Goal: Information Seeking & Learning: Learn about a topic

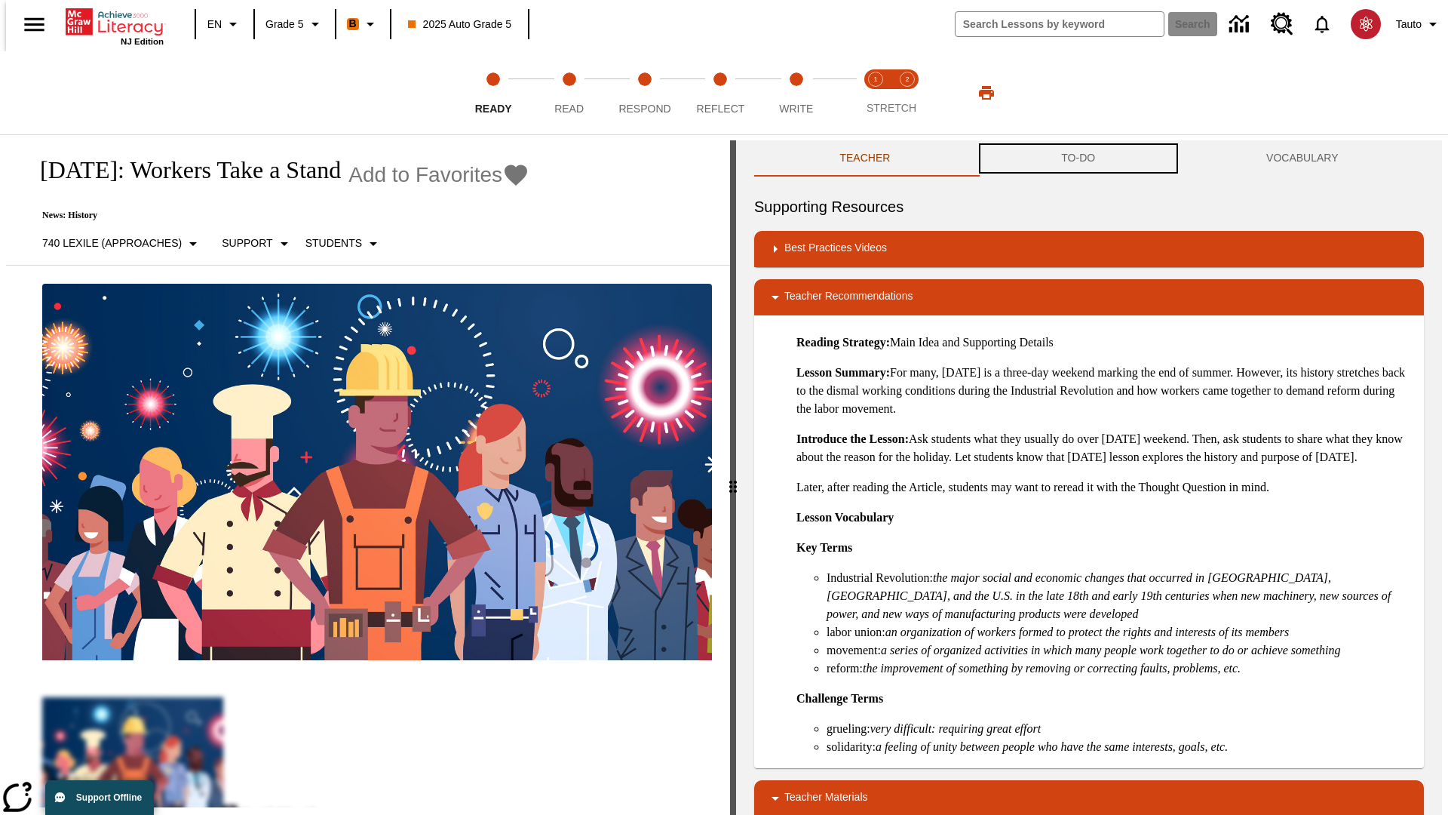
click at [1079, 158] on button "TO-DO" at bounding box center [1078, 158] width 205 height 36
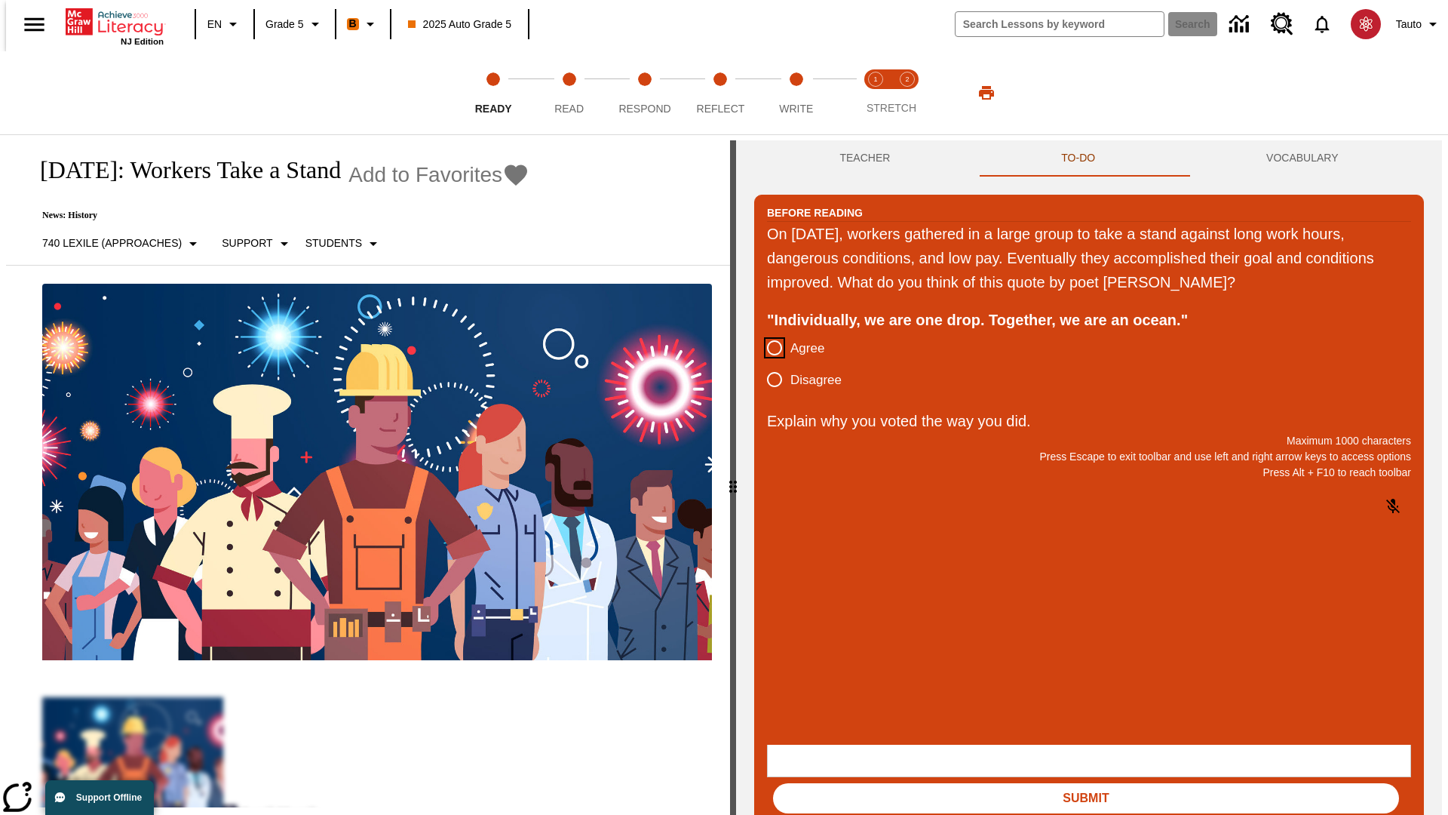
click at [769, 348] on input "Agree" at bounding box center [775, 348] width 32 height 32
radio input "true"
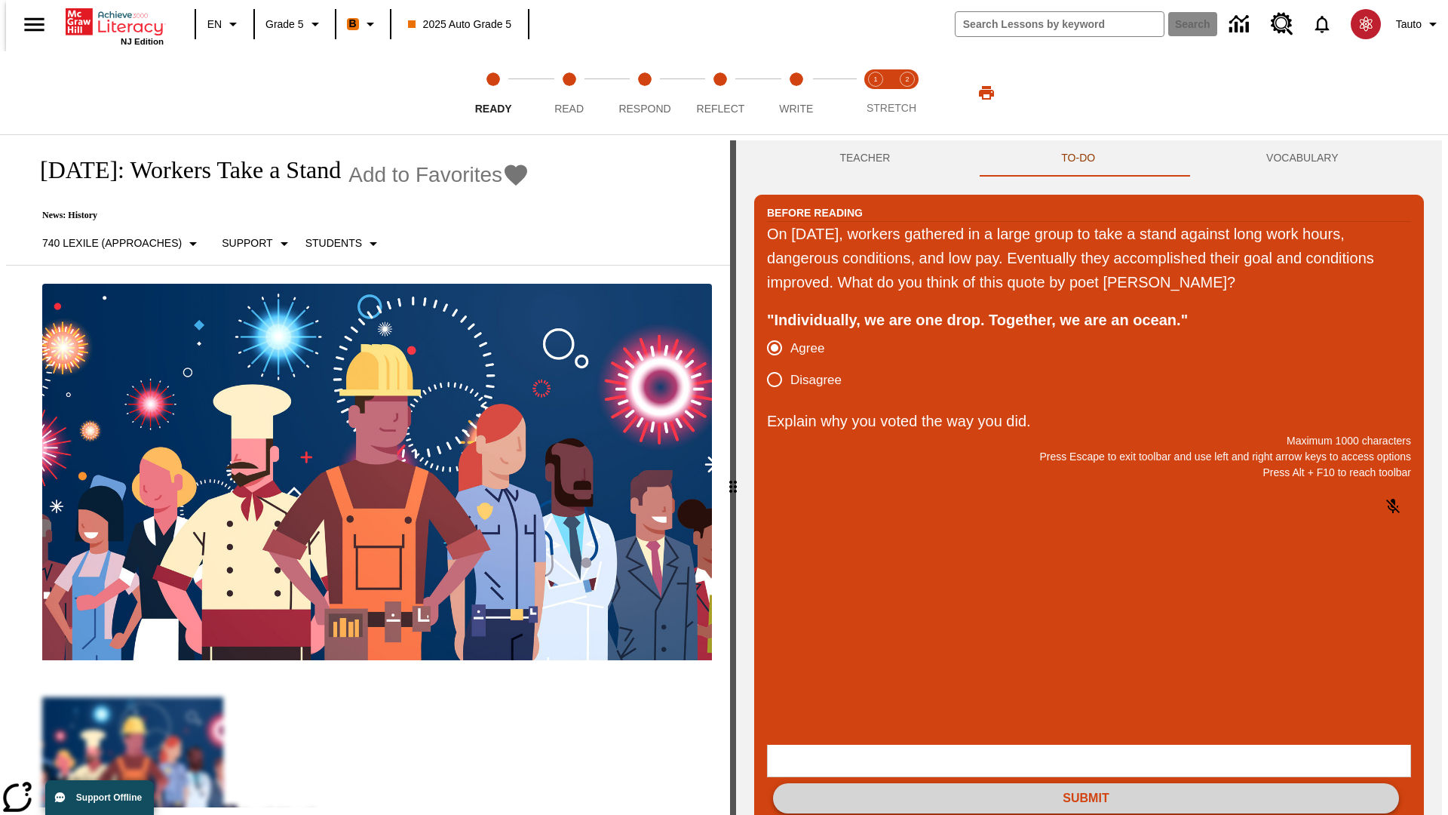
click at [1086, 783] on button "Submit" at bounding box center [1086, 798] width 626 height 30
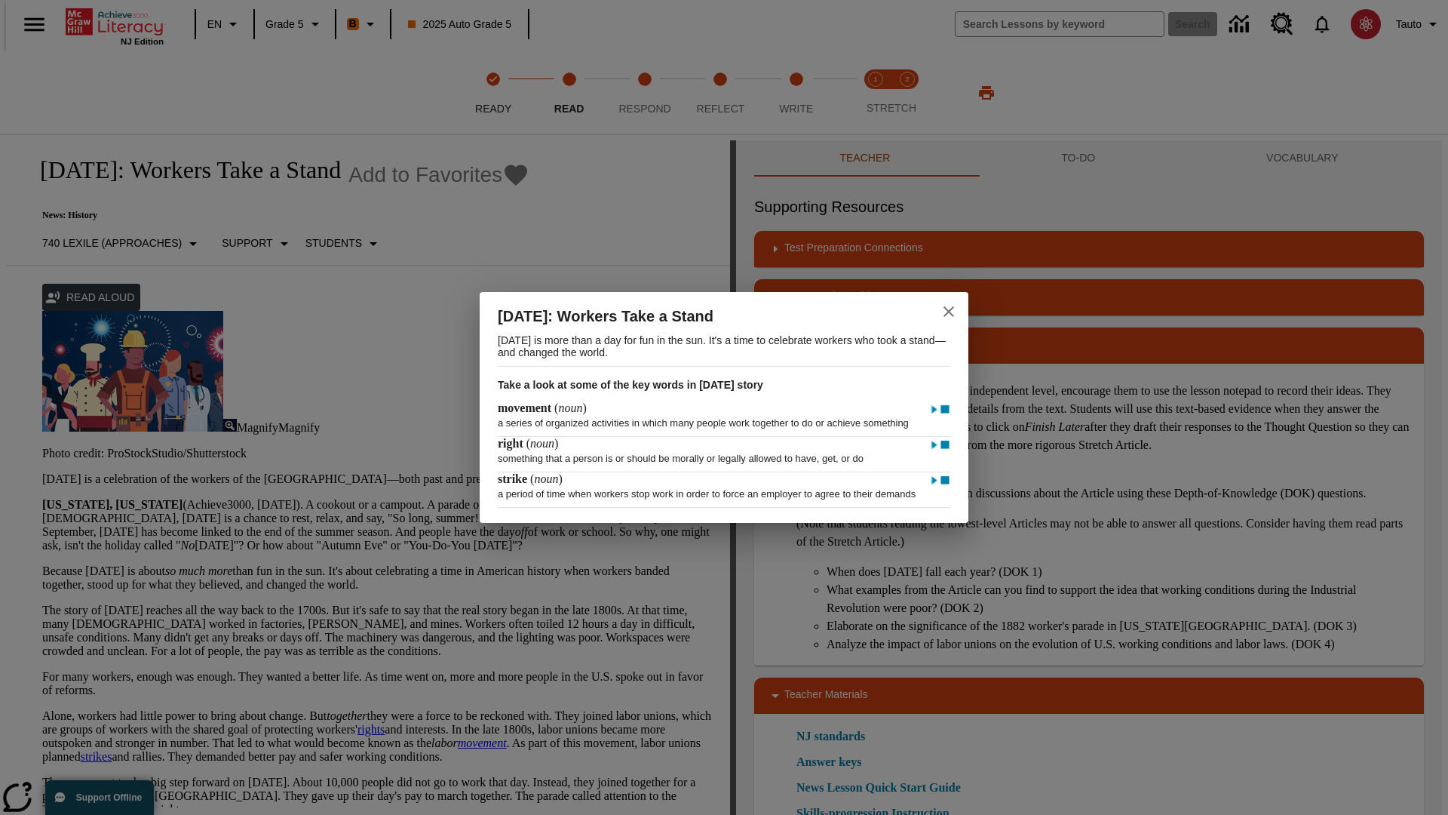
click at [949, 306] on icon "close" at bounding box center [949, 311] width 11 height 11
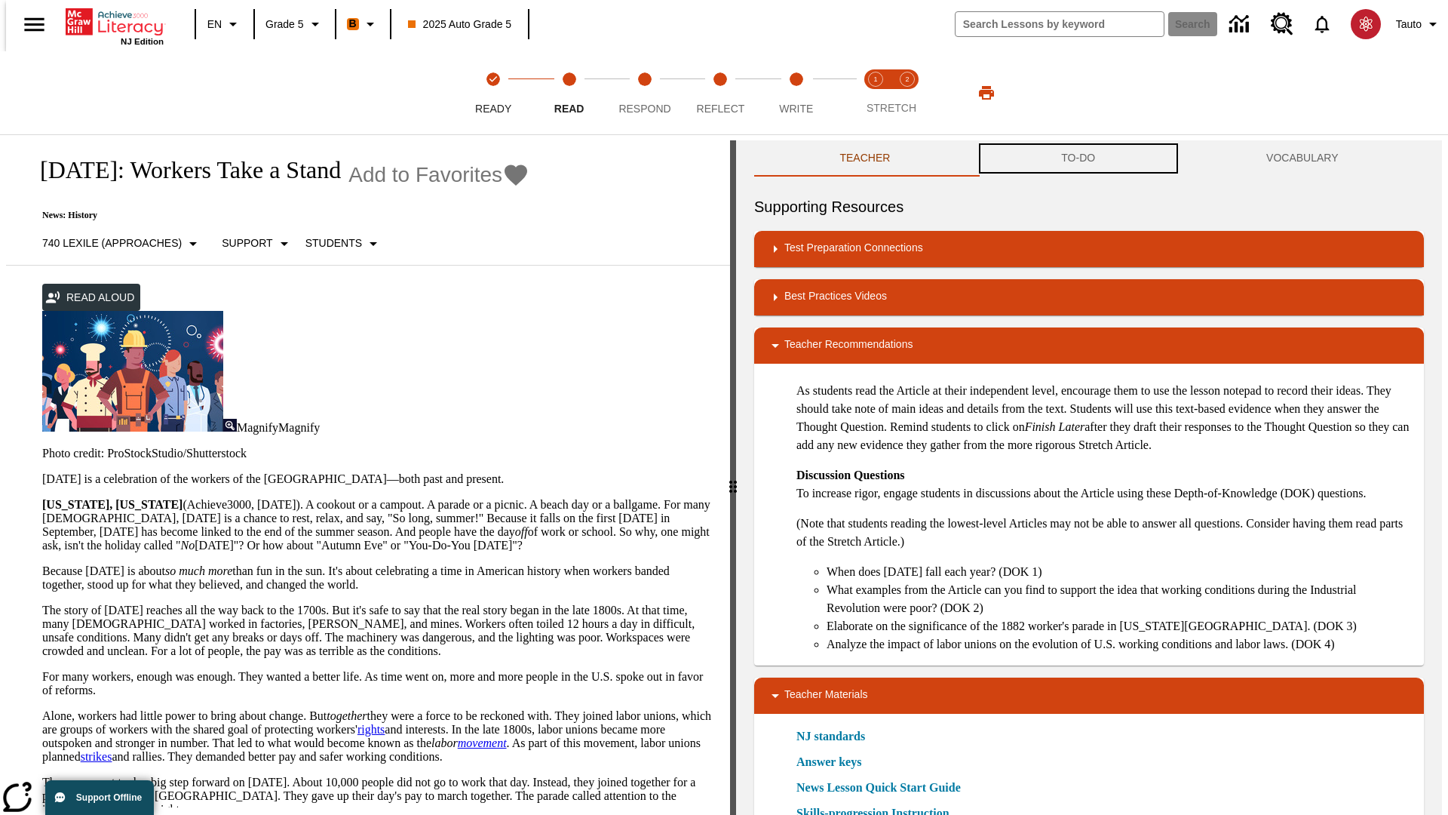
scroll to position [1, 0]
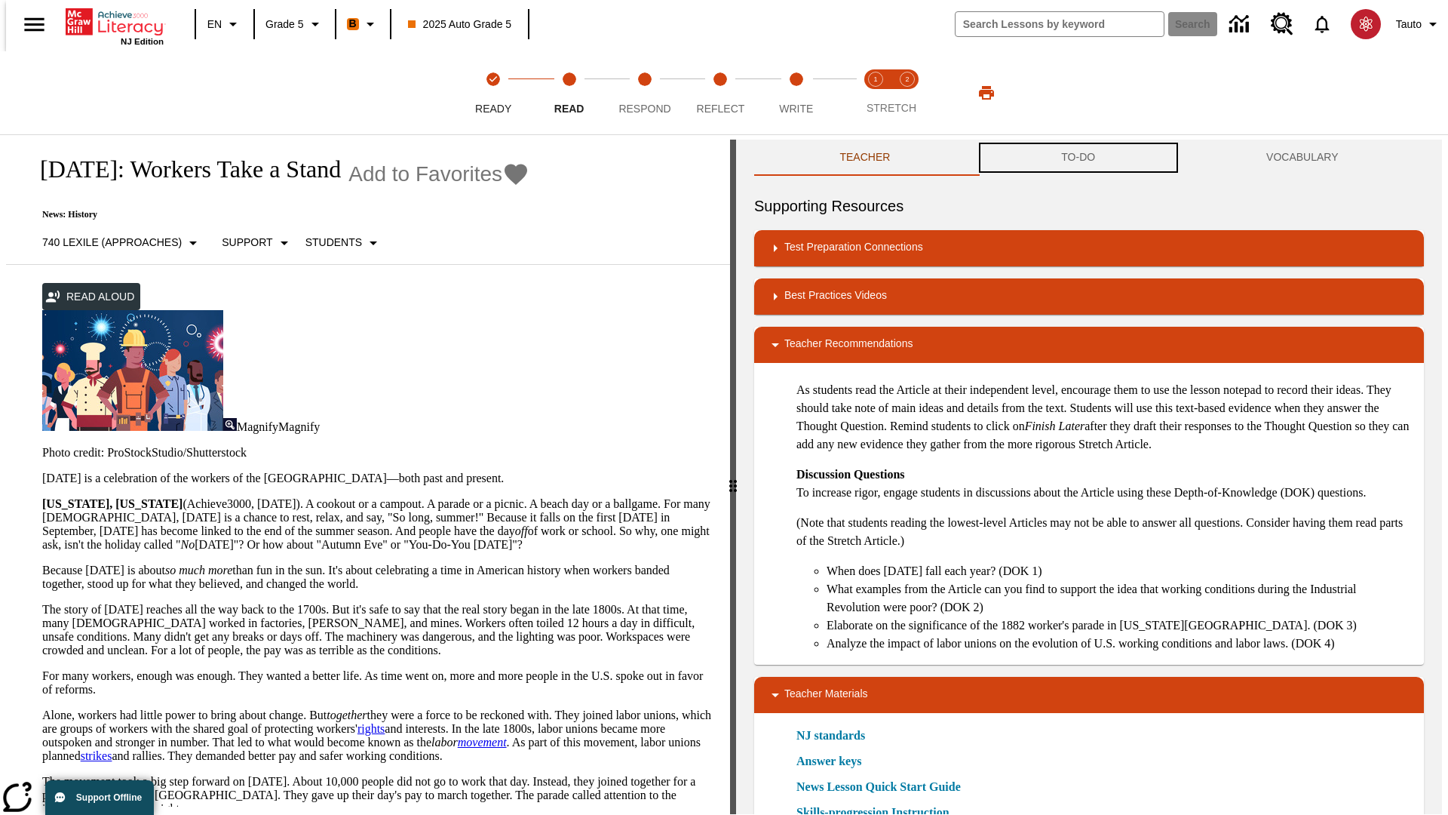
click at [1079, 158] on button "TO-DO" at bounding box center [1078, 158] width 205 height 36
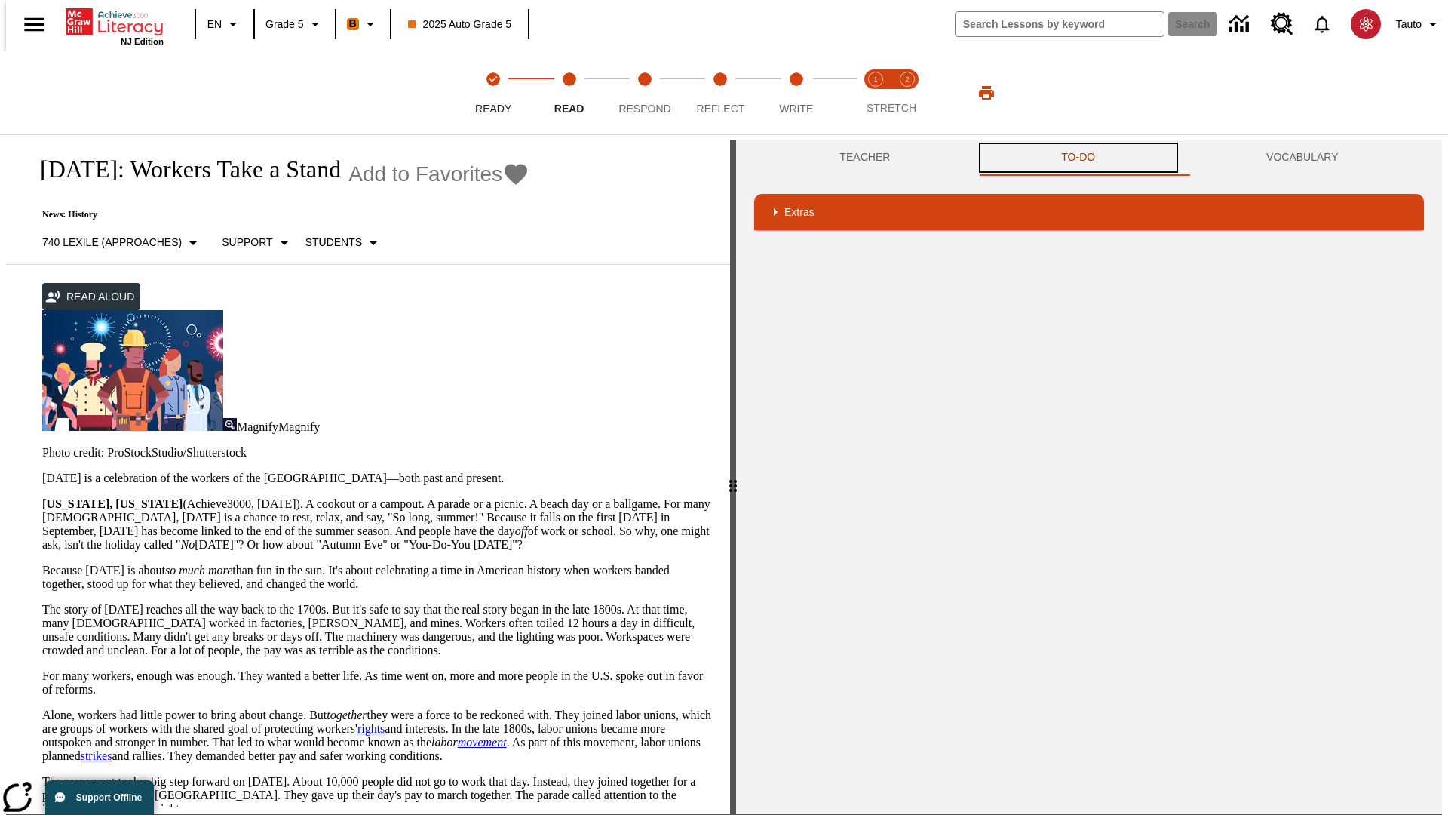
scroll to position [98, 0]
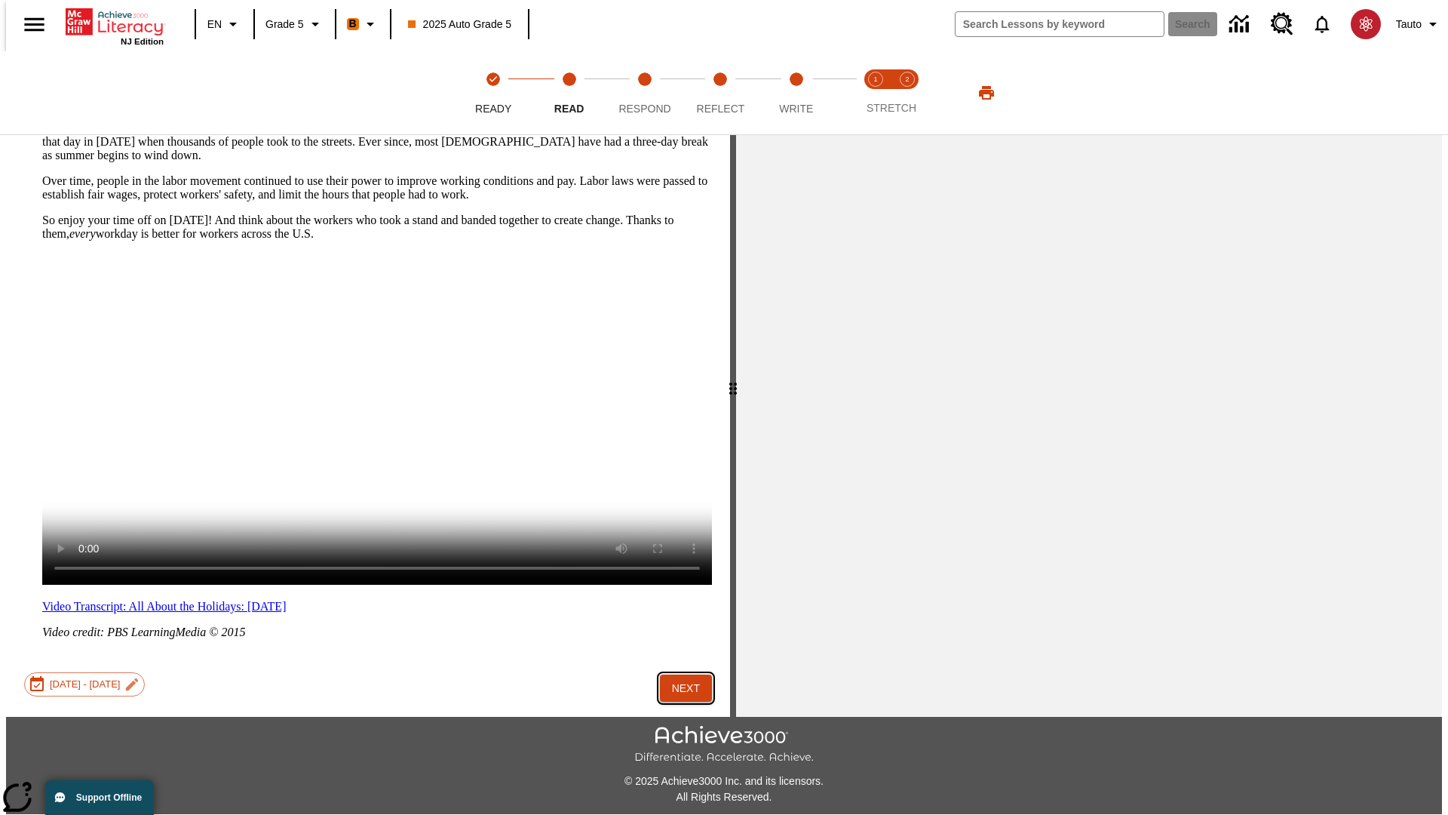
click at [680, 674] on button "Next" at bounding box center [686, 688] width 52 height 28
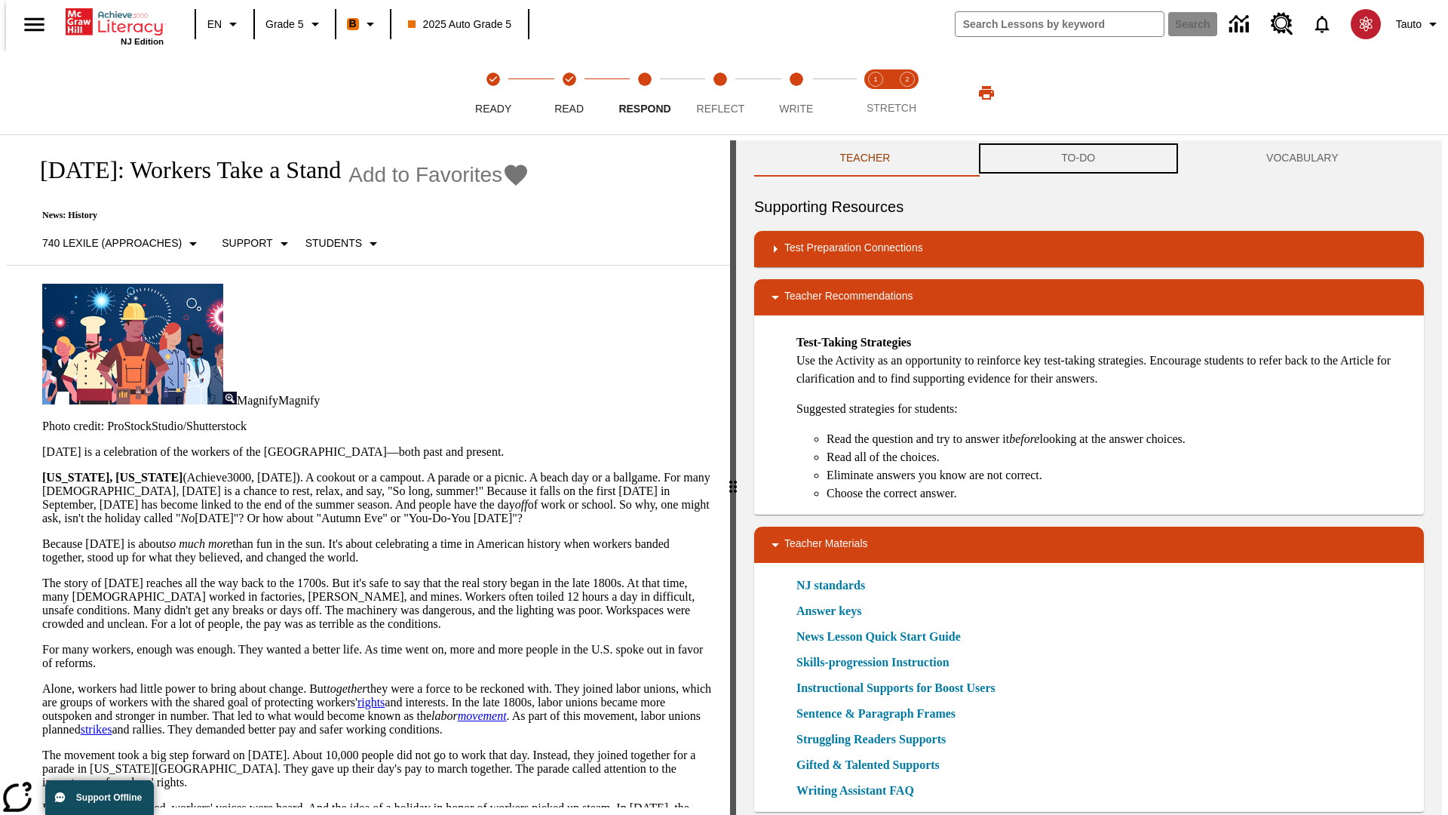
scroll to position [1, 0]
click at [1079, 158] on button "TO-DO" at bounding box center [1078, 158] width 205 height 36
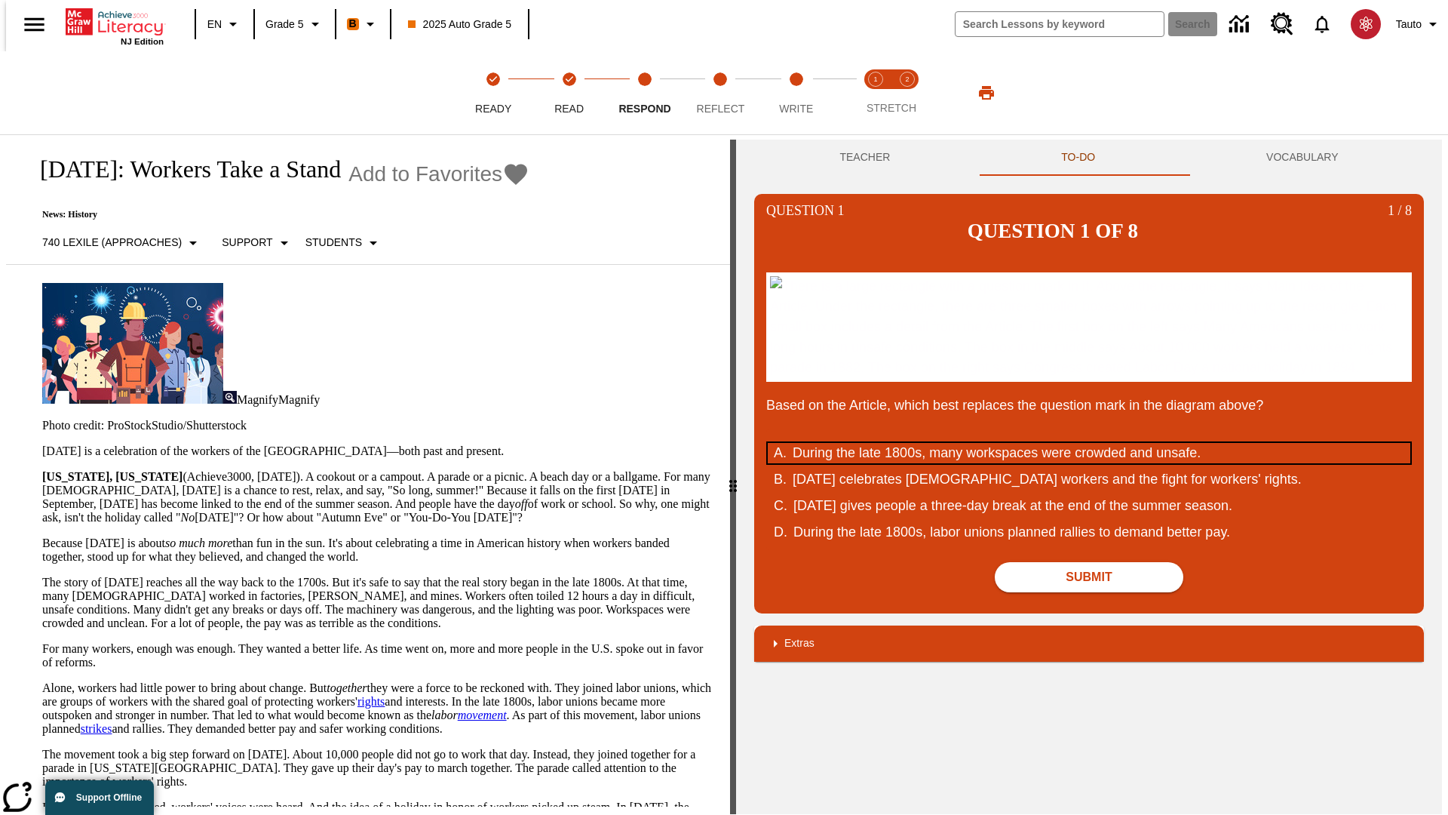
click at [1089, 463] on div "During the late 1800s, many workspaces were crowded and unsafe." at bounding box center [1079, 453] width 573 height 20
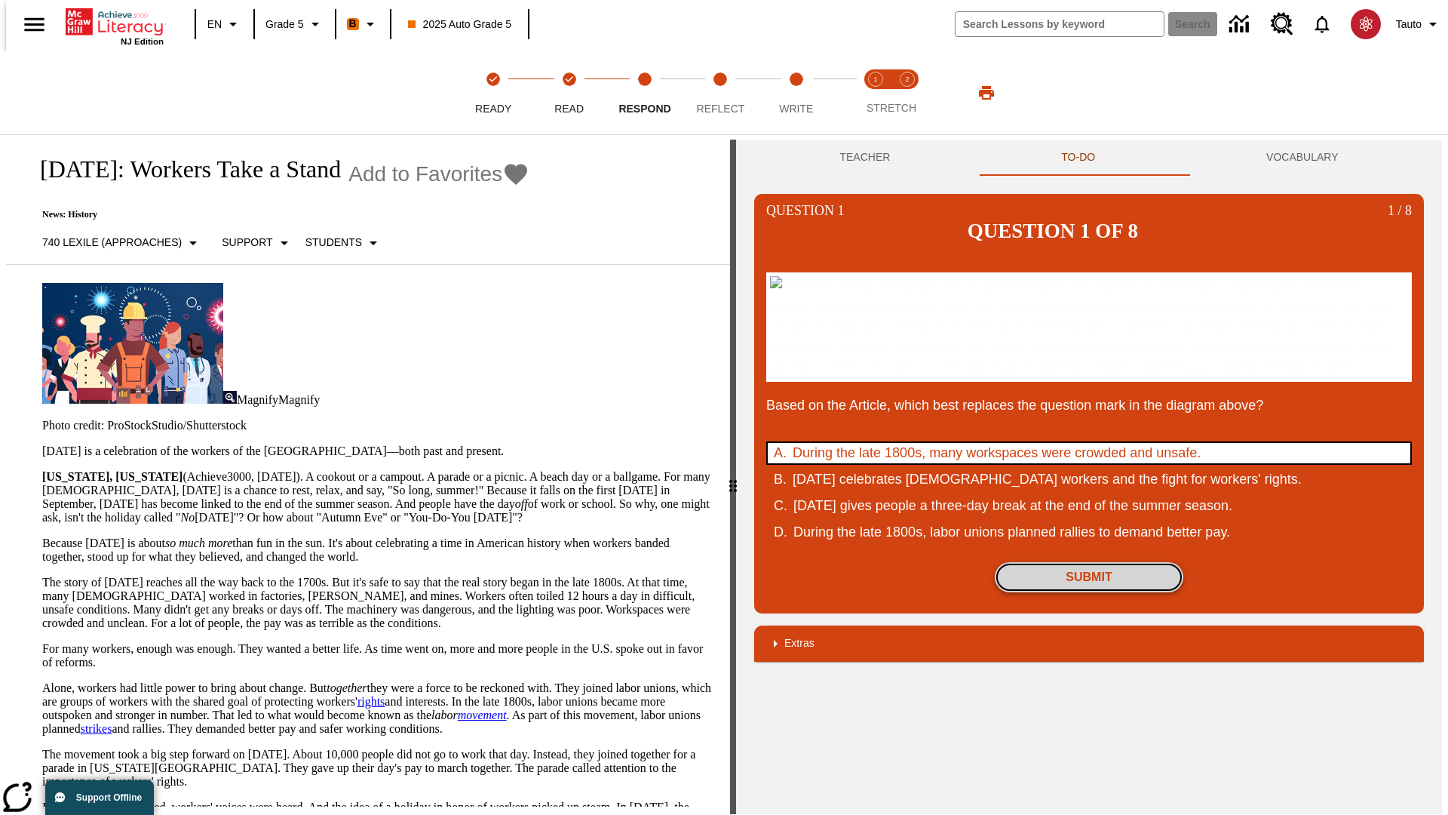
click at [1089, 592] on button "Submit" at bounding box center [1089, 577] width 189 height 30
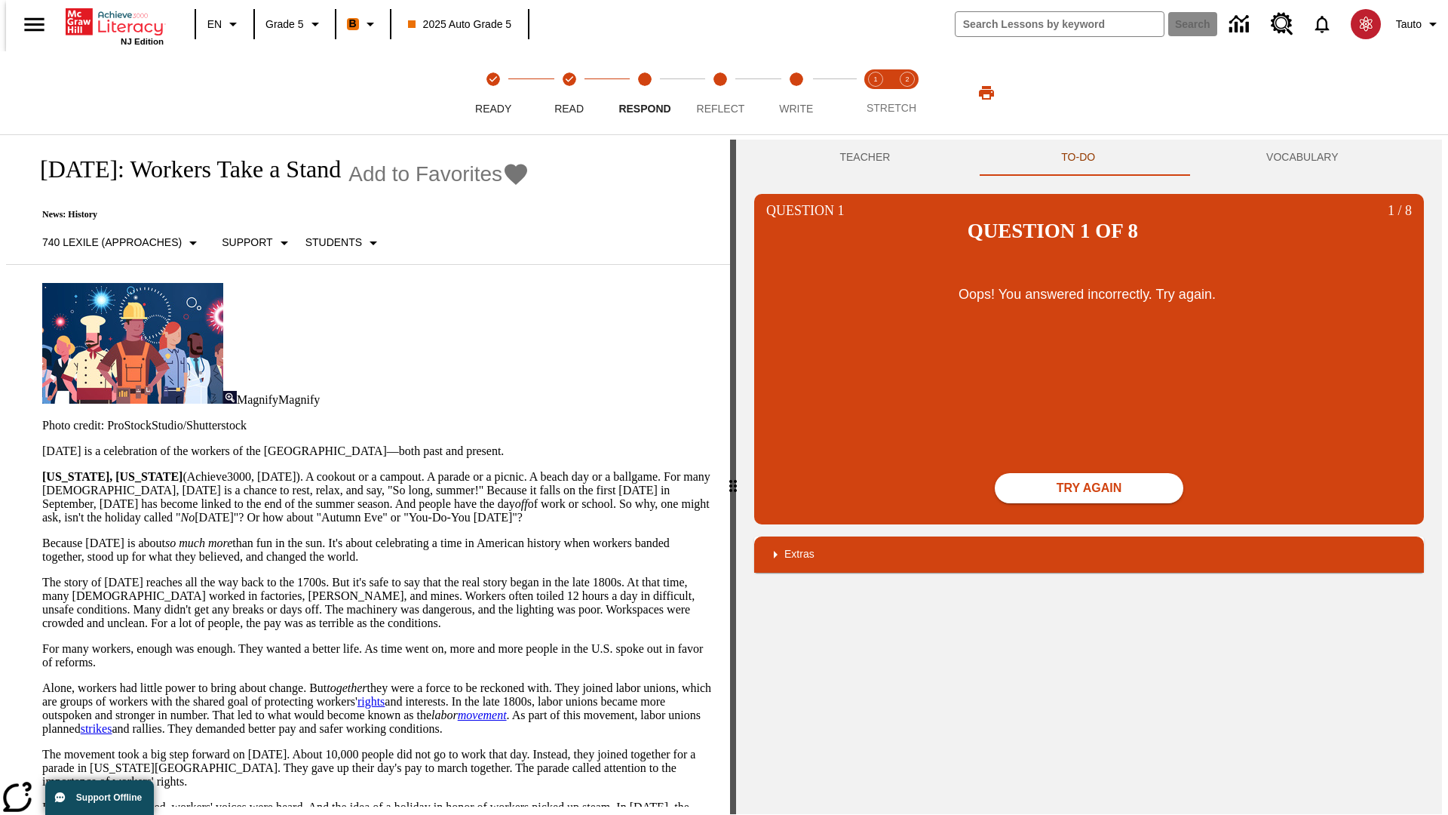
click at [1089, 473] on button "Try again" at bounding box center [1089, 488] width 189 height 30
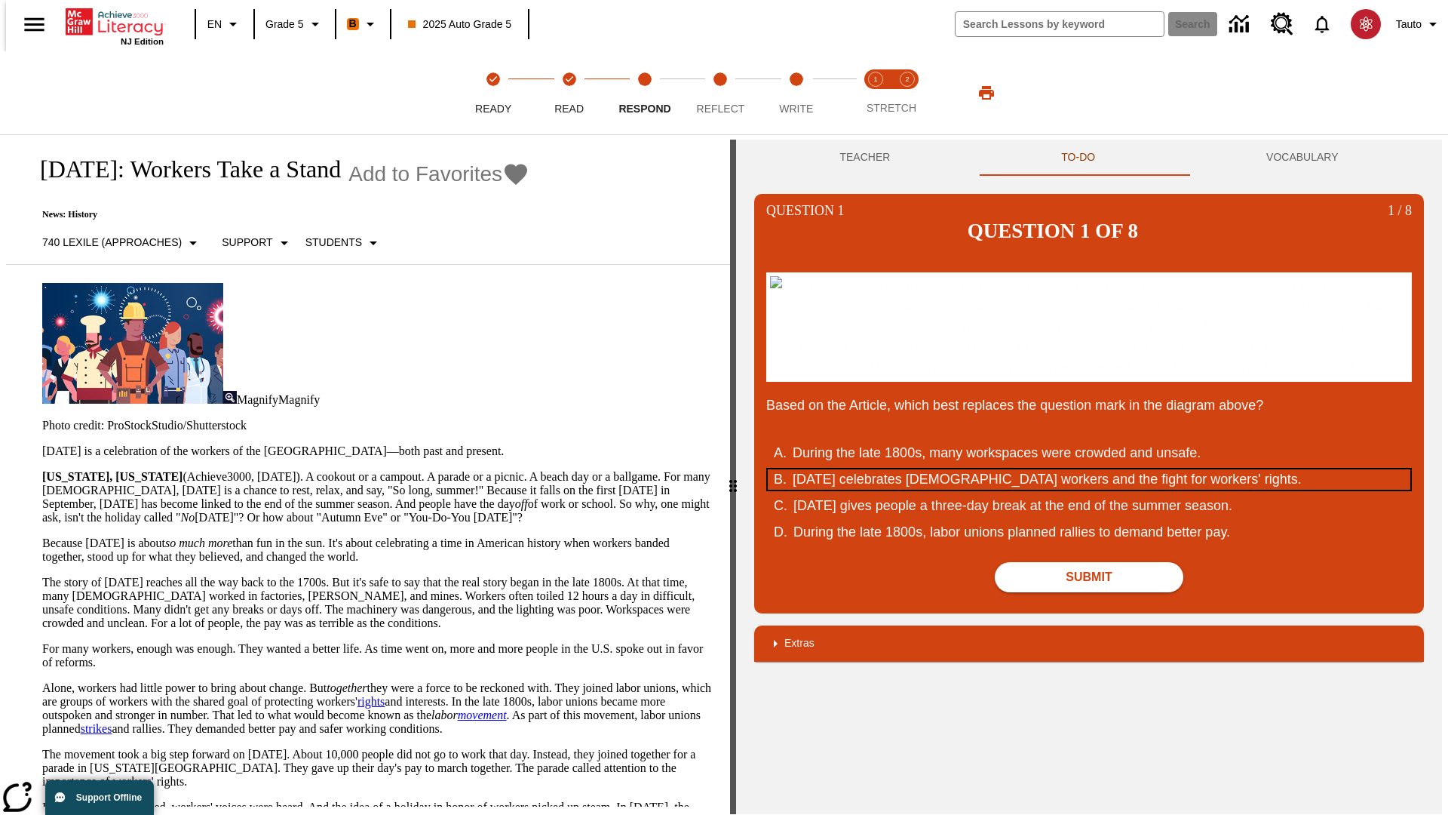
click at [1089, 489] on div "Labor Day celebrates U.S. workers and the fight for workers' rights." at bounding box center [1079, 479] width 573 height 20
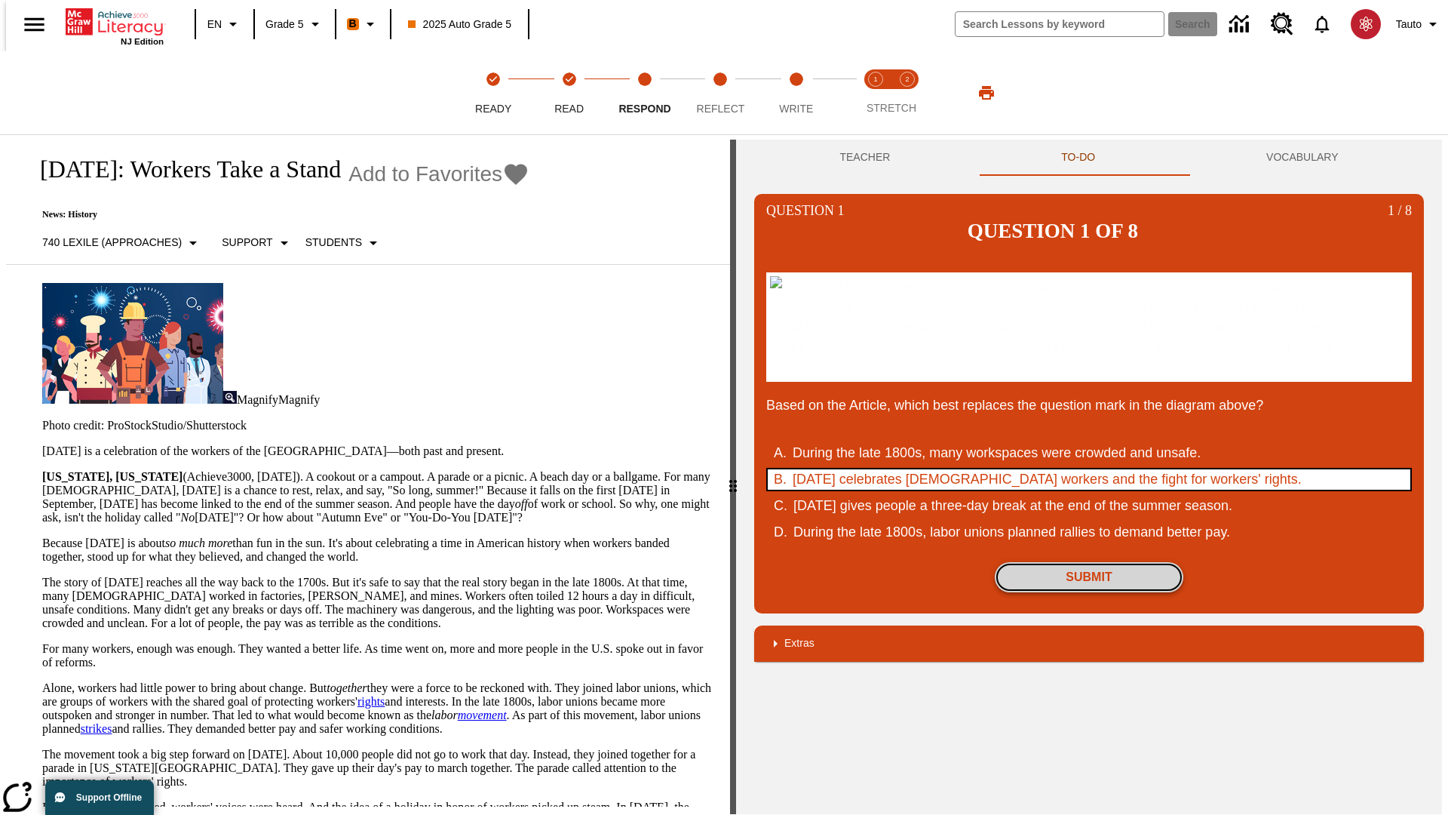
click at [1089, 592] on button "Submit" at bounding box center [1089, 577] width 189 height 30
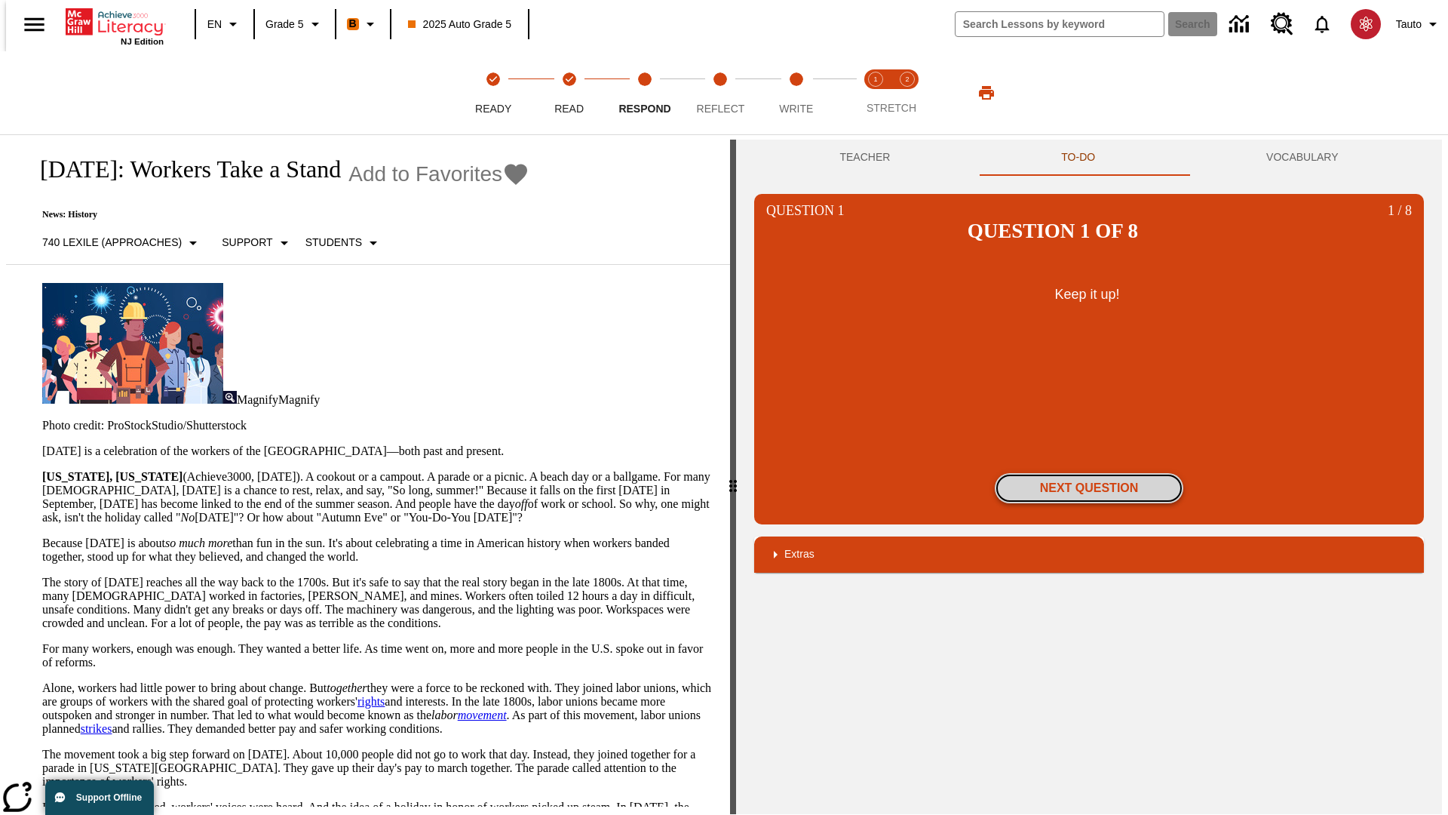
click at [1089, 473] on button "Next Question" at bounding box center [1089, 488] width 189 height 30
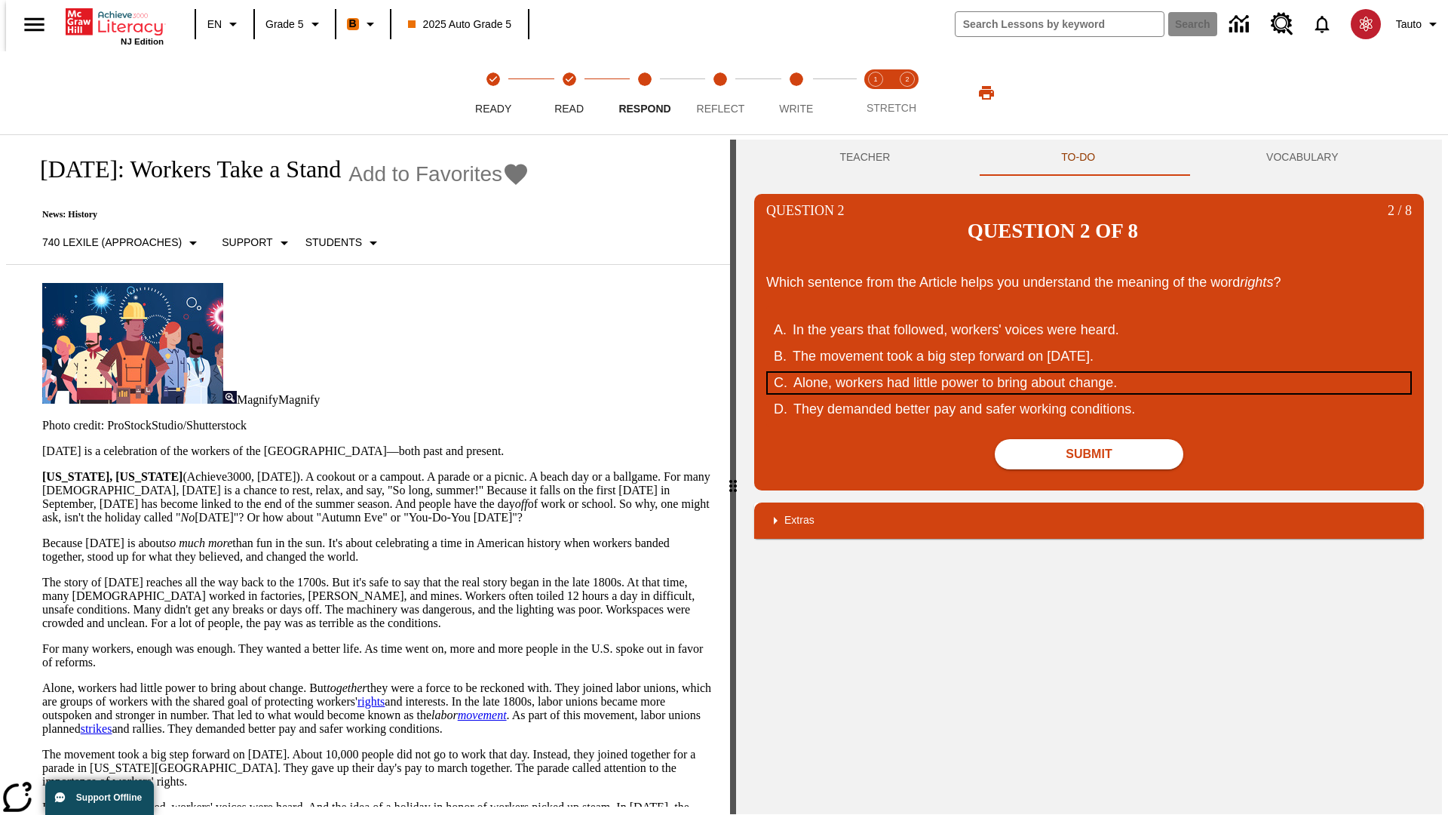
click at [1089, 373] on div "Alone, workers had little power to bring about change." at bounding box center [1079, 383] width 573 height 20
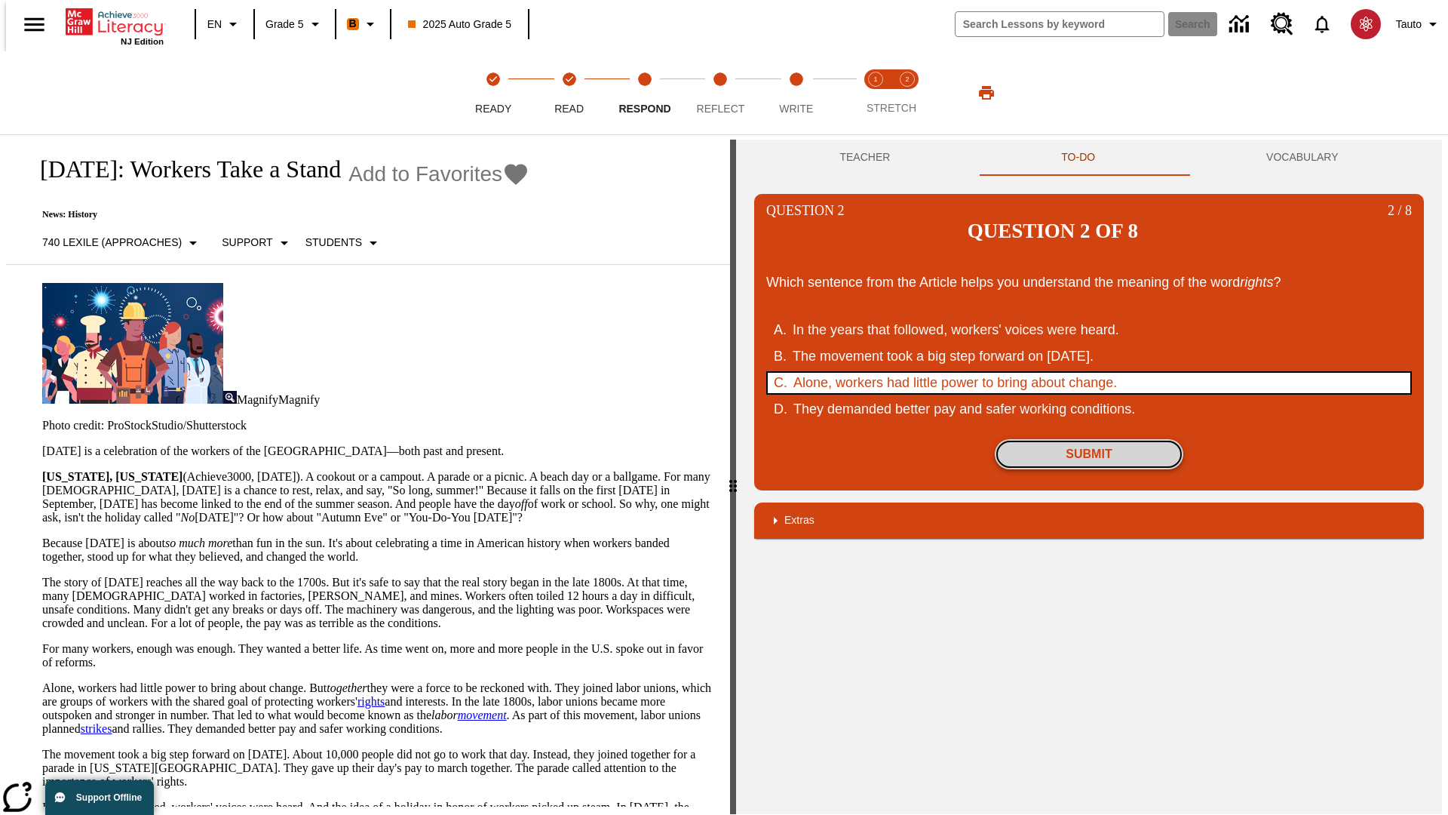
click at [1089, 439] on button "Submit" at bounding box center [1089, 454] width 189 height 30
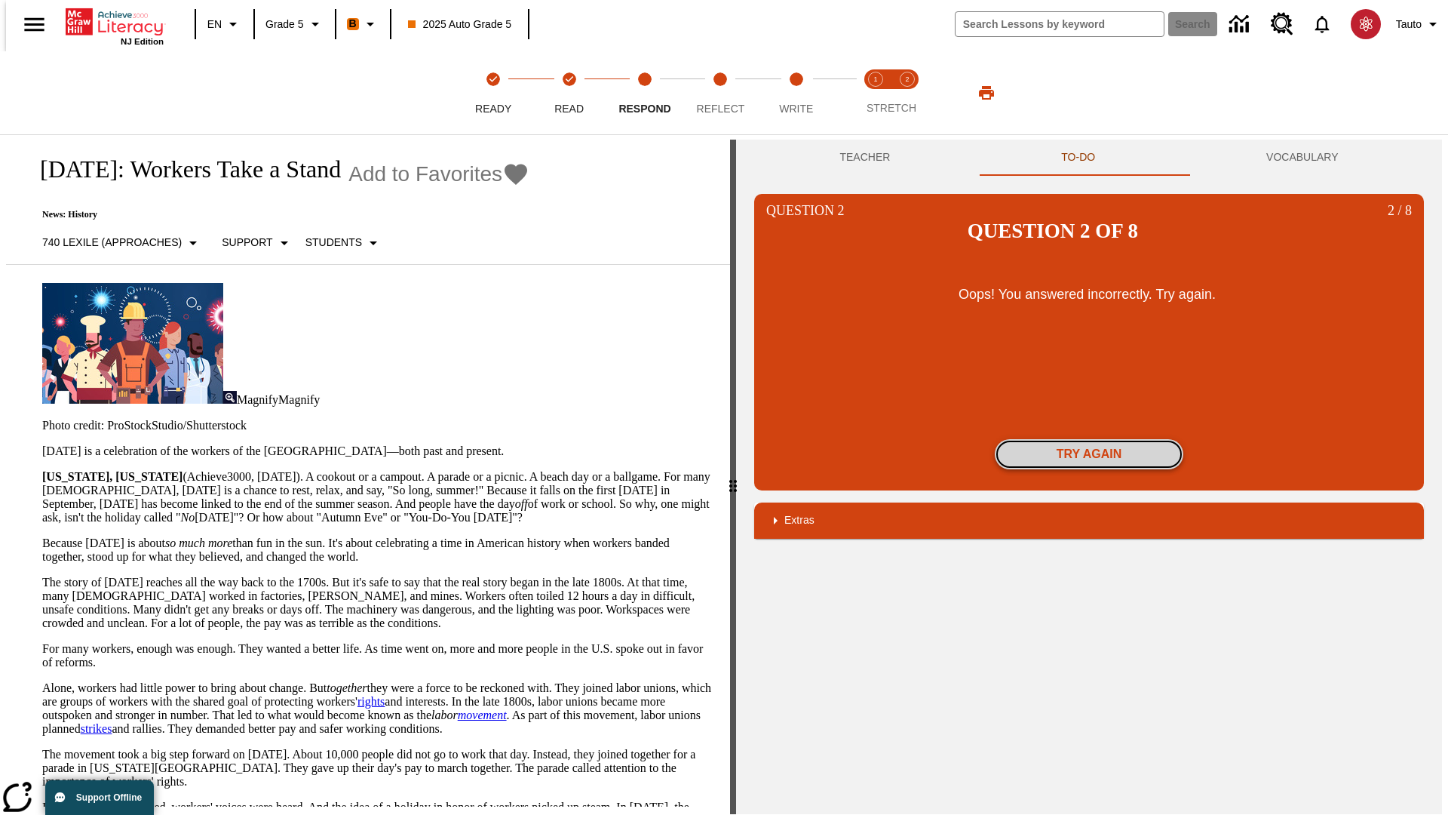
click at [1089, 439] on button "Try again" at bounding box center [1089, 454] width 189 height 30
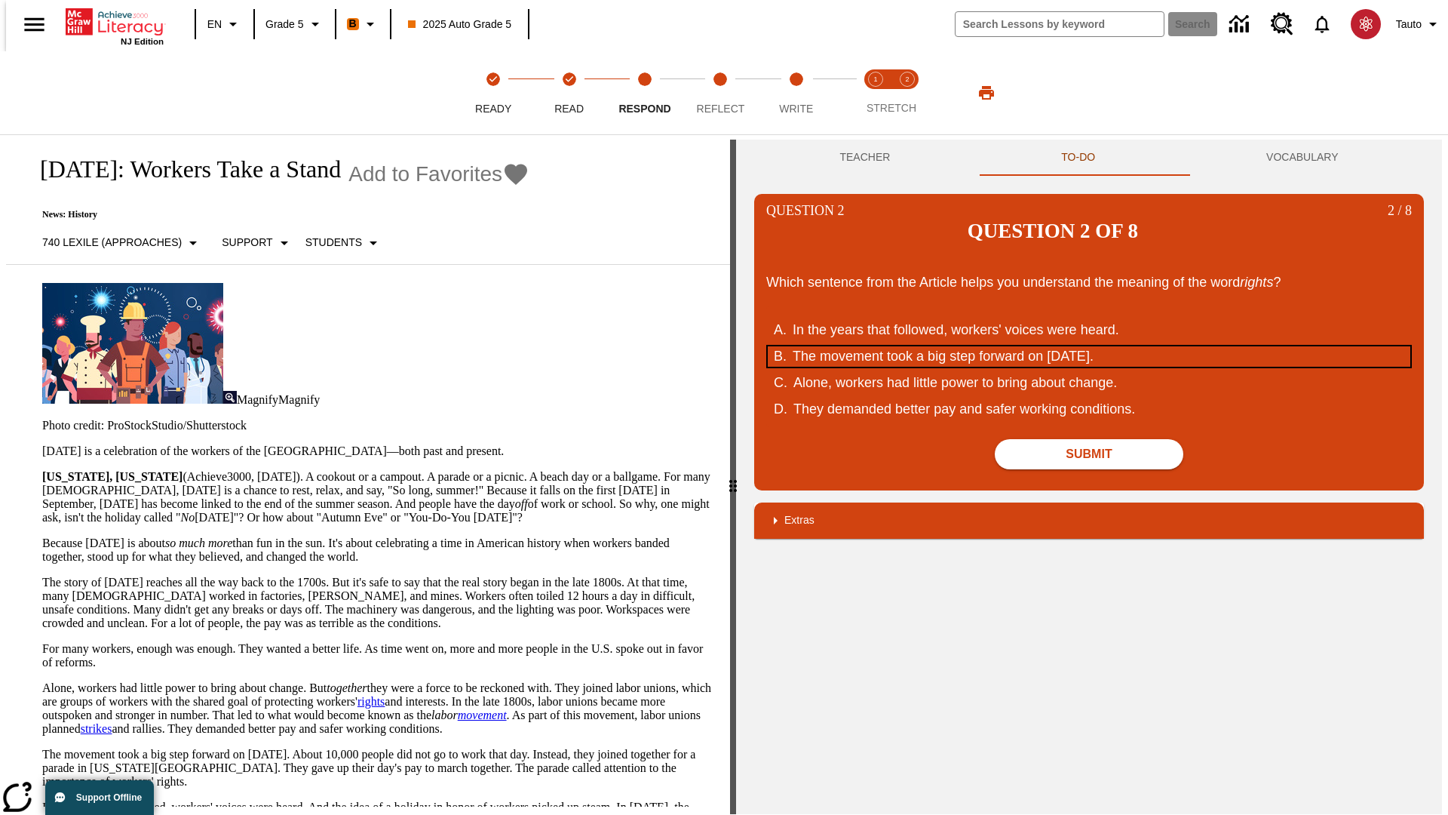
click at [1089, 346] on div "The movement took a big step forward on September 5, 1882." at bounding box center [1079, 356] width 573 height 20
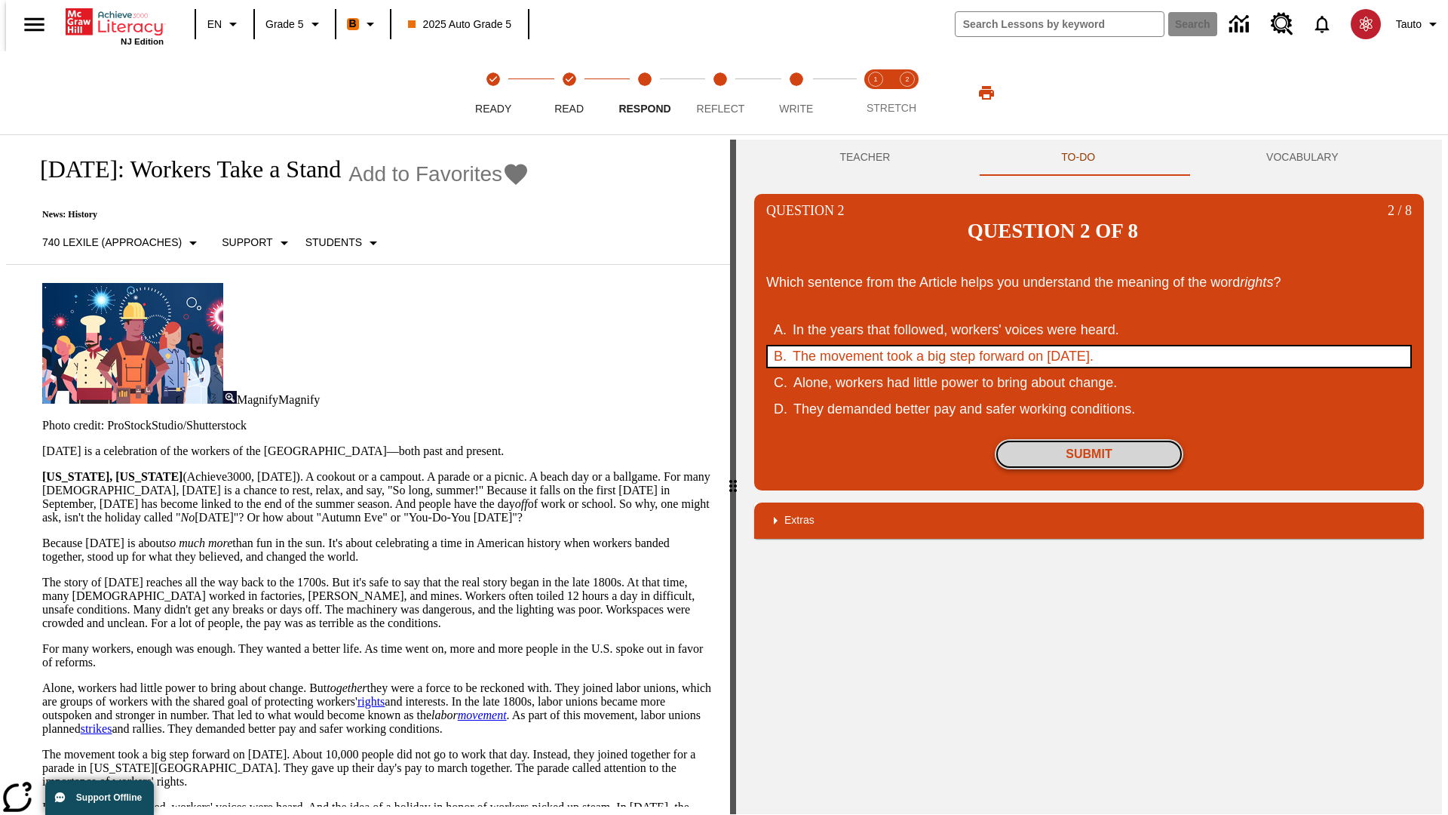
click at [1089, 439] on button "Submit" at bounding box center [1089, 454] width 189 height 30
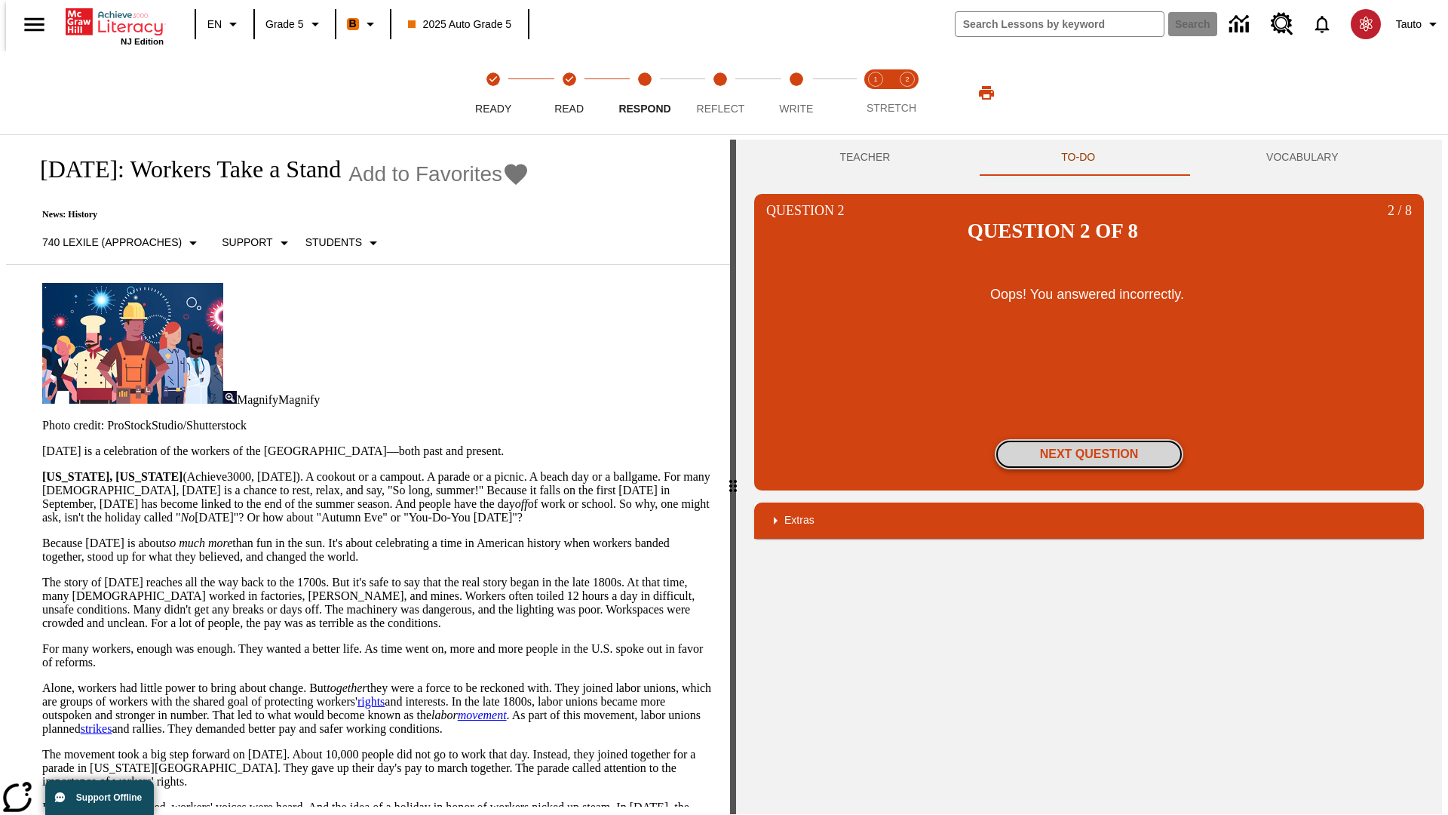
click at [1089, 439] on button "Next Question" at bounding box center [1089, 454] width 189 height 30
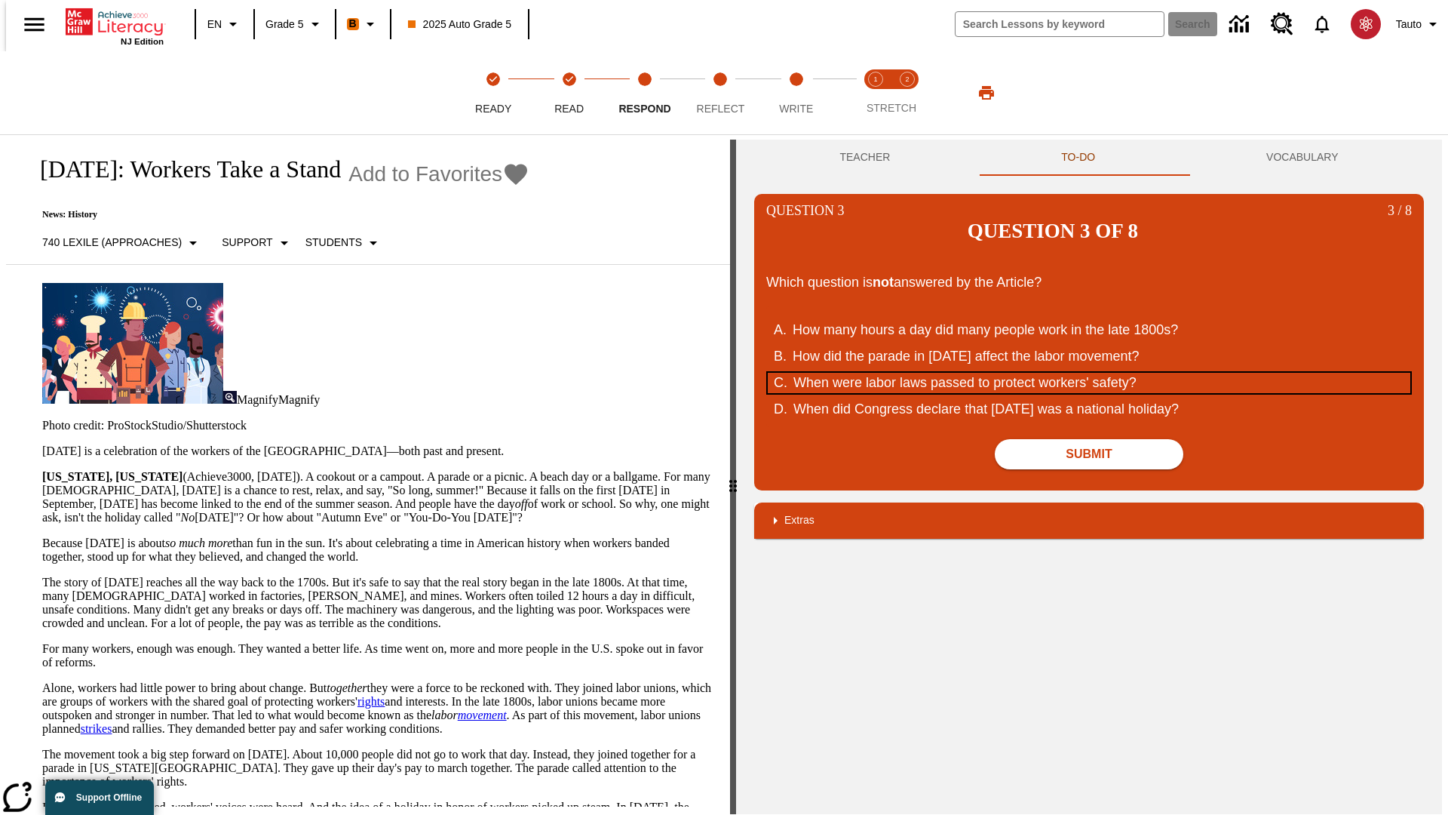
click at [1089, 373] on div "When were labor laws passed to protect workers' safety?" at bounding box center [1079, 383] width 573 height 20
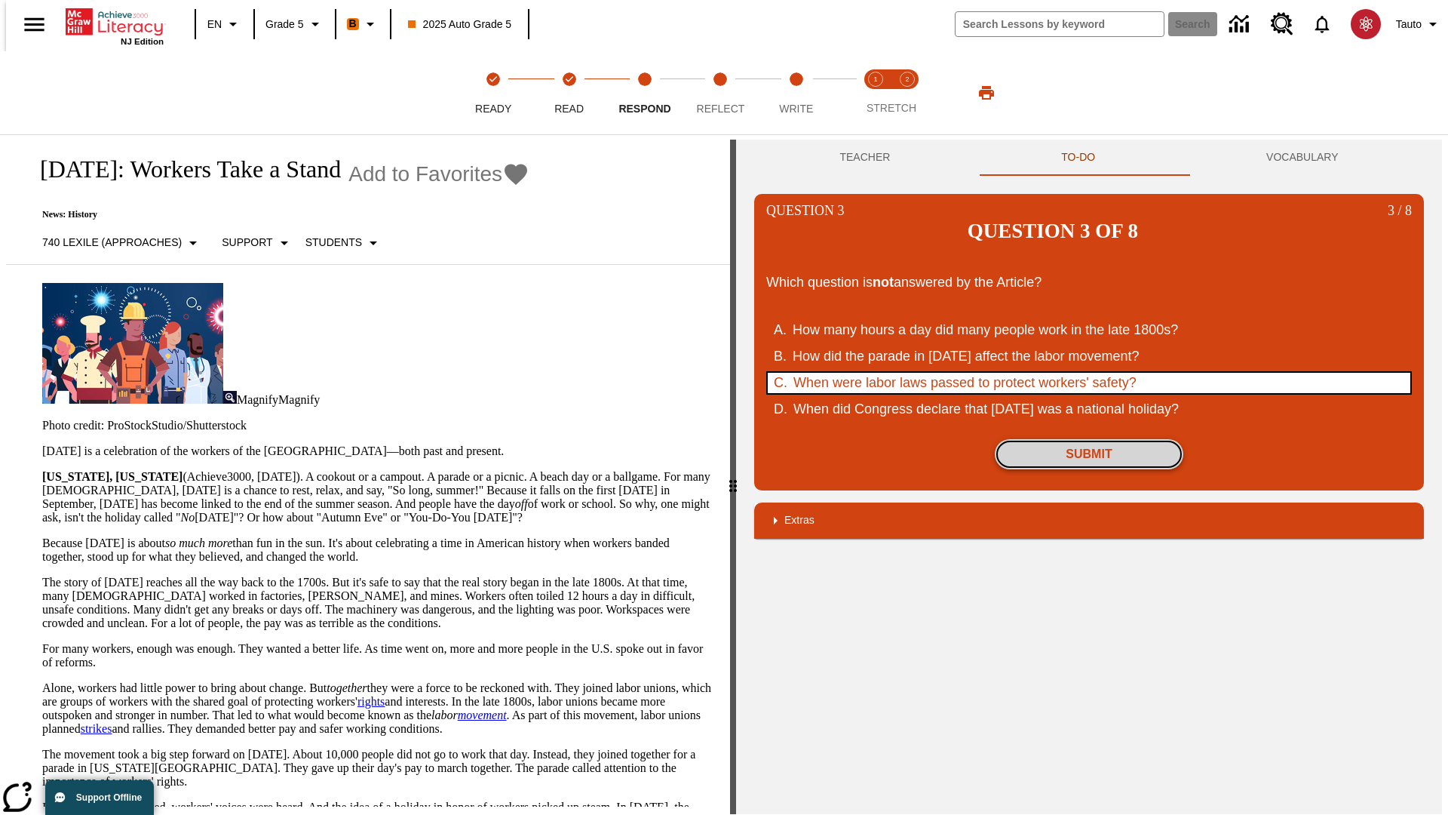
click at [1089, 439] on button "Submit" at bounding box center [1089, 454] width 189 height 30
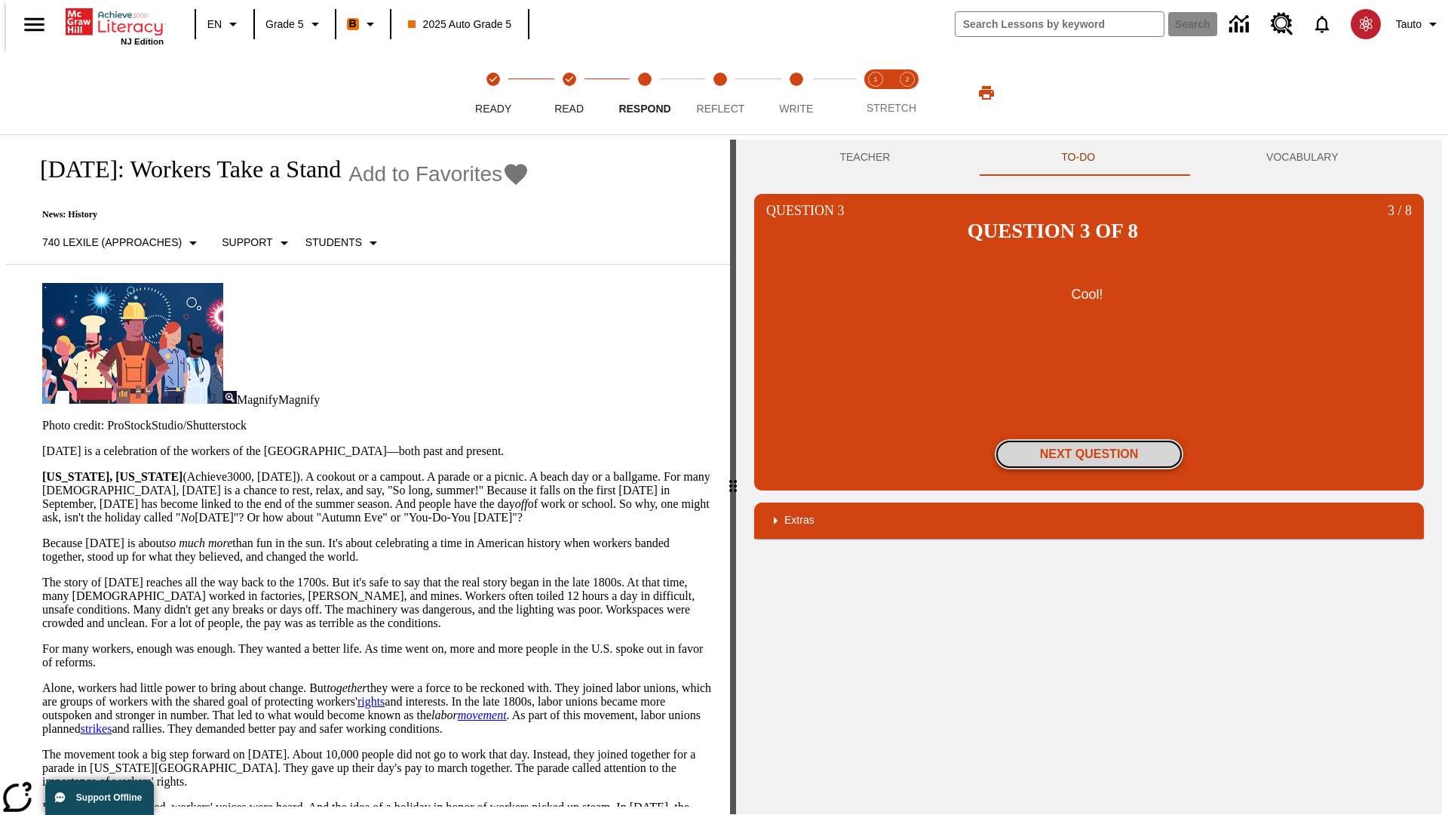
click at [1089, 439] on button "Next Question" at bounding box center [1089, 454] width 189 height 30
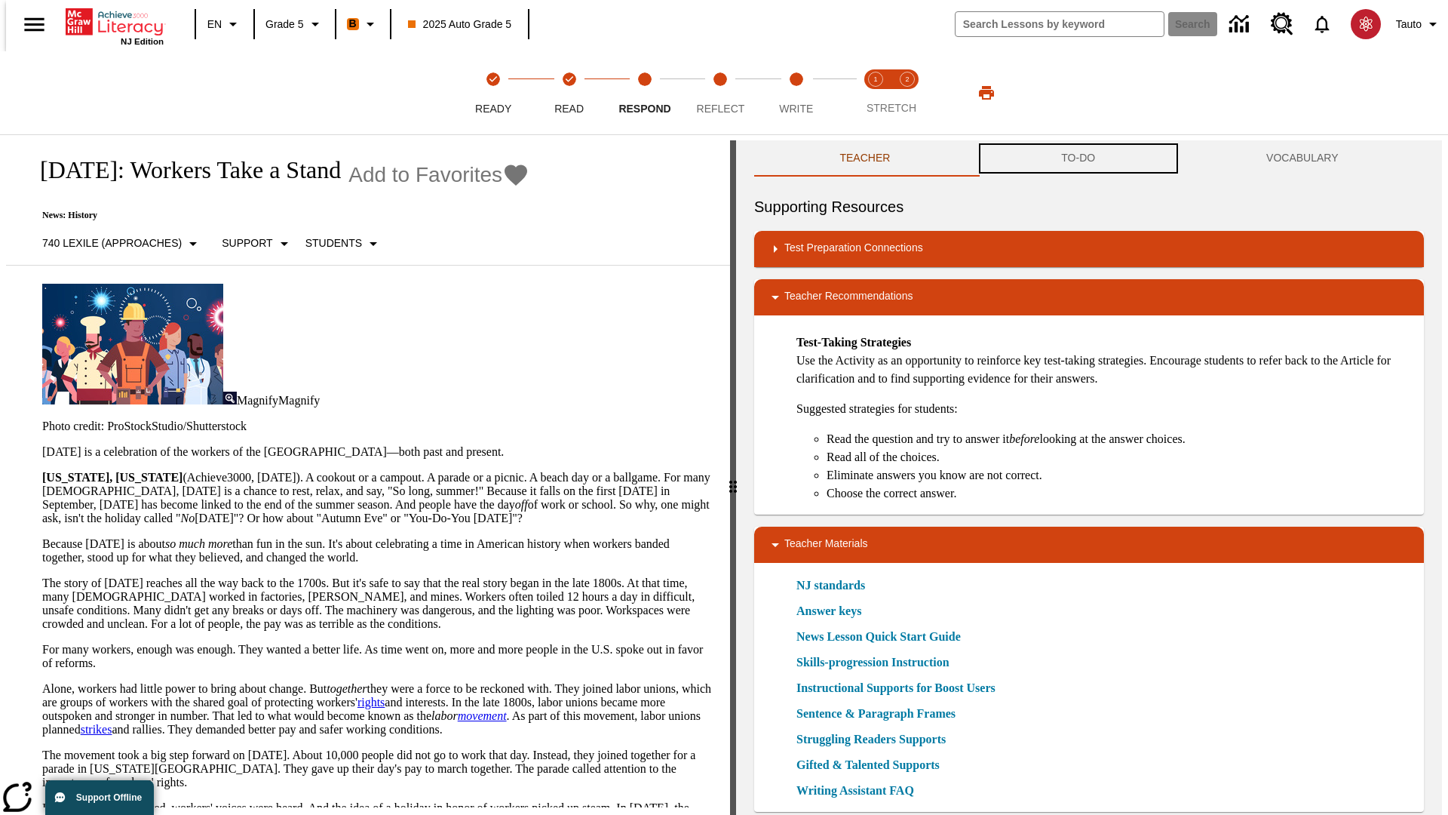
click at [1079, 158] on button "TO-DO" at bounding box center [1078, 158] width 205 height 36
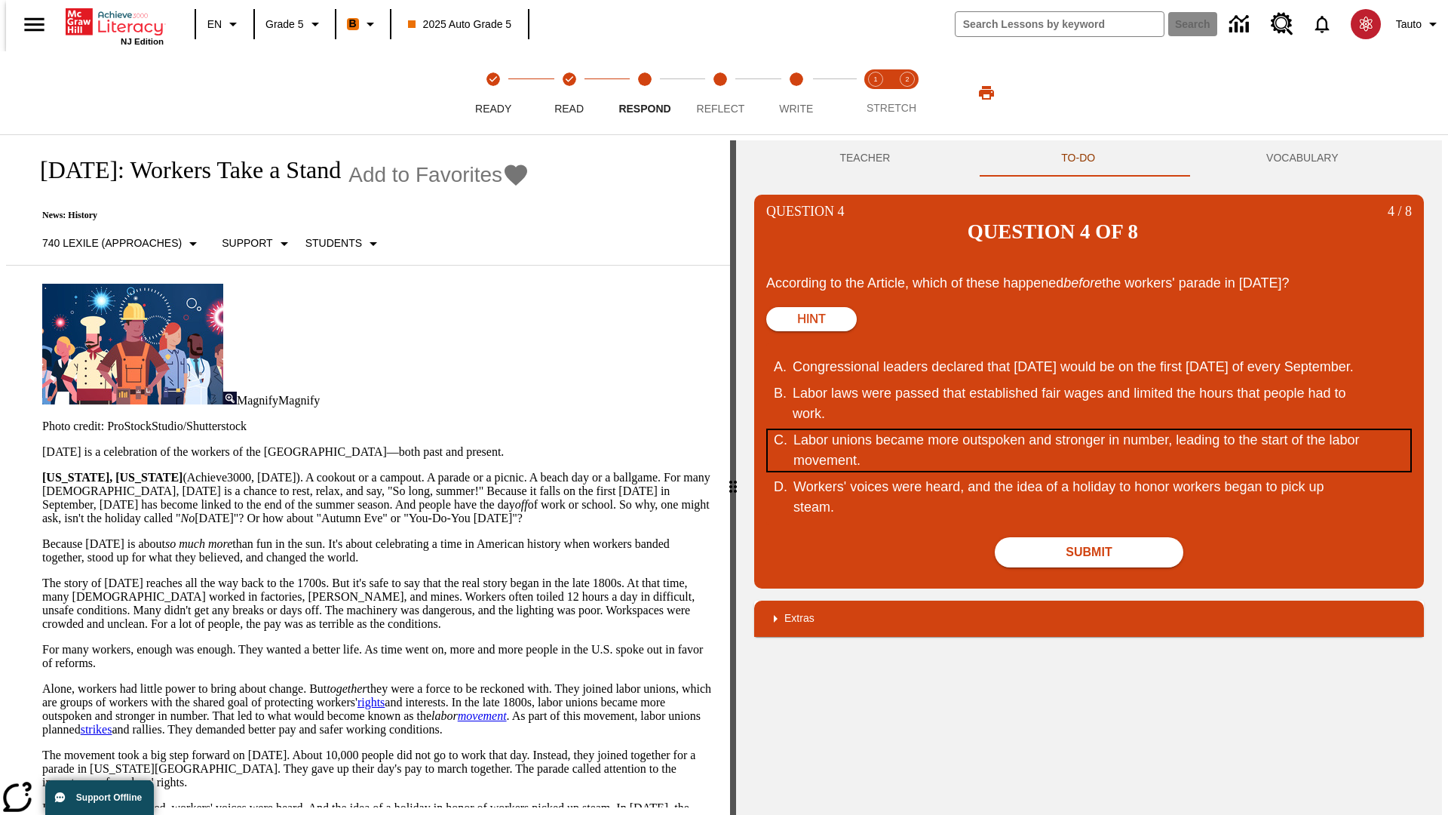
click at [1089, 430] on div "Labor unions became more outspoken and stronger in number, leading to the start…" at bounding box center [1079, 450] width 573 height 41
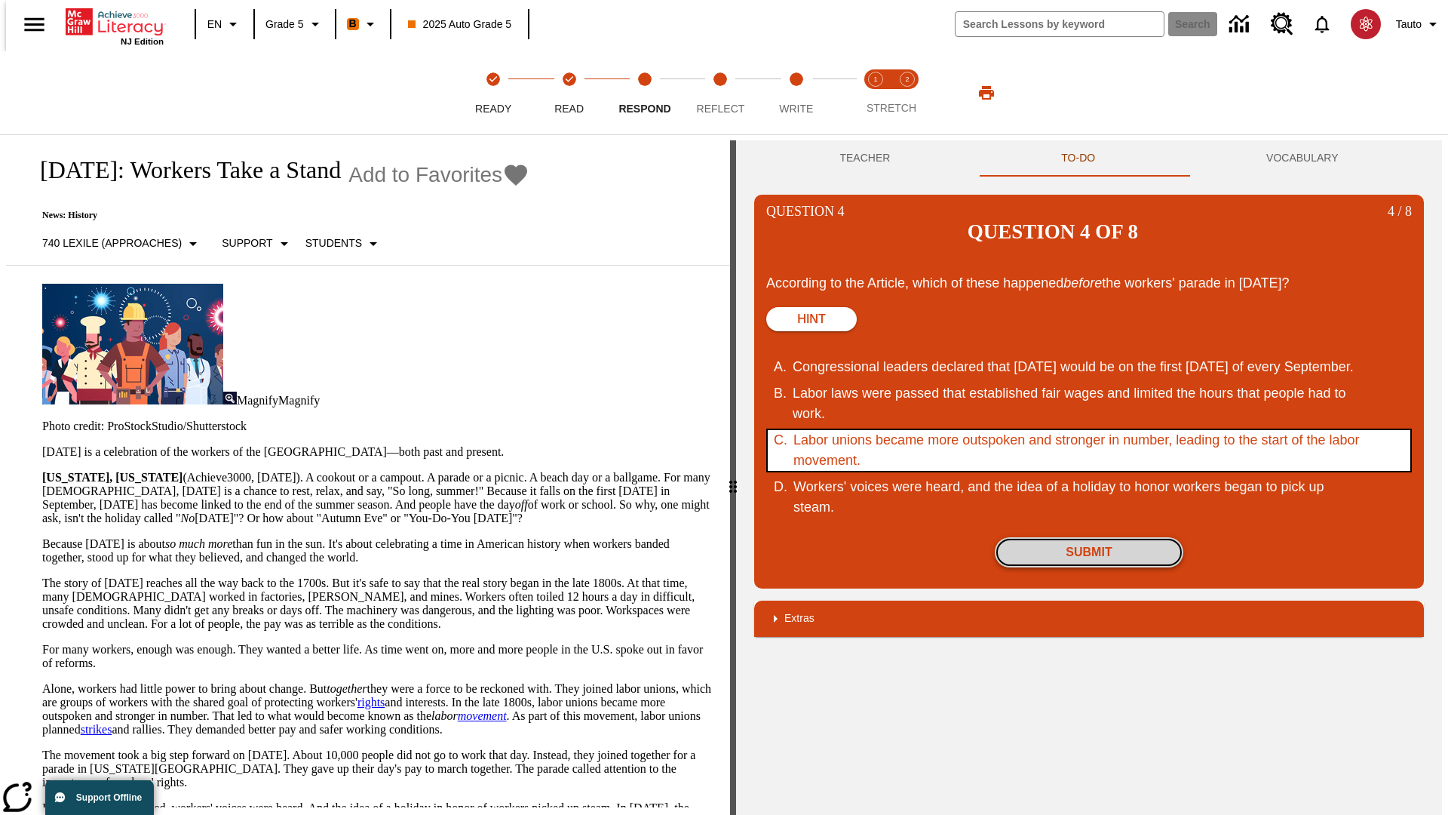
click at [1089, 537] on button "Submit" at bounding box center [1089, 552] width 189 height 30
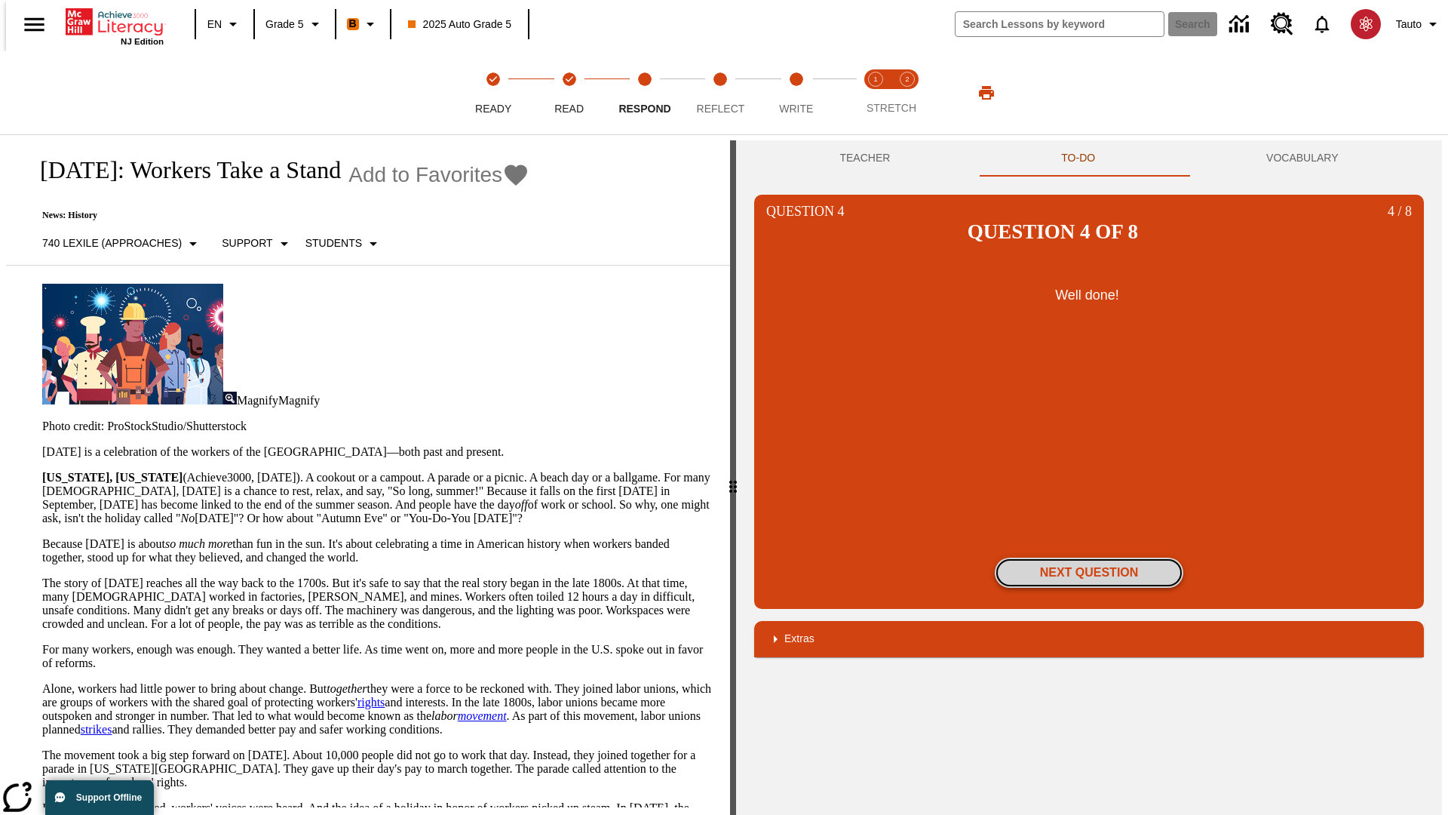
click at [1089, 557] on button "Next Question" at bounding box center [1089, 572] width 189 height 30
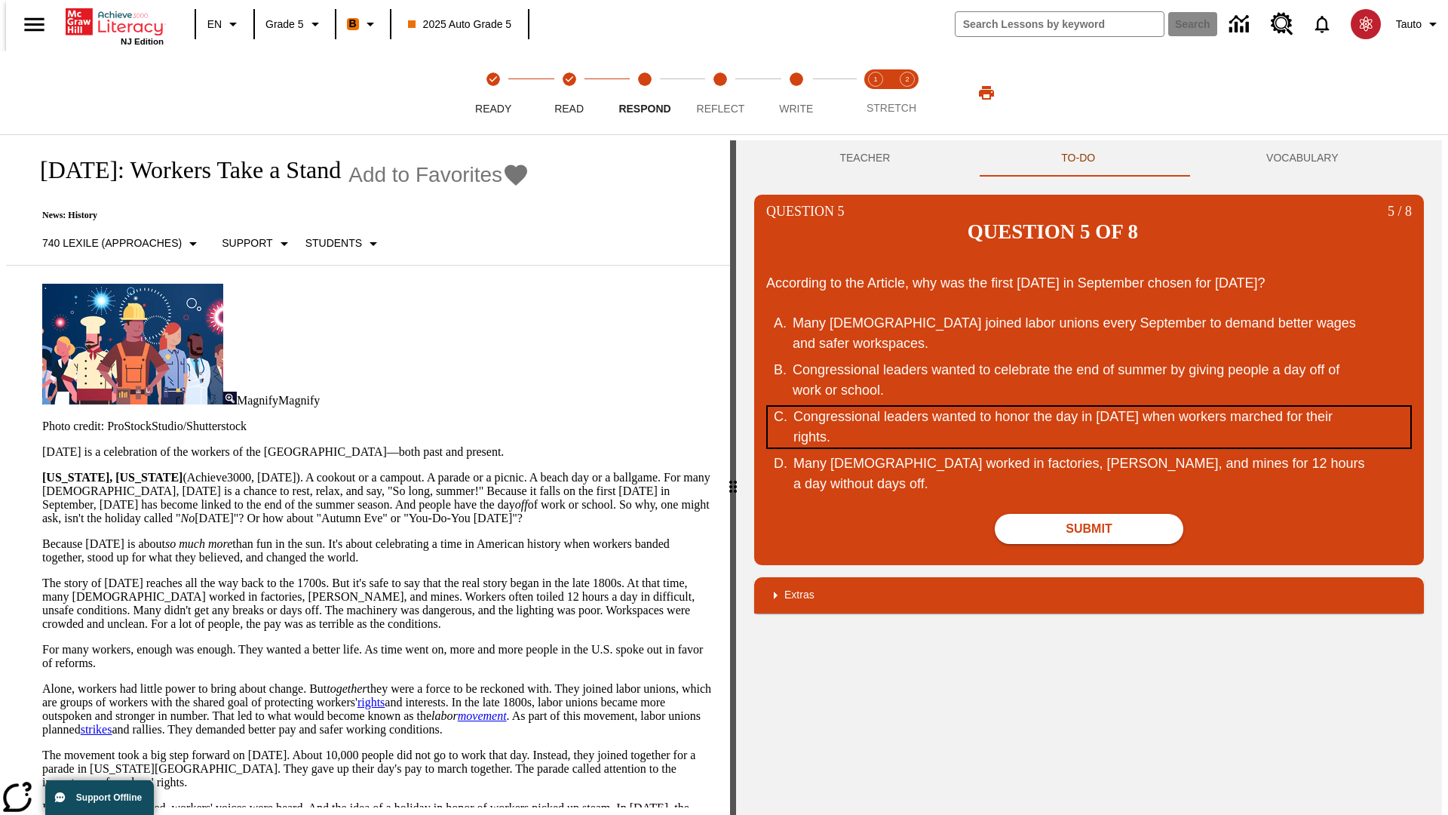
click at [1089, 407] on div "Congressional leaders wanted to honor the day in September of 1882 when workers…" at bounding box center [1079, 427] width 573 height 41
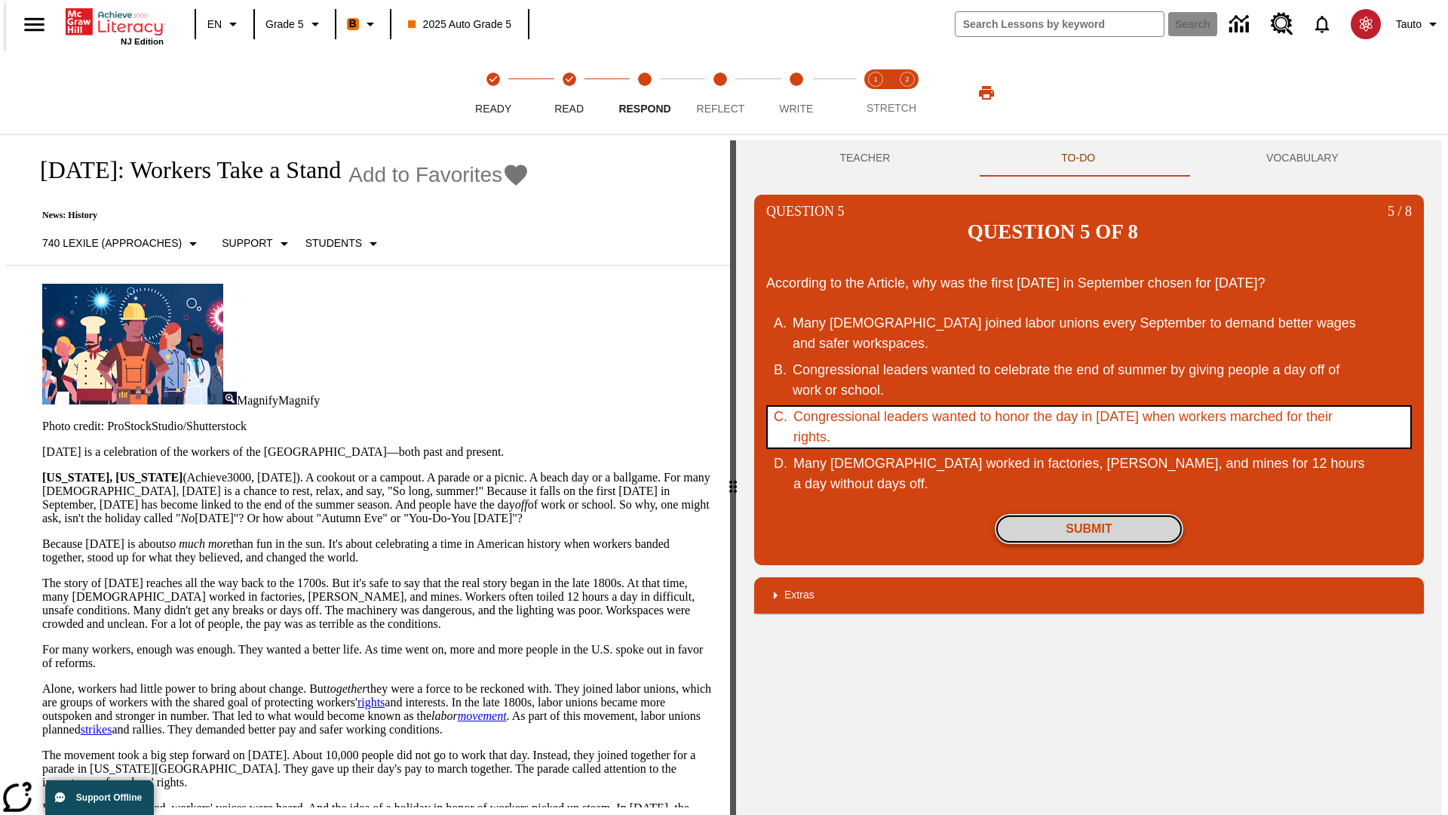
click at [1089, 514] on button "Submit" at bounding box center [1089, 529] width 189 height 30
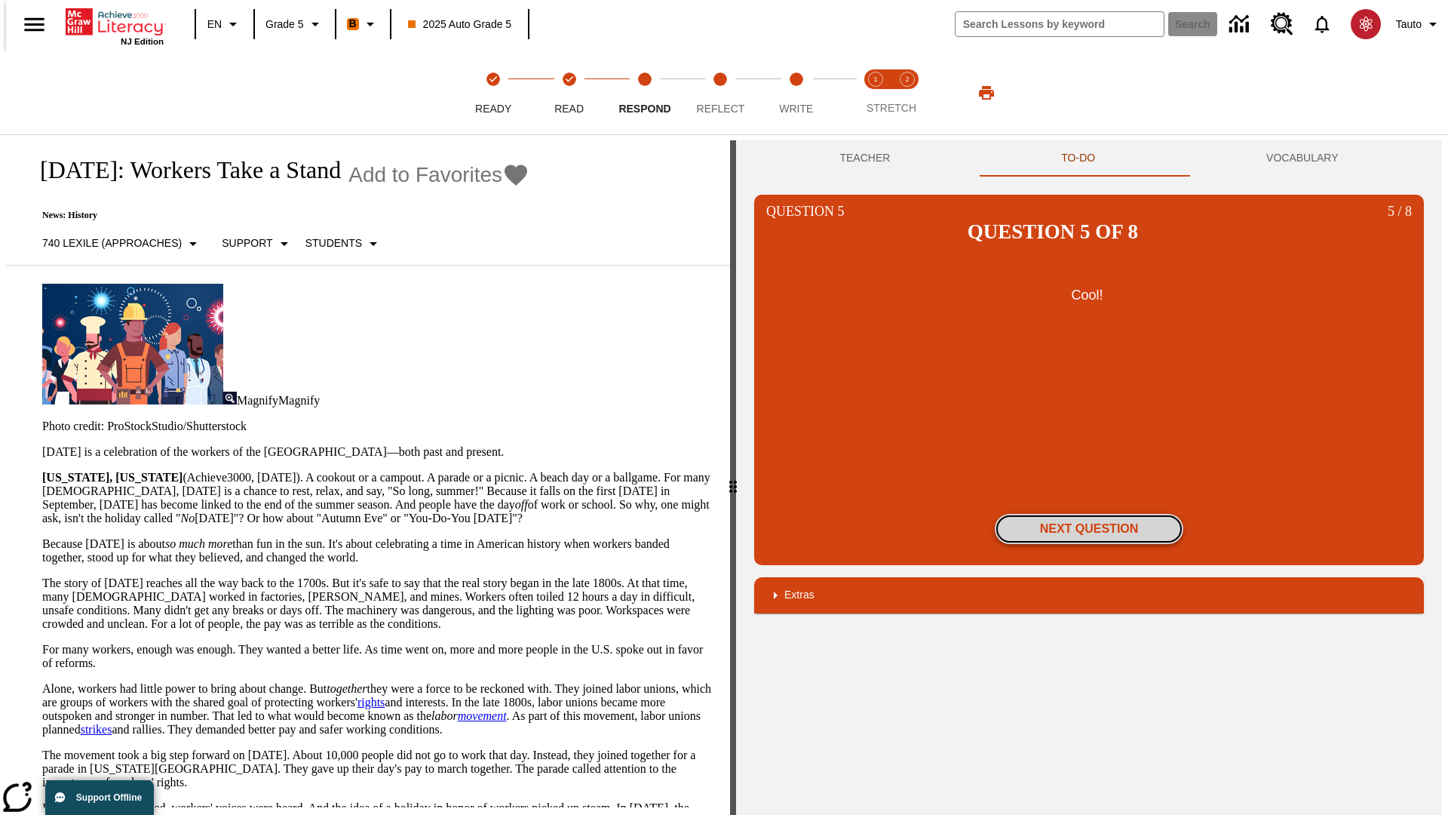
click at [1089, 514] on button "Next Question" at bounding box center [1089, 529] width 189 height 30
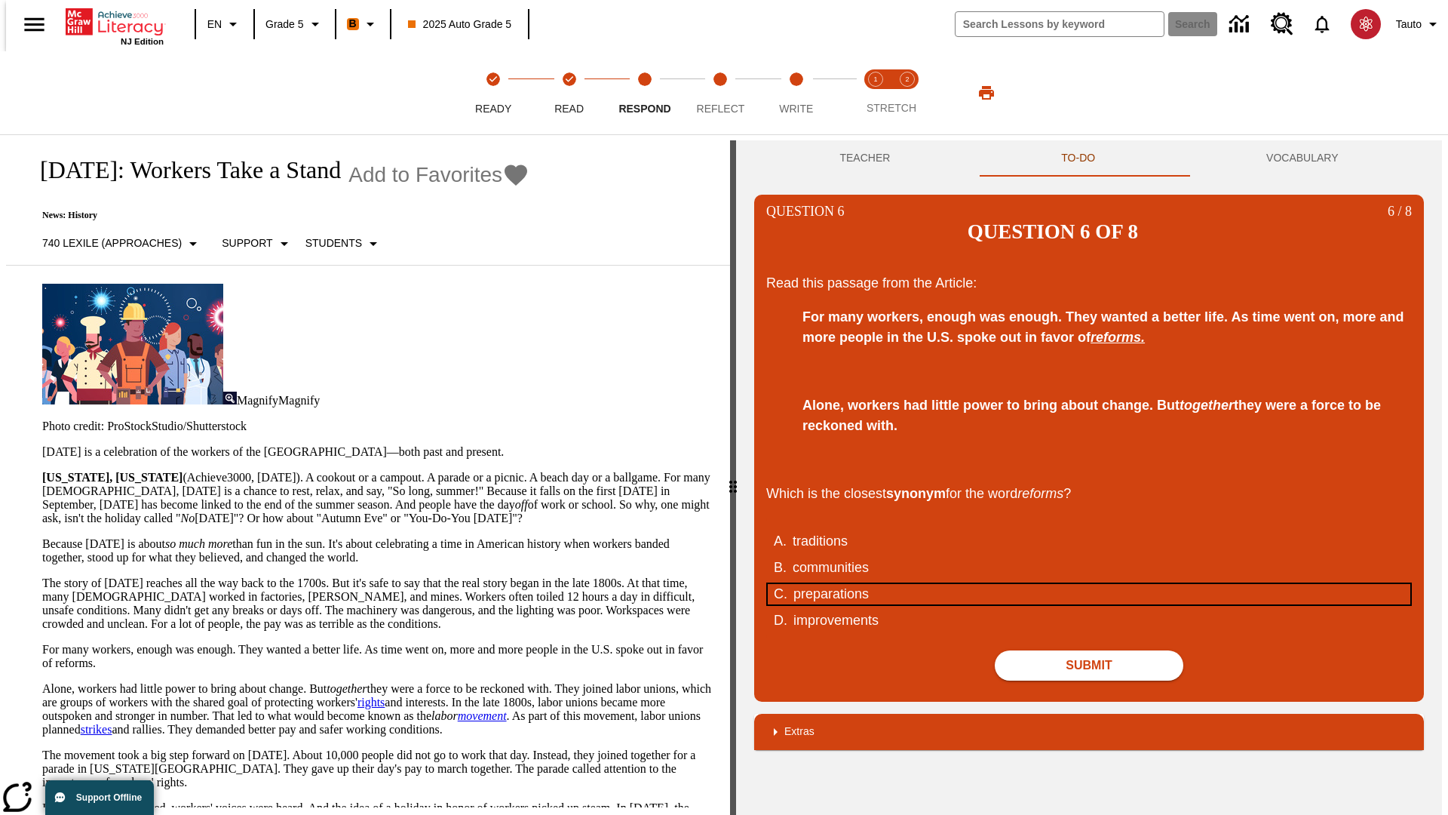
click at [1089, 584] on div "preparations" at bounding box center [1079, 594] width 573 height 20
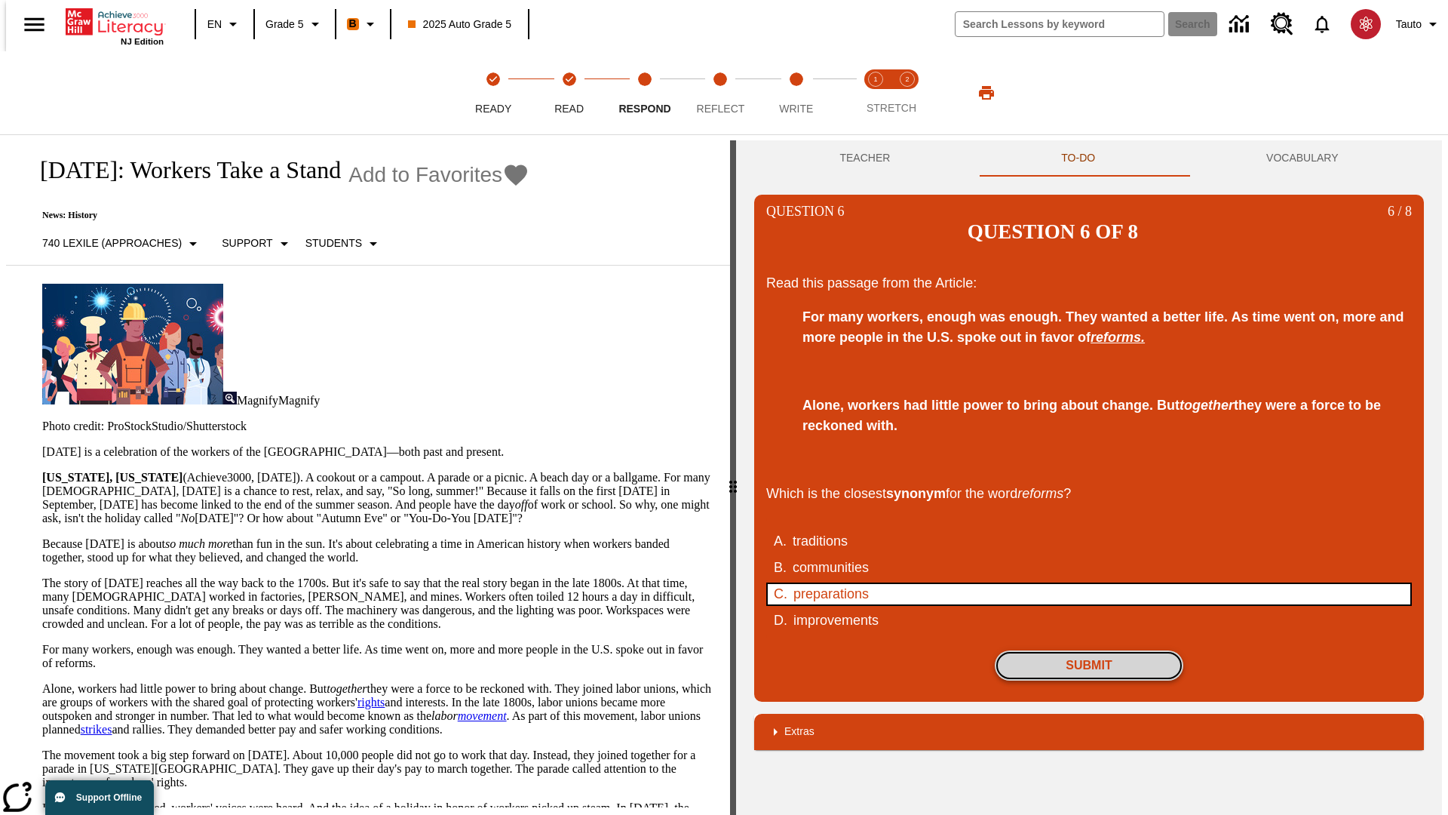
click at [1089, 650] on button "Submit" at bounding box center [1089, 665] width 189 height 30
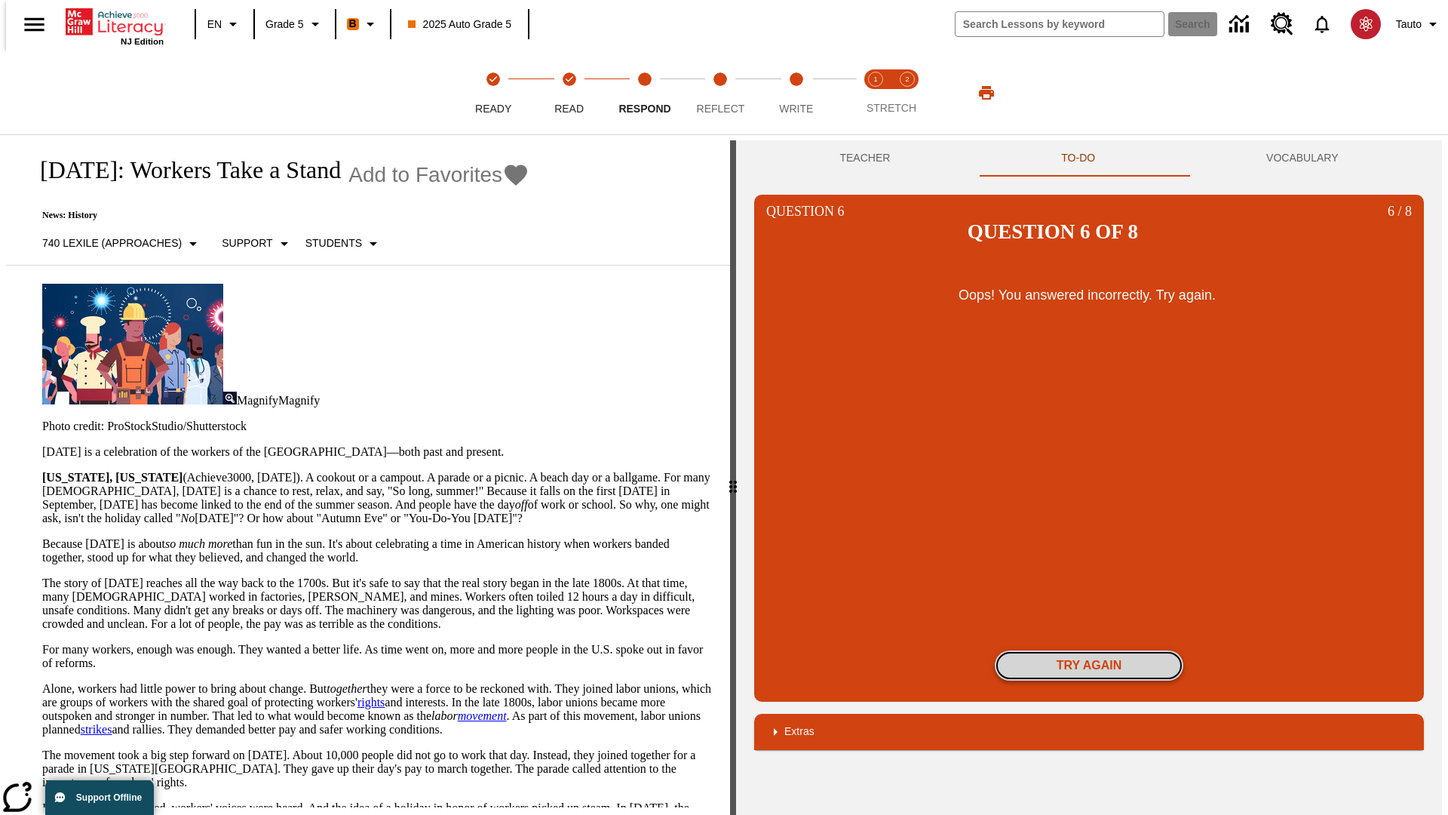
click at [1089, 650] on button "Try again" at bounding box center [1089, 665] width 189 height 30
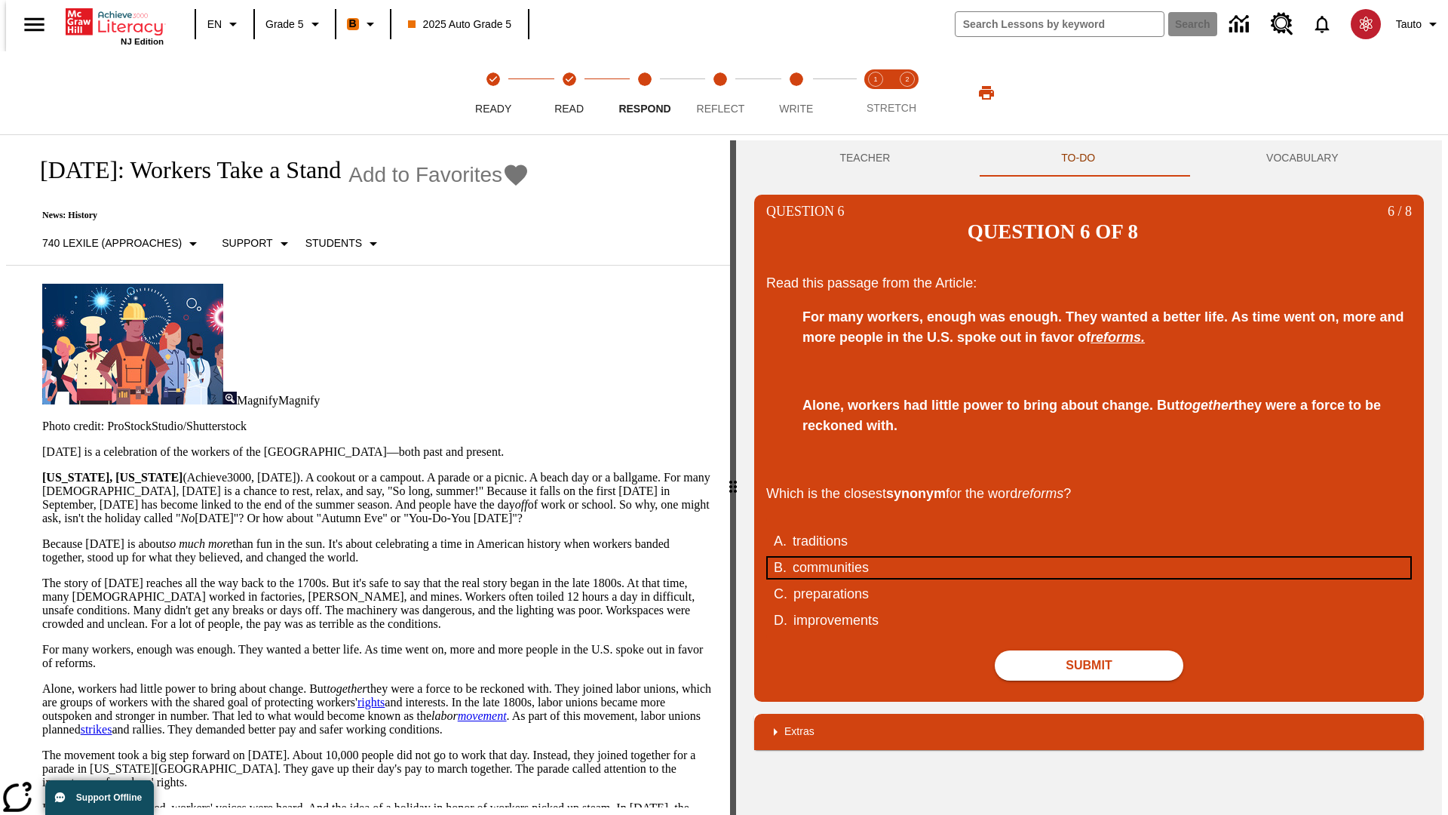
click at [1089, 557] on div "communities" at bounding box center [1079, 567] width 573 height 20
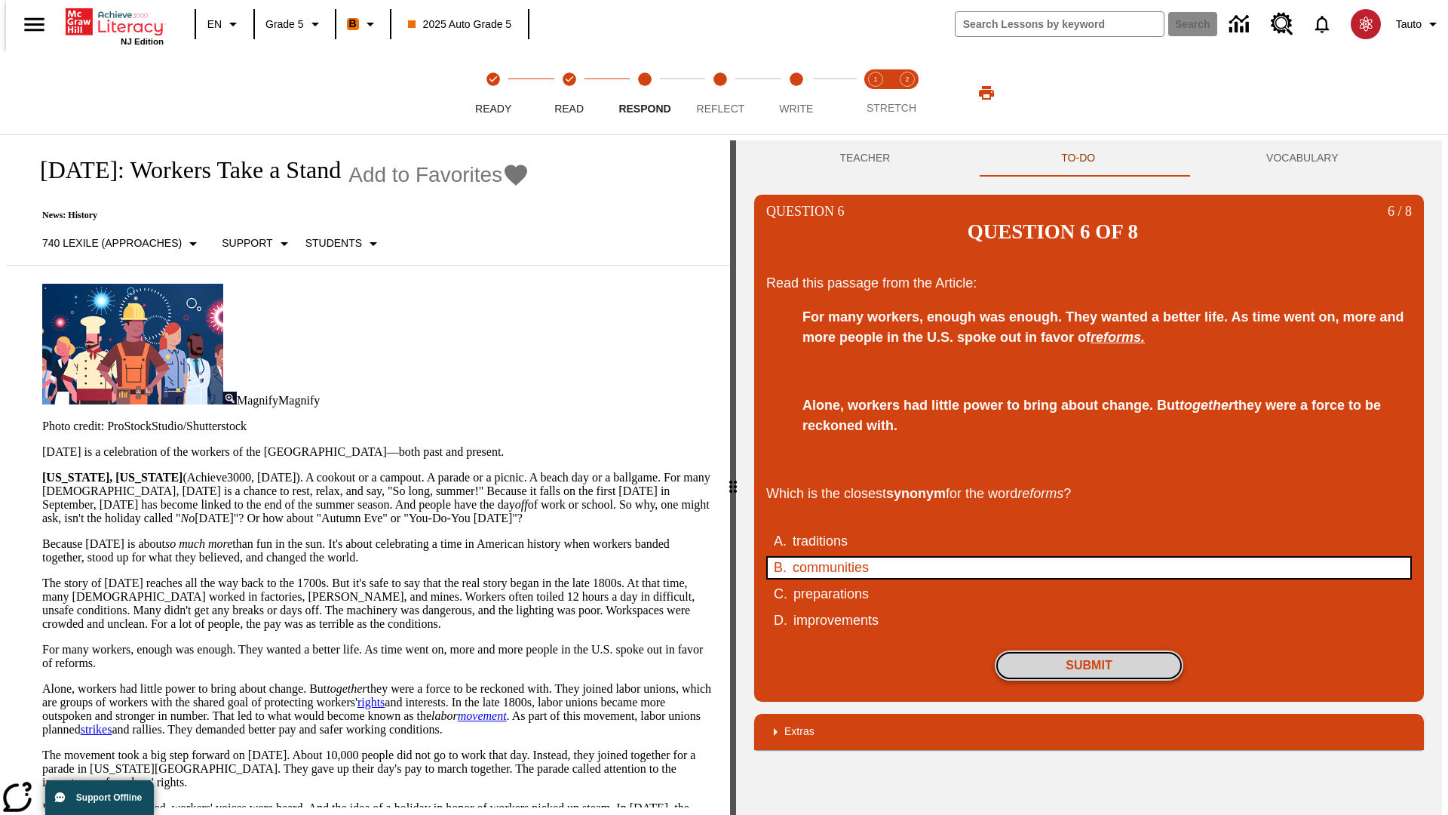
click at [1089, 650] on button "Submit" at bounding box center [1089, 665] width 189 height 30
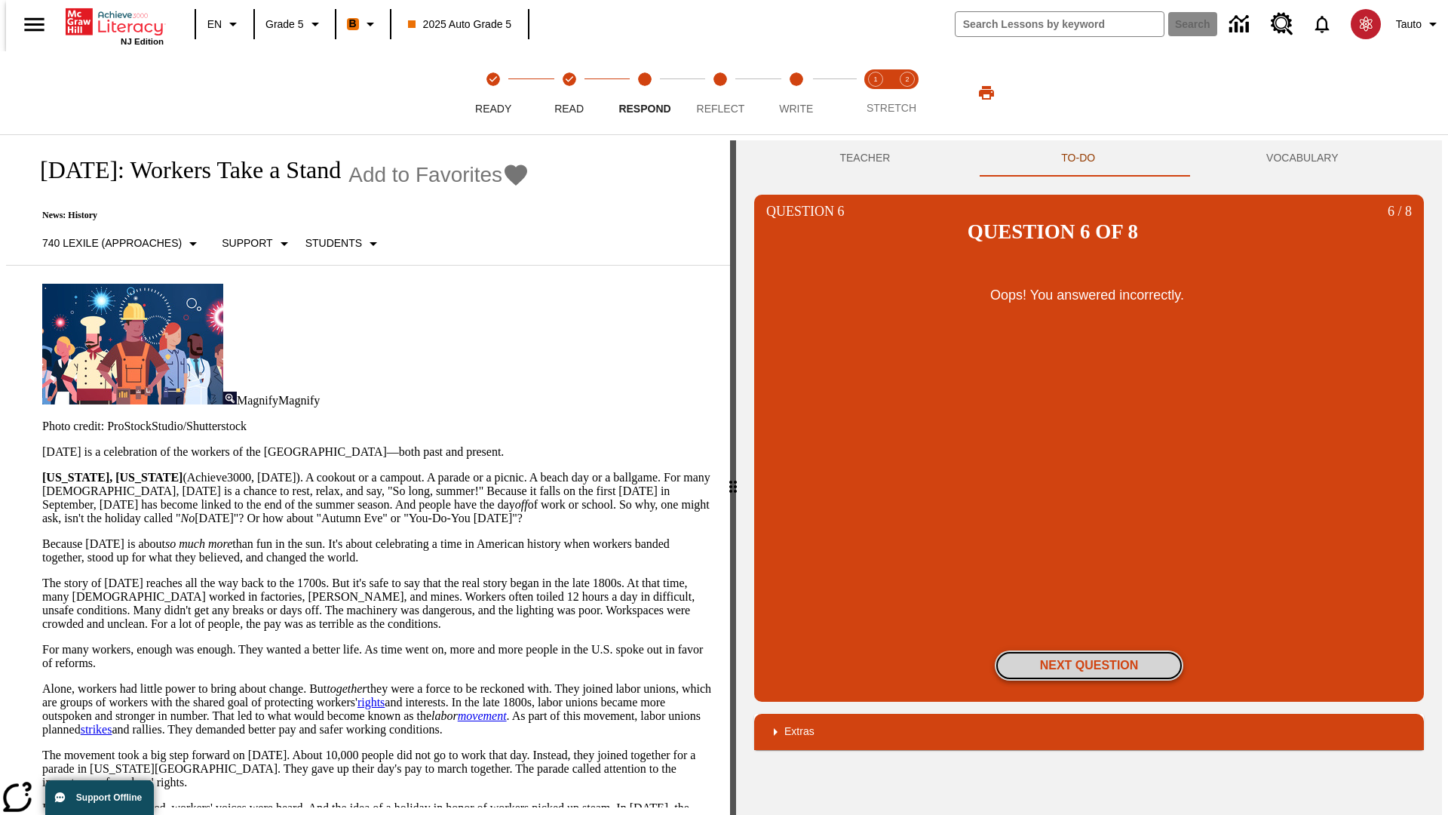
click at [1089, 650] on button "Next Question" at bounding box center [1089, 665] width 189 height 30
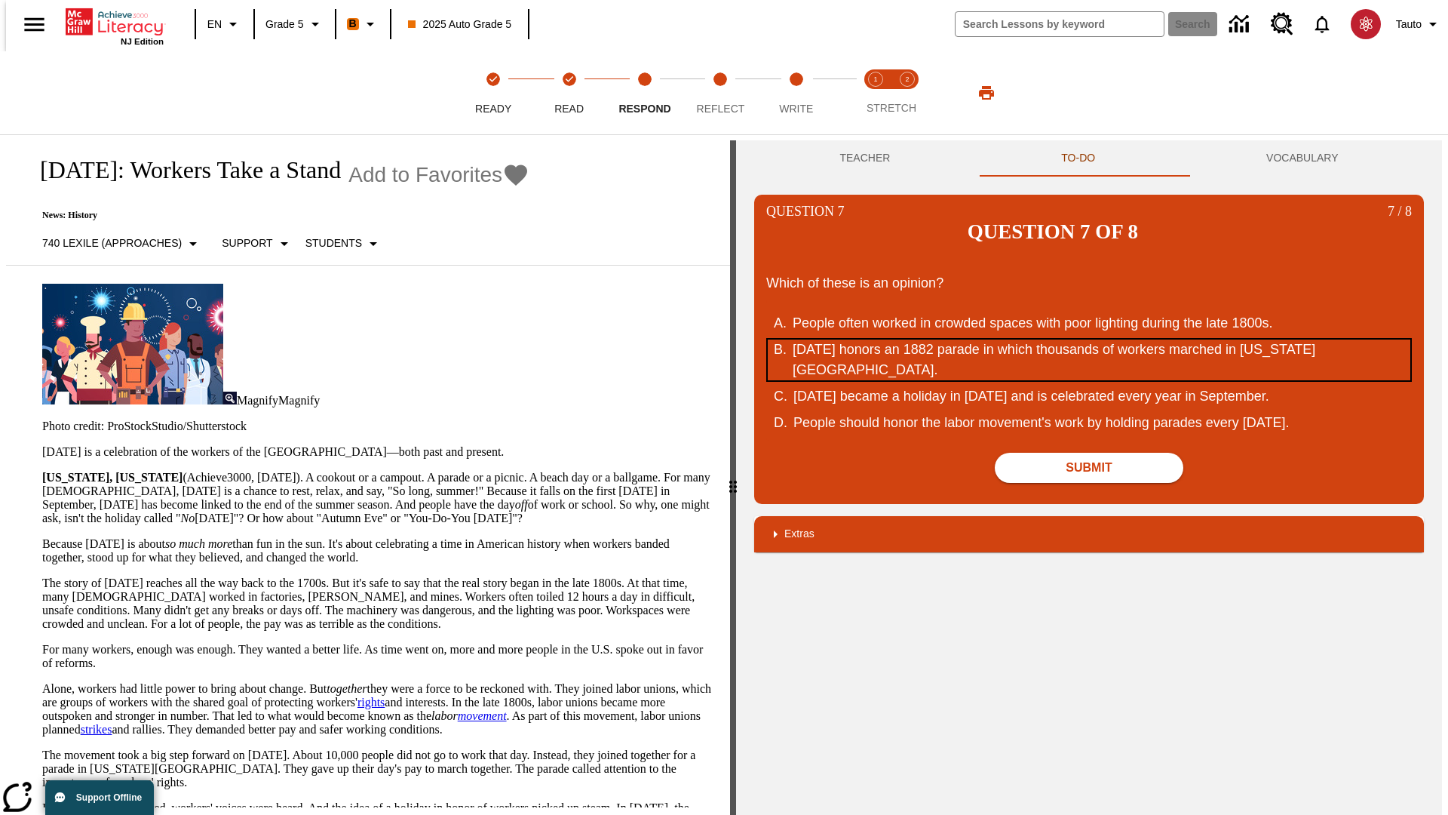
click at [1089, 339] on div "[DATE] honors an 1882 parade in which thousands of workers marched in [US_STATE…" at bounding box center [1079, 359] width 573 height 41
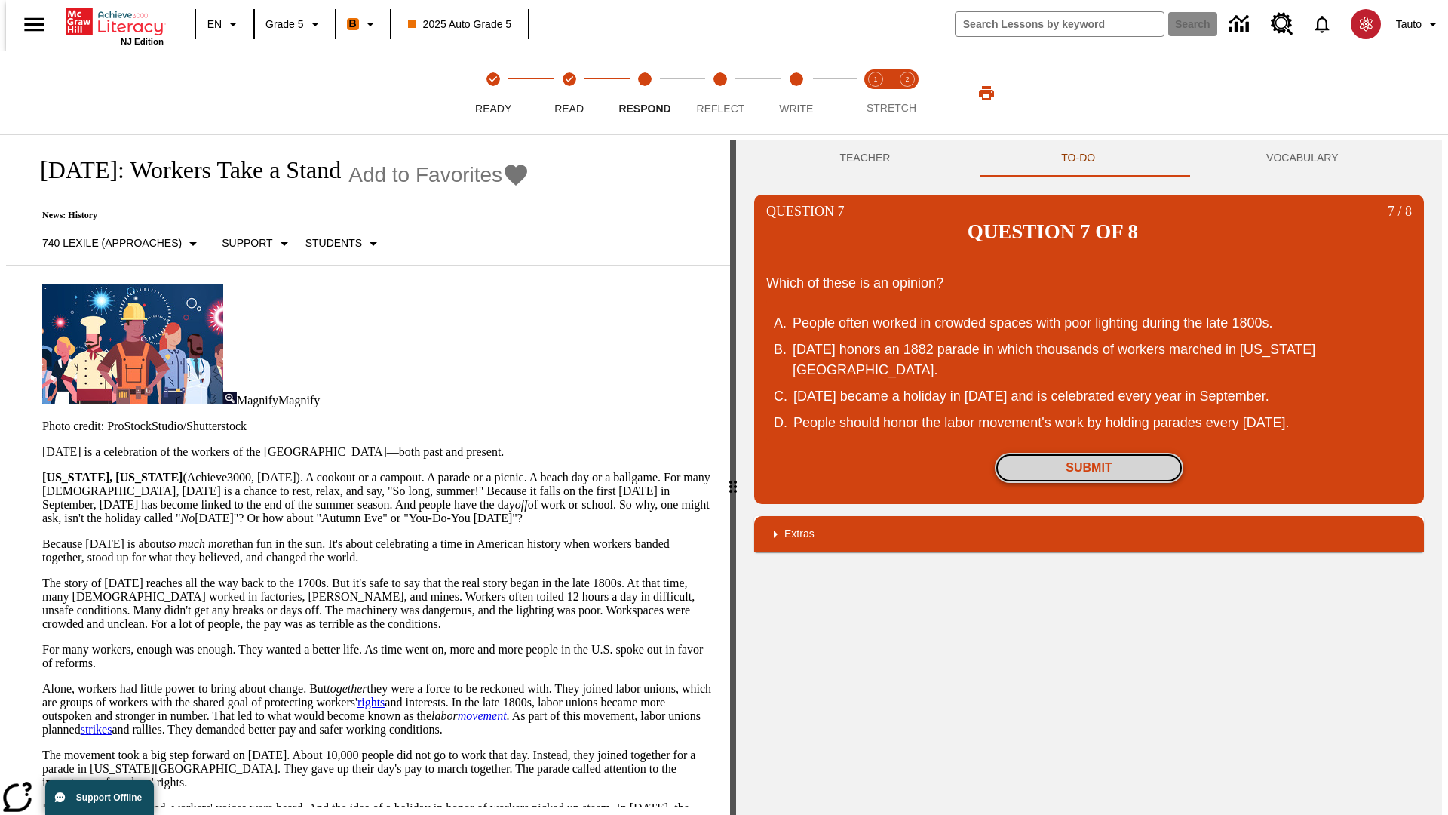
click at [1089, 453] on button "Submit" at bounding box center [1089, 468] width 189 height 30
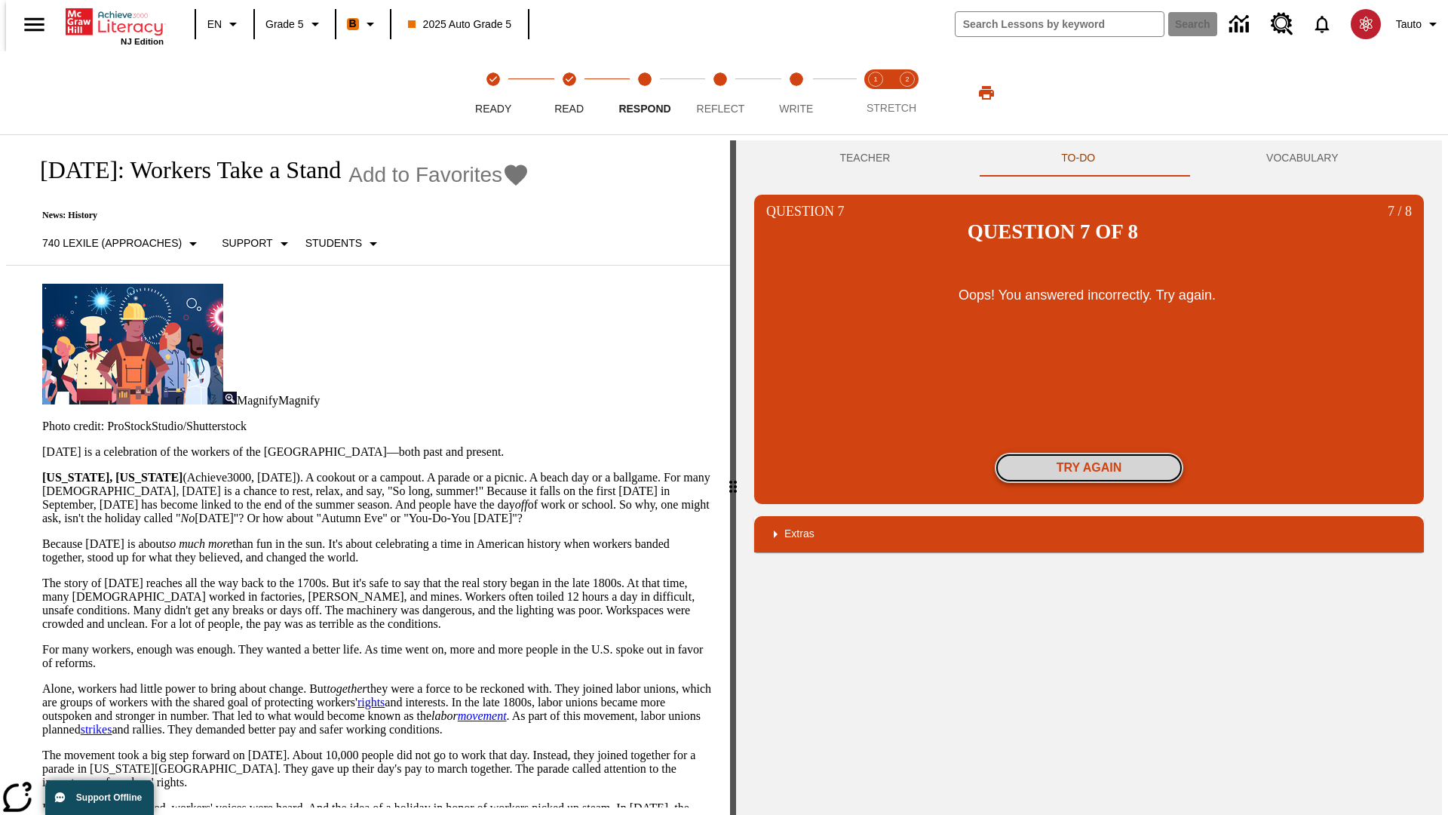
click at [1089, 453] on button "Try again" at bounding box center [1089, 468] width 189 height 30
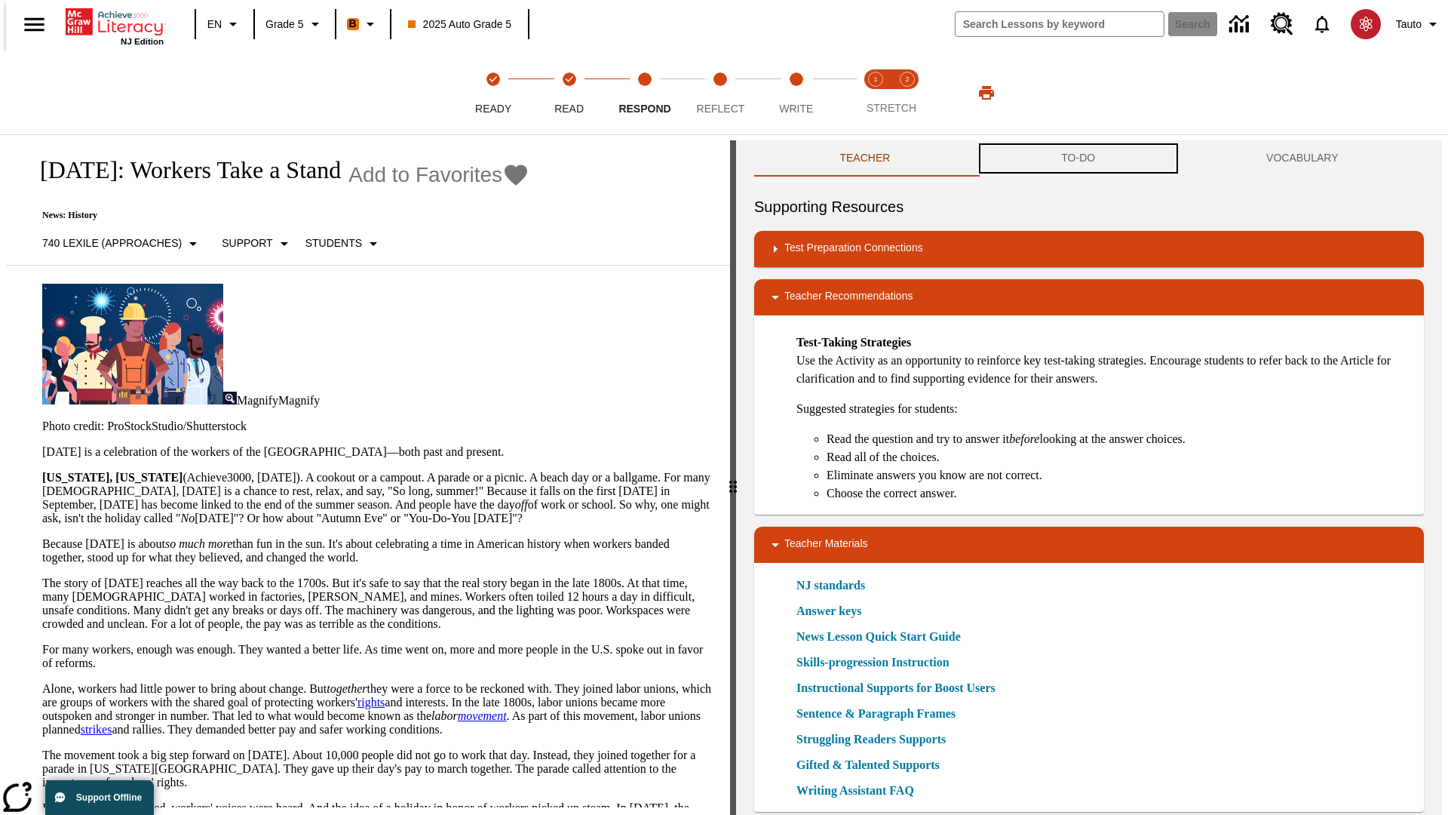
click at [1079, 158] on button "TO-DO" at bounding box center [1078, 158] width 205 height 36
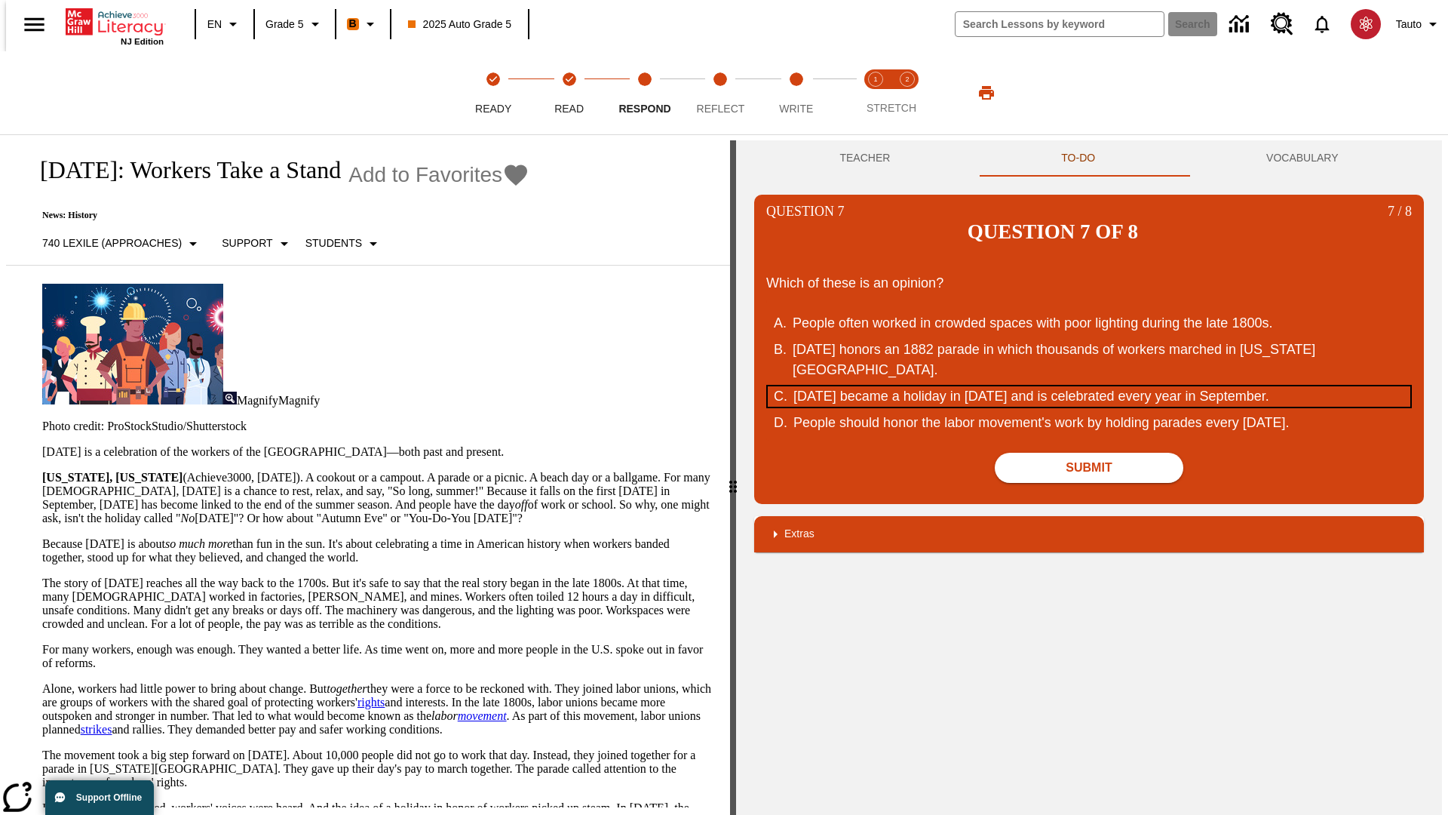
click at [1089, 386] on div "[DATE] became a holiday in [DATE] and is celebrated every year in September." at bounding box center [1079, 396] width 573 height 20
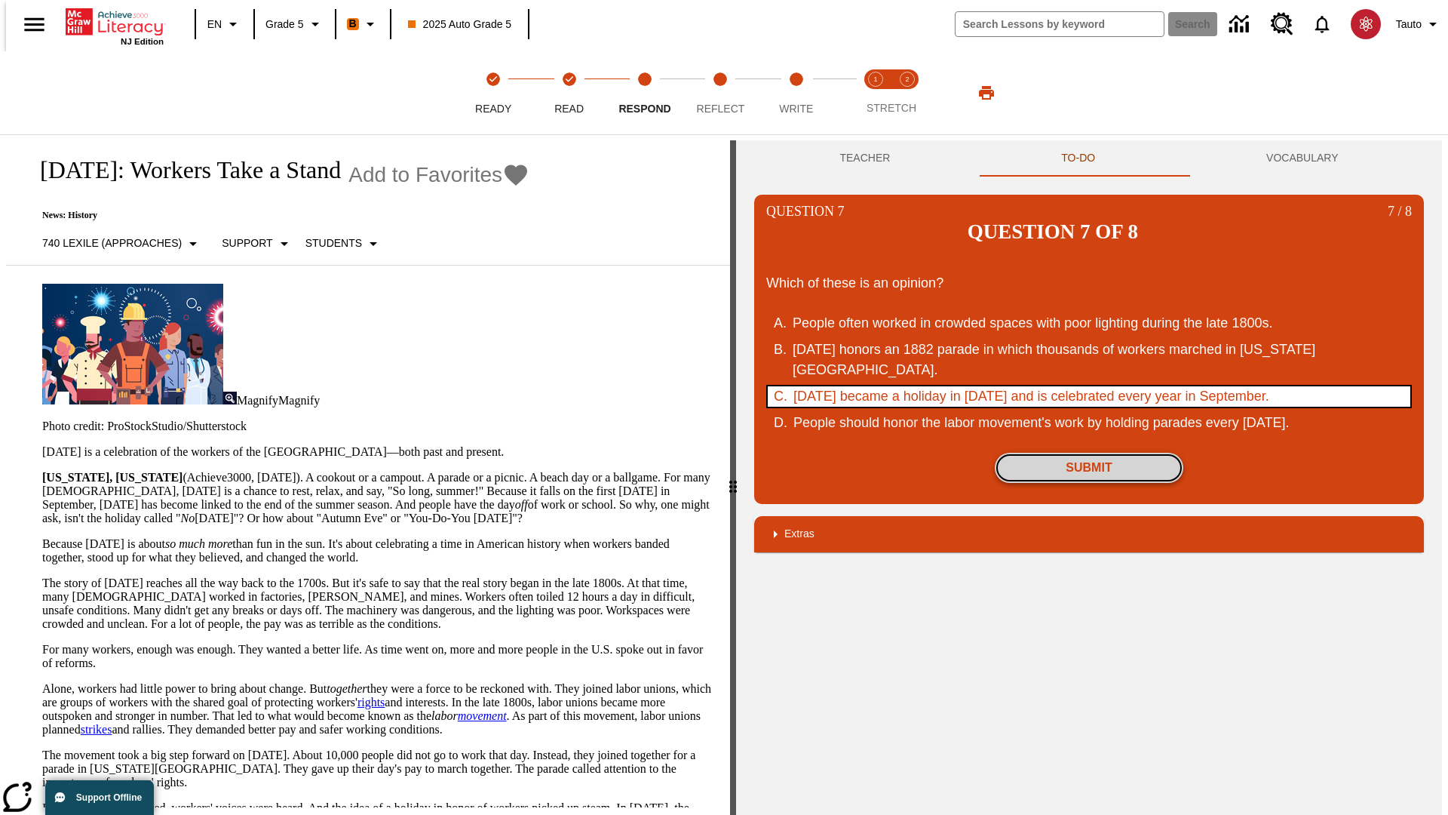
click at [1089, 453] on button "Submit" at bounding box center [1089, 468] width 189 height 30
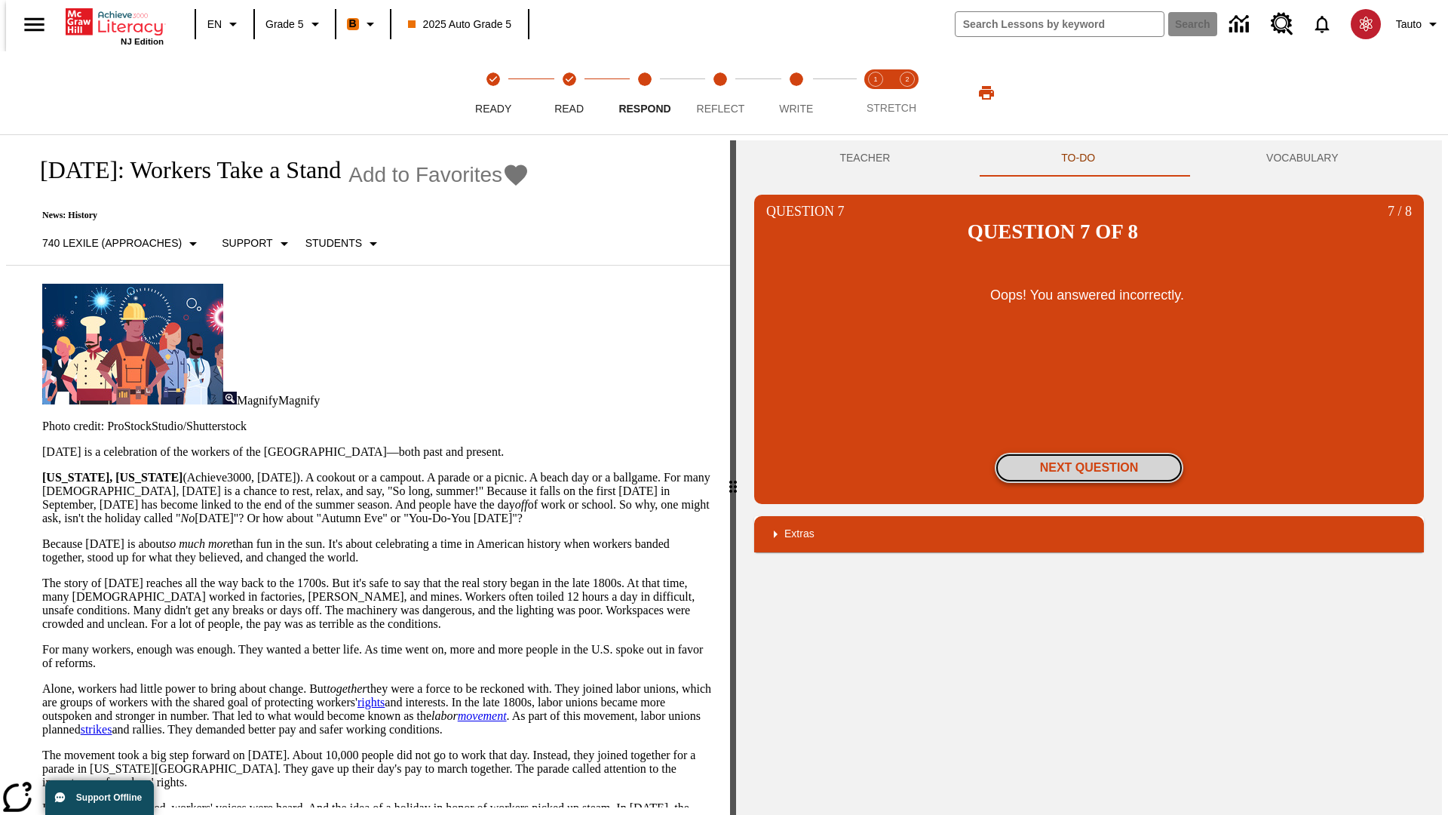
click at [1089, 453] on button "Next Question" at bounding box center [1089, 468] width 189 height 30
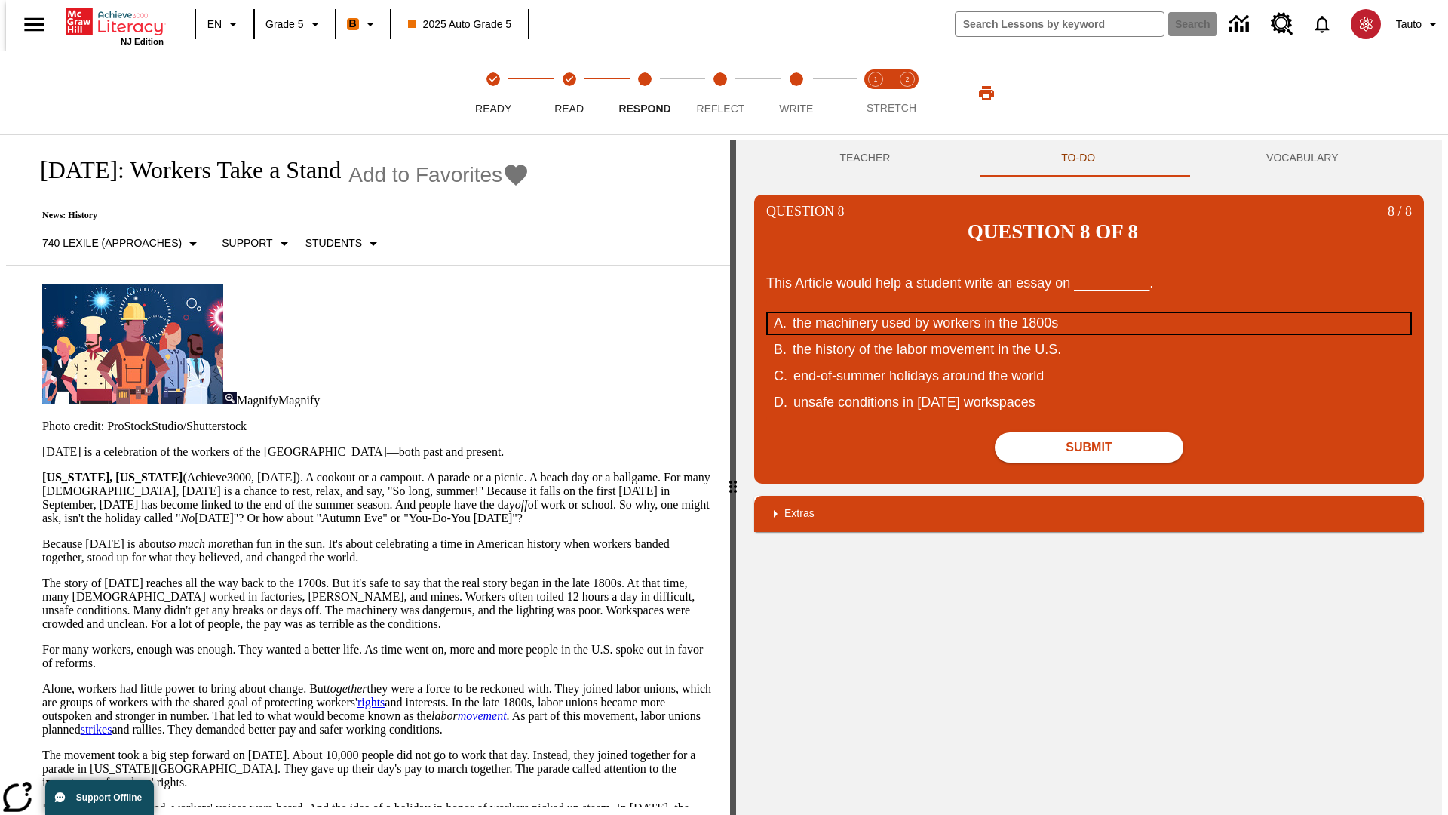
click at [1089, 313] on div "the machinery used by workers in the 1800s" at bounding box center [1079, 323] width 573 height 20
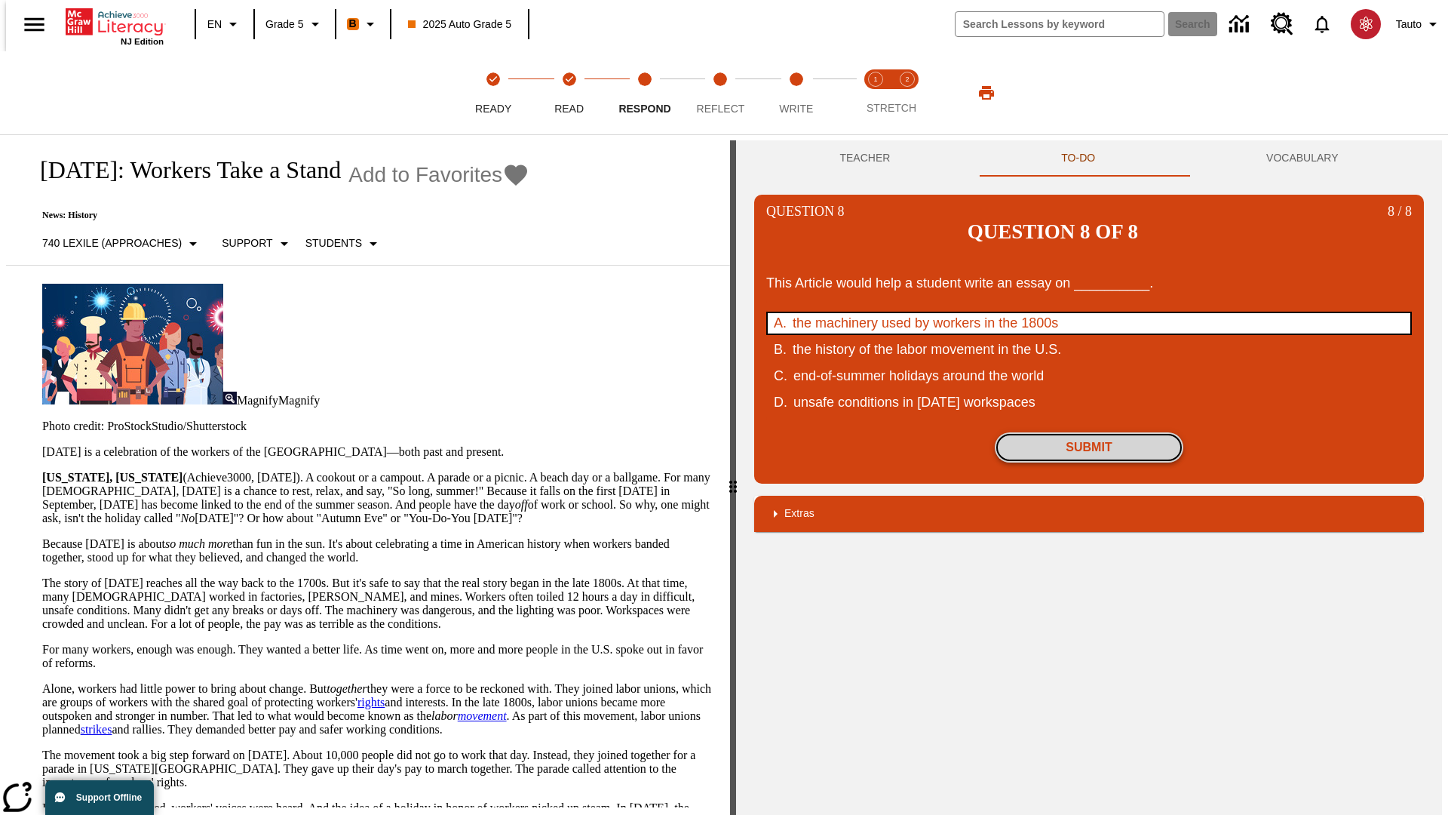
click at [1089, 432] on button "Submit" at bounding box center [1089, 447] width 189 height 30
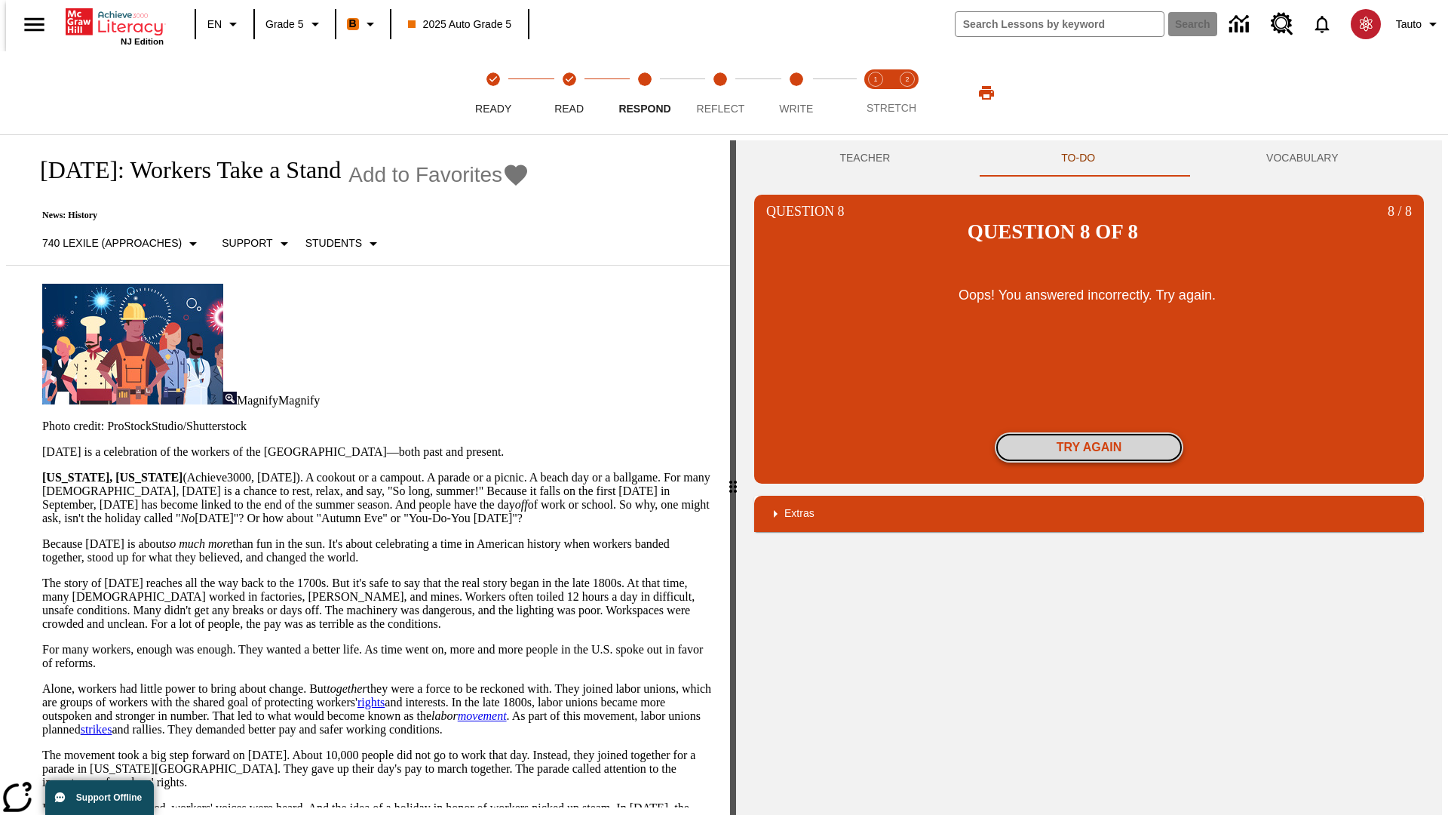
click at [1089, 432] on button "Try again" at bounding box center [1089, 447] width 189 height 30
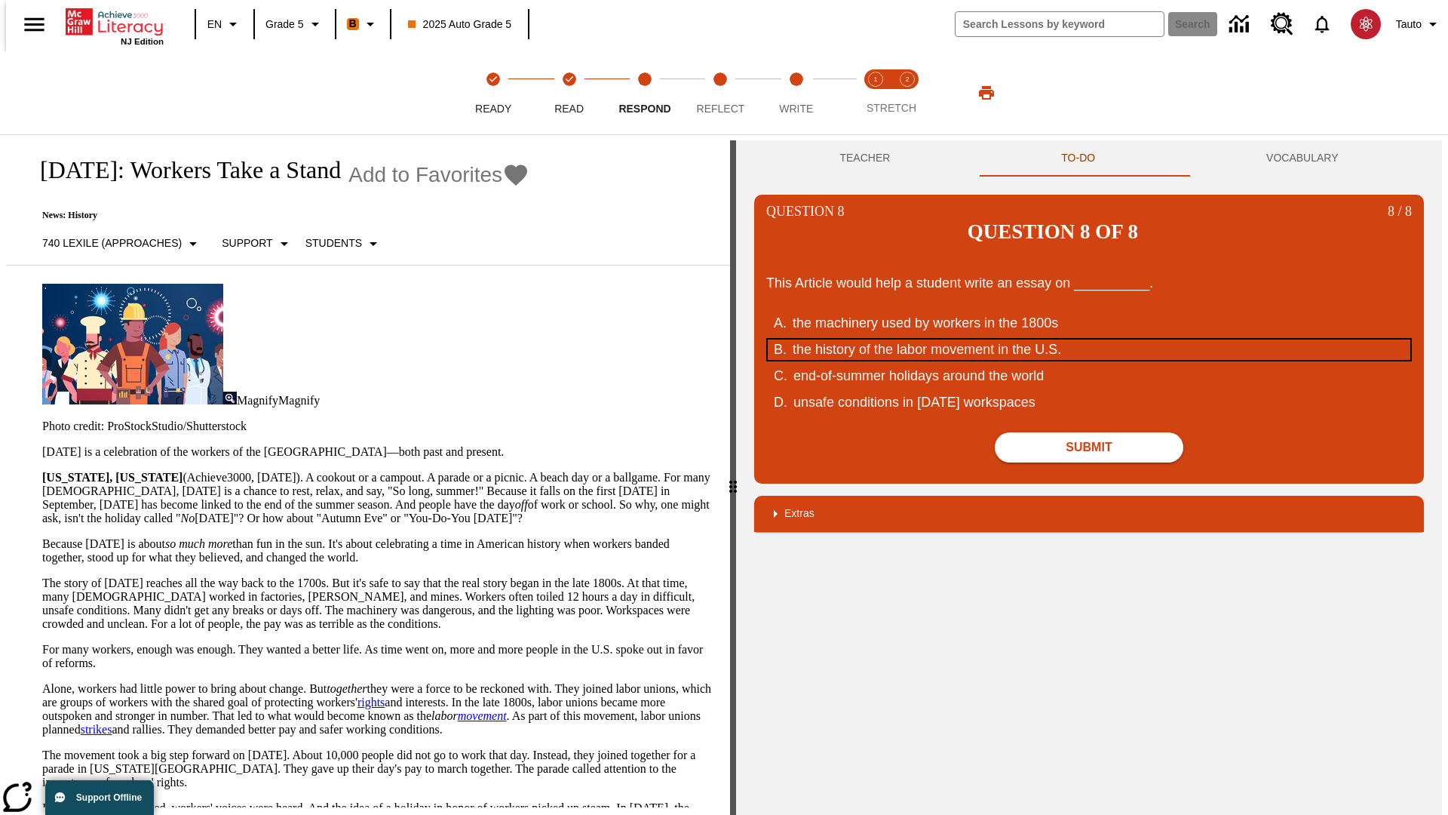
click at [1089, 339] on div "the history of the labor movement in the U.S." at bounding box center [1079, 349] width 573 height 20
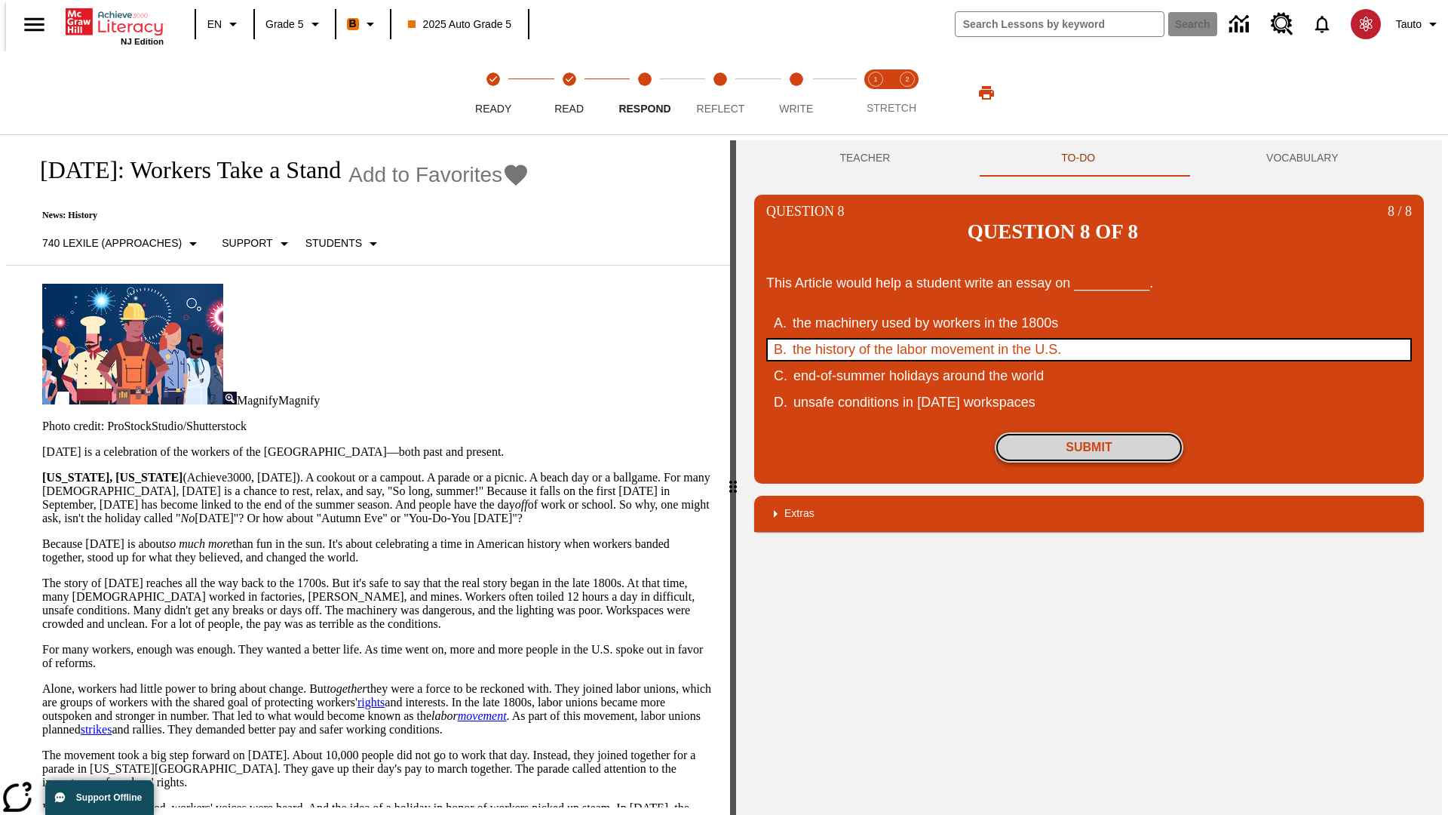
click at [1089, 432] on button "Submit" at bounding box center [1089, 447] width 189 height 30
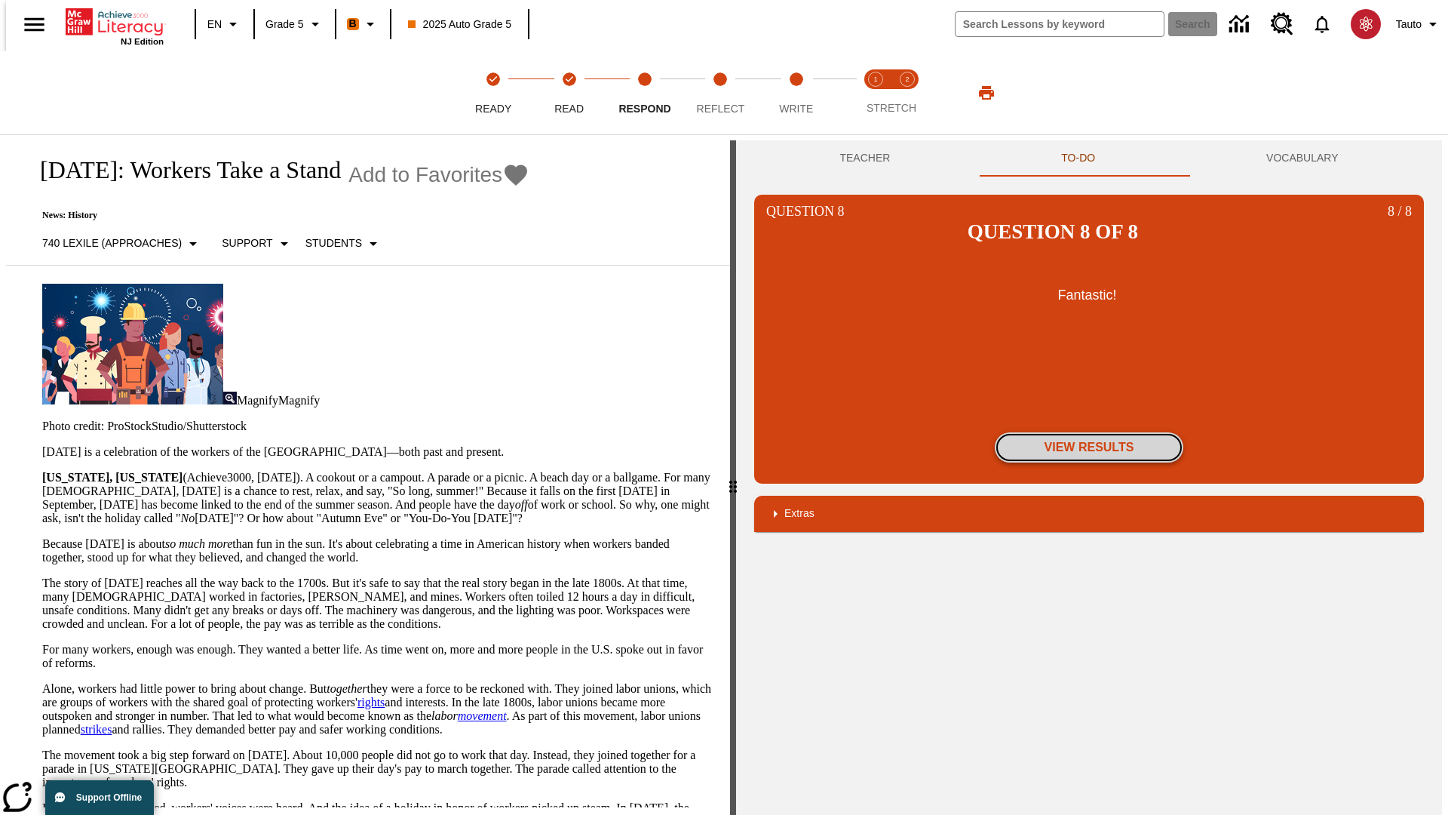
click at [1089, 432] on button "View Results" at bounding box center [1089, 447] width 189 height 30
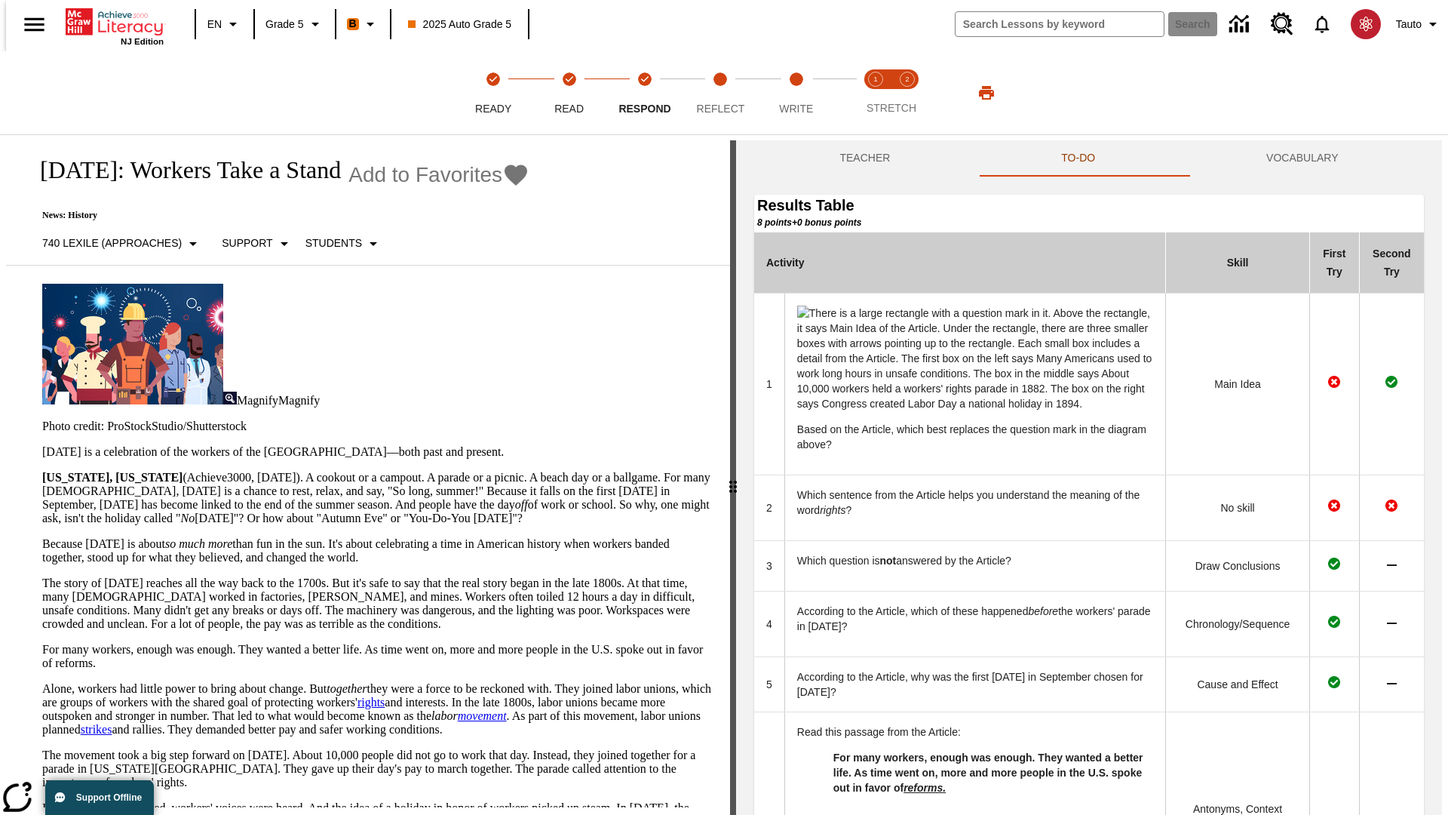
scroll to position [537, 0]
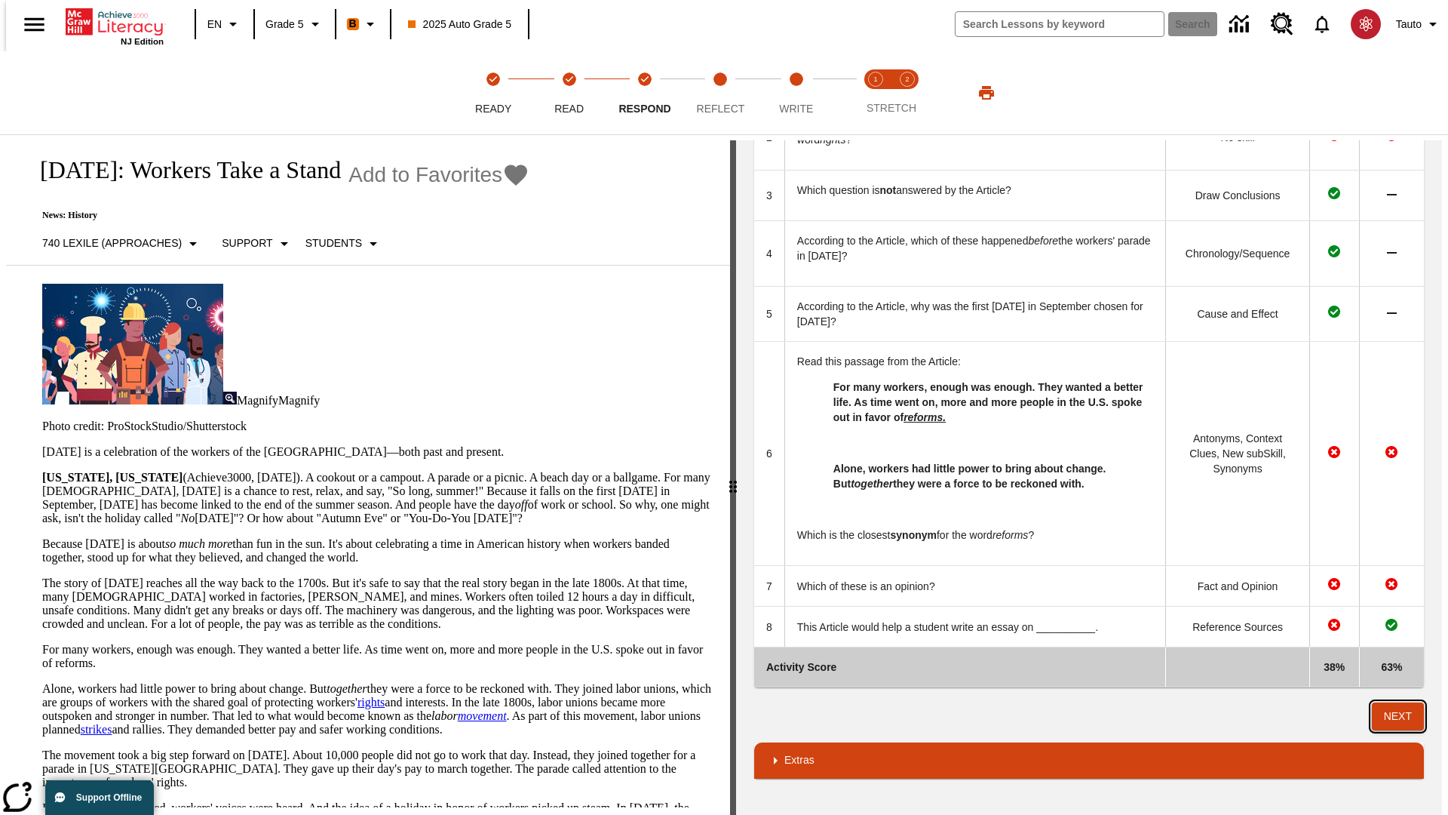
click at [1404, 716] on button "Next" at bounding box center [1398, 716] width 52 height 28
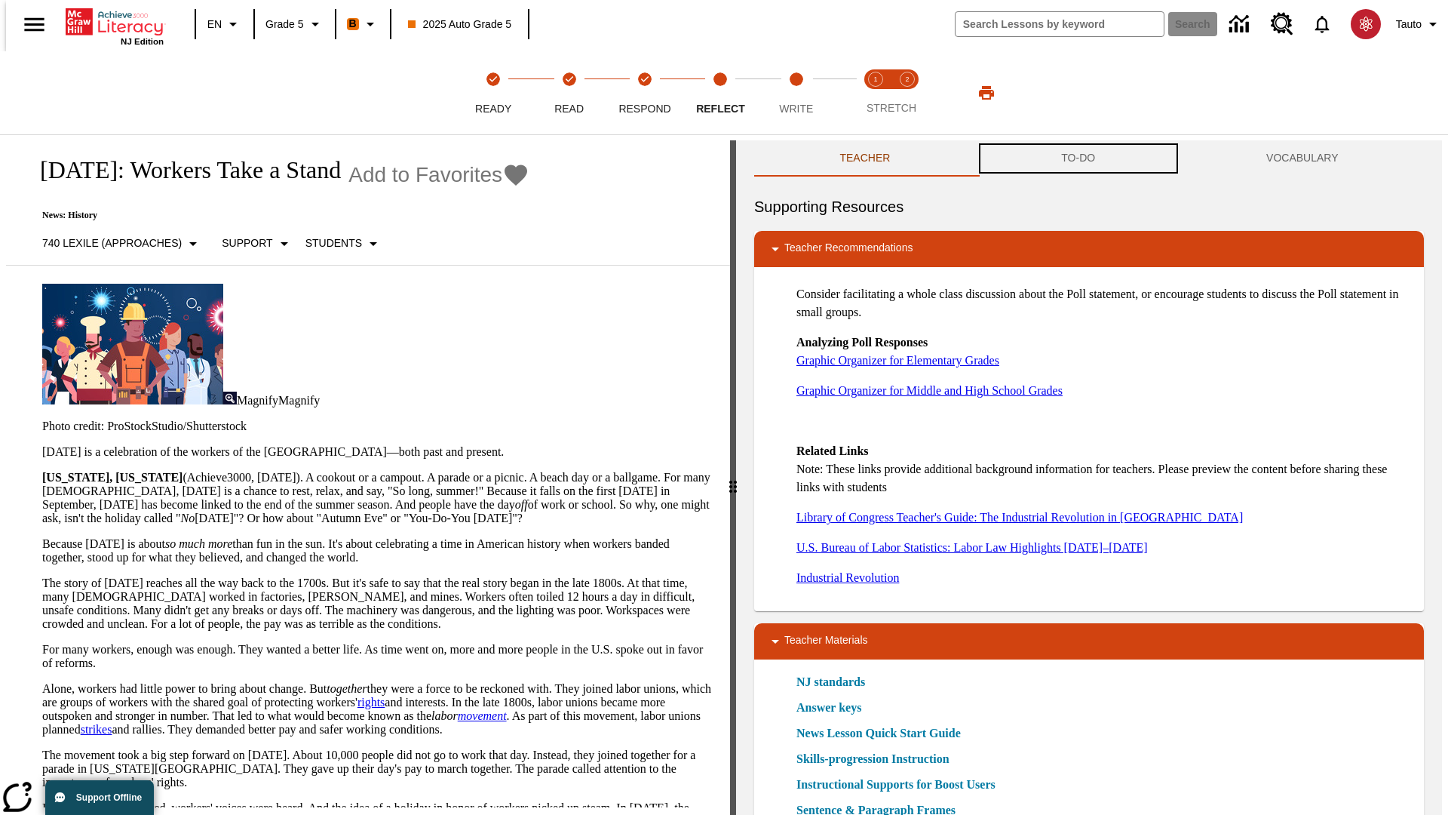
click at [1079, 158] on button "TO-DO" at bounding box center [1078, 158] width 205 height 36
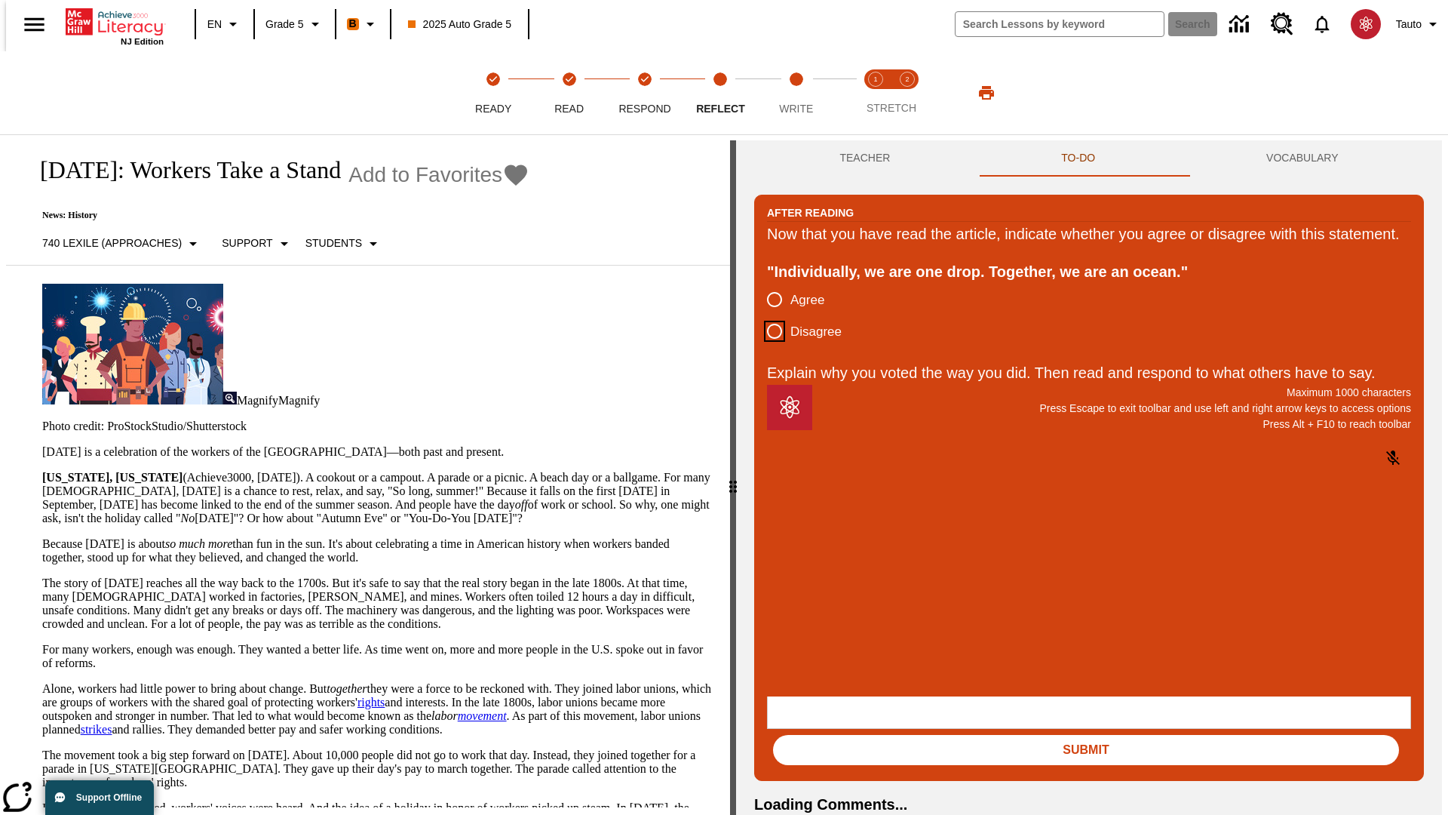
click at [769, 347] on input "Disagree" at bounding box center [775, 331] width 32 height 32
radio input "true"
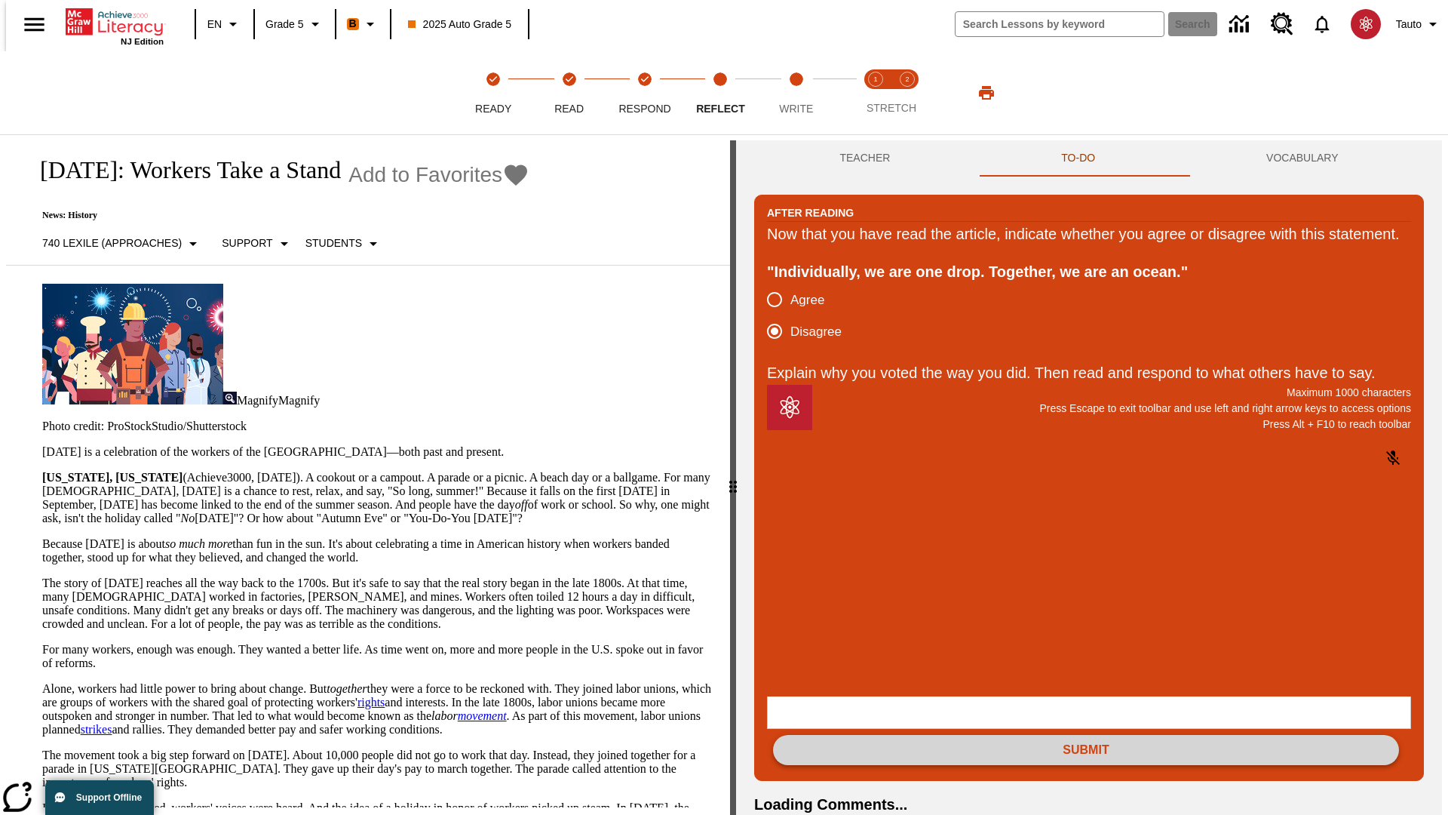
click at [1086, 735] on button "Submit" at bounding box center [1086, 750] width 626 height 30
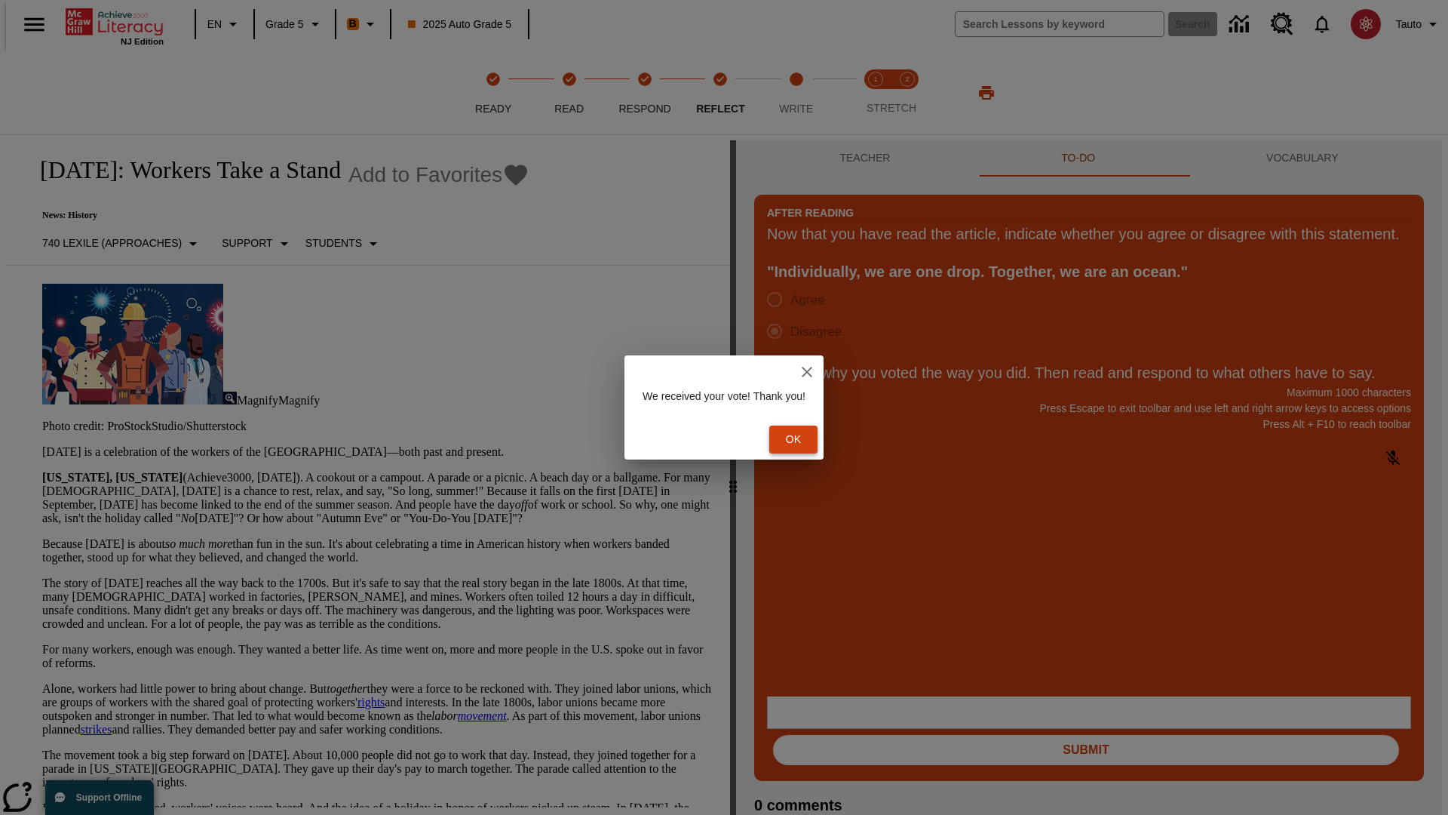
click at [801, 439] on button "Ok" at bounding box center [793, 439] width 48 height 28
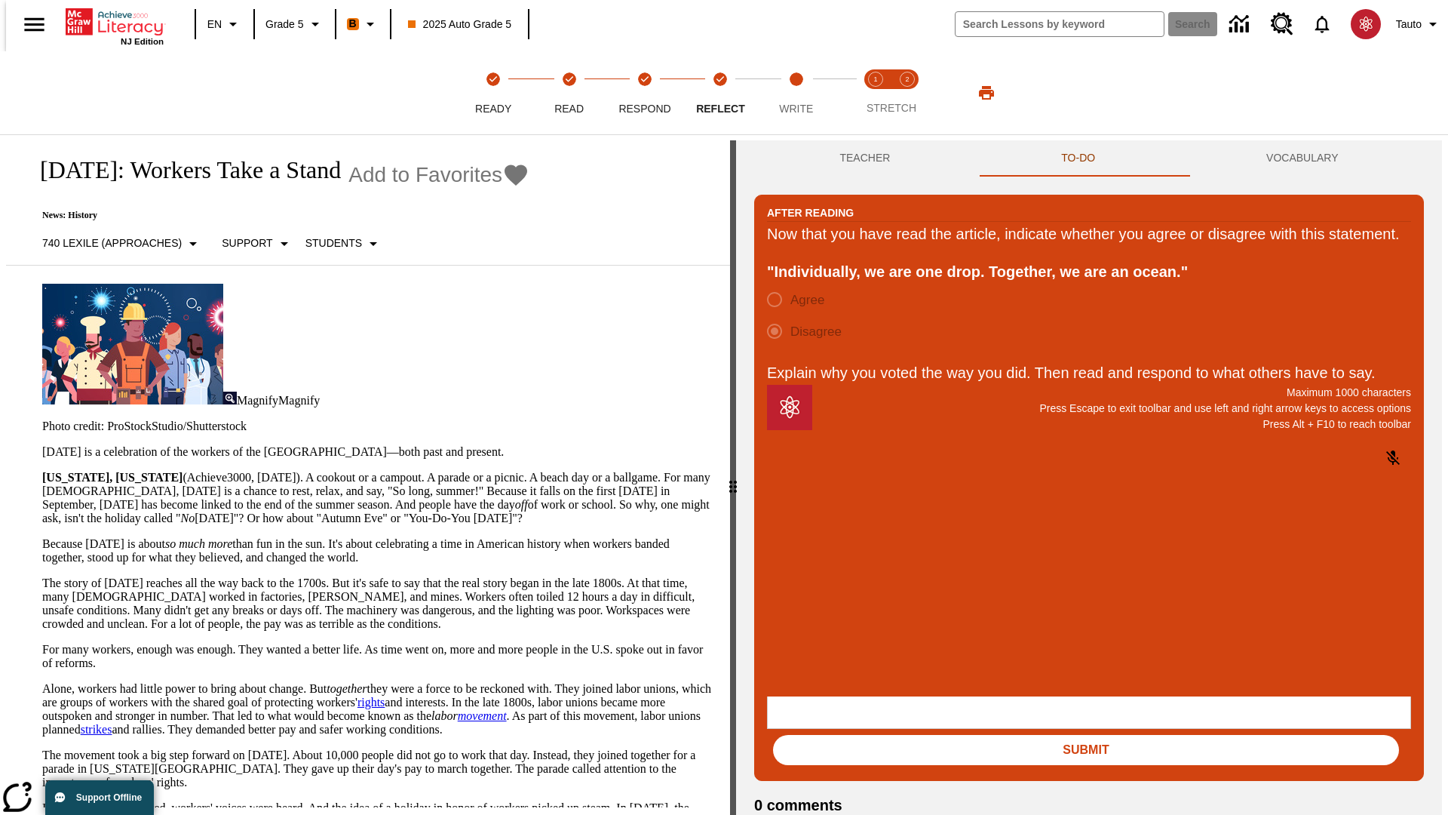
scroll to position [23, 0]
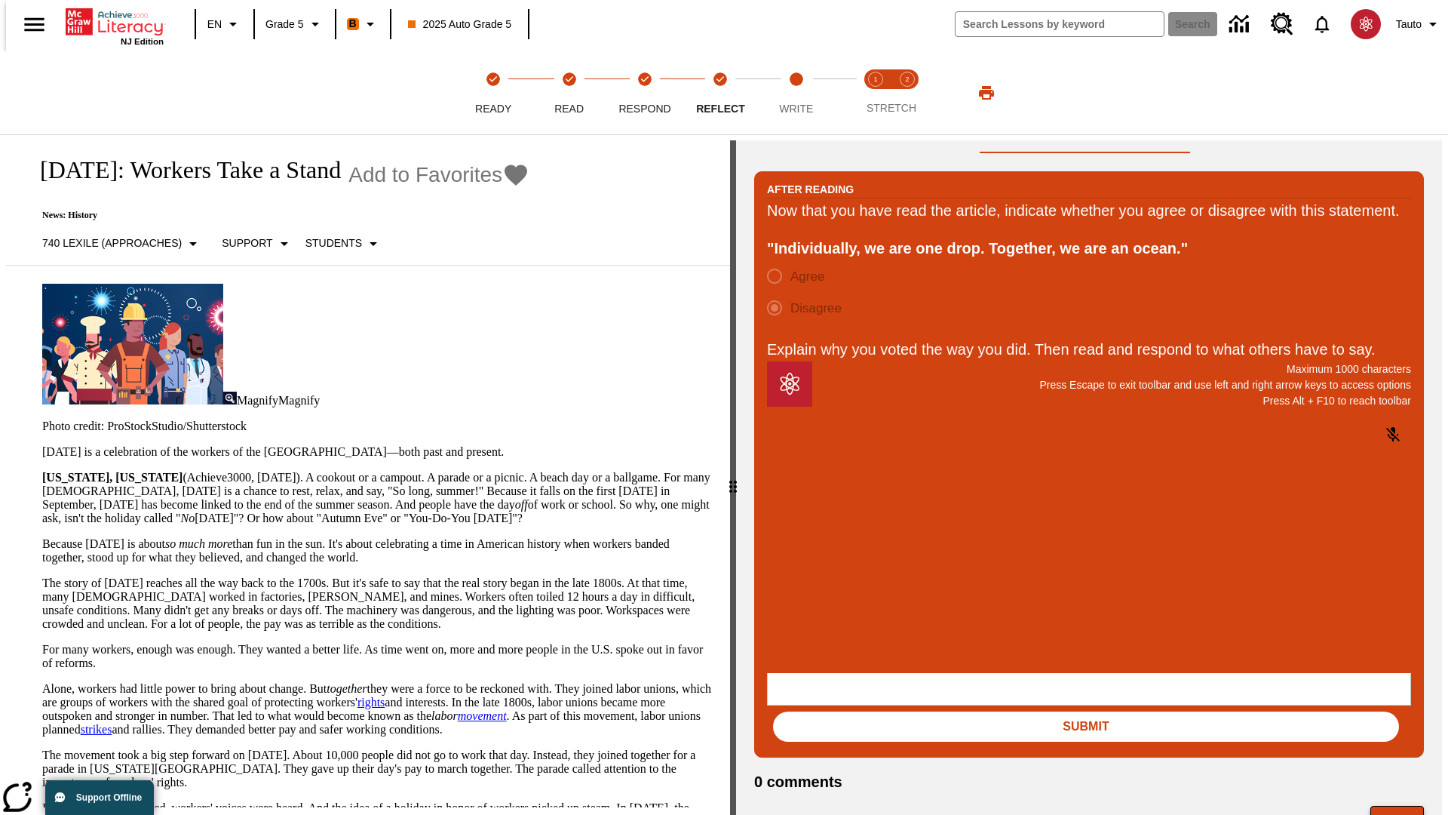
click at [1404, 805] on button "Next" at bounding box center [1397, 819] width 54 height 29
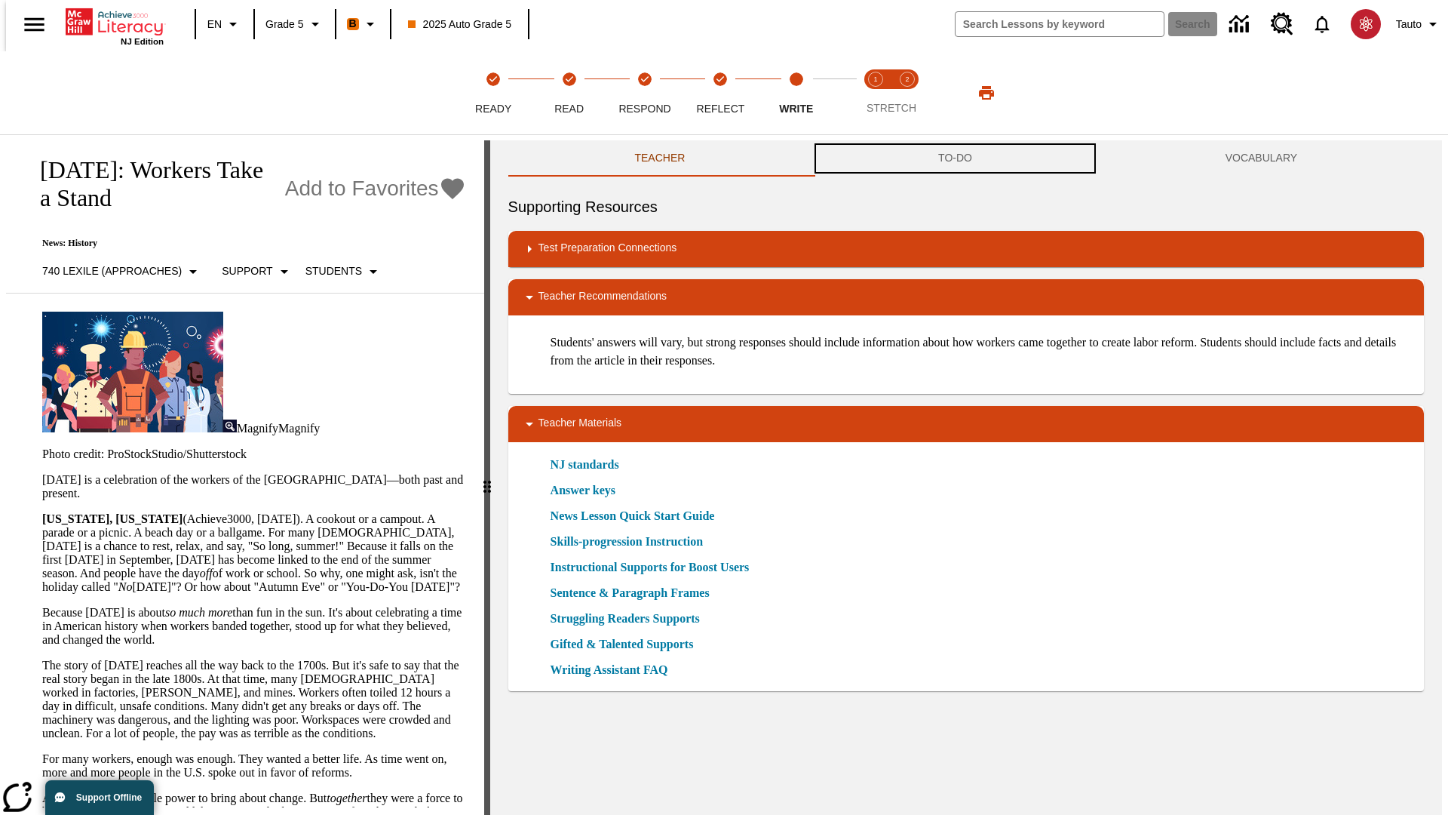
scroll to position [1, 0]
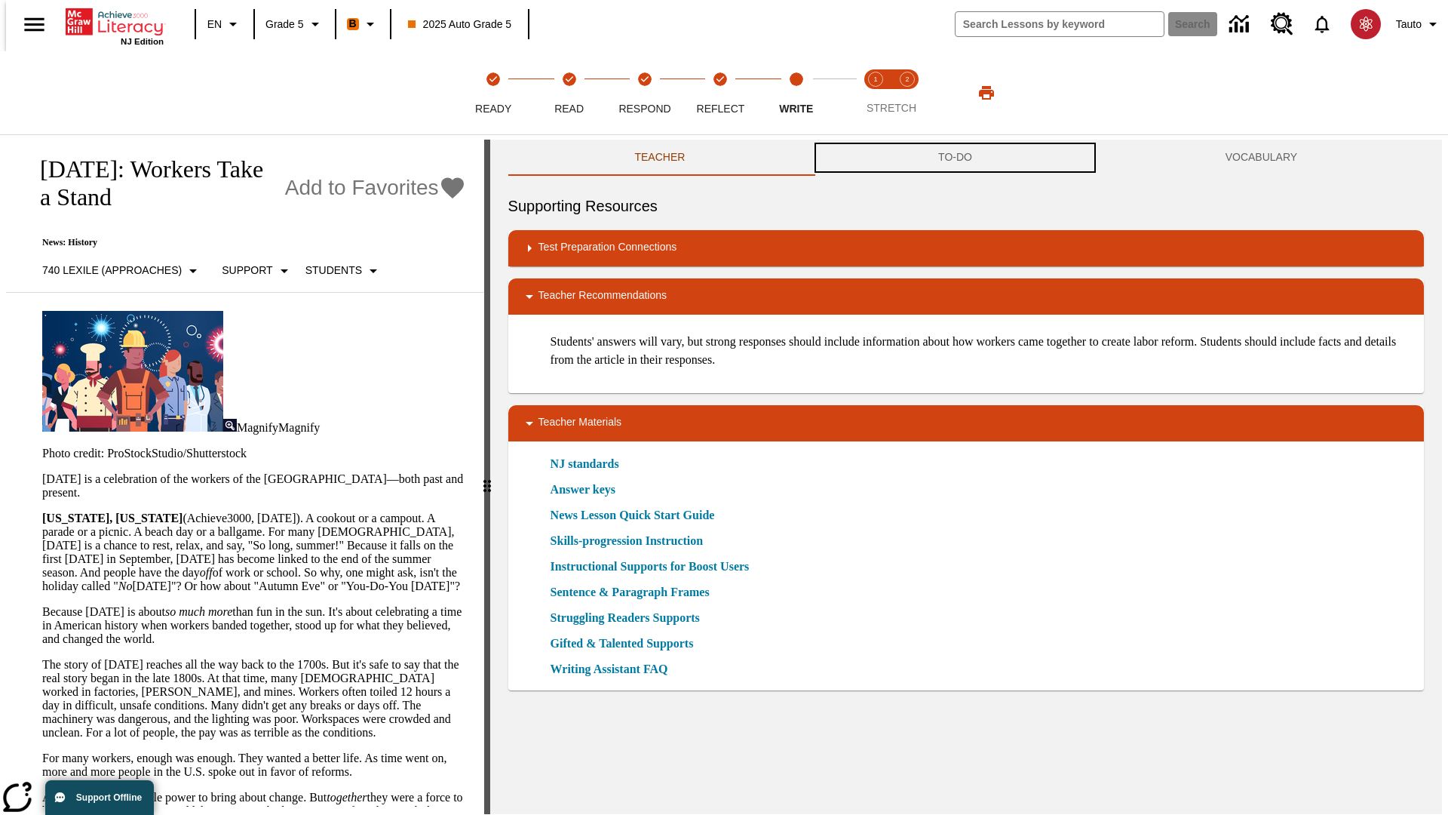
click at [956, 158] on button "TO-DO" at bounding box center [955, 158] width 287 height 36
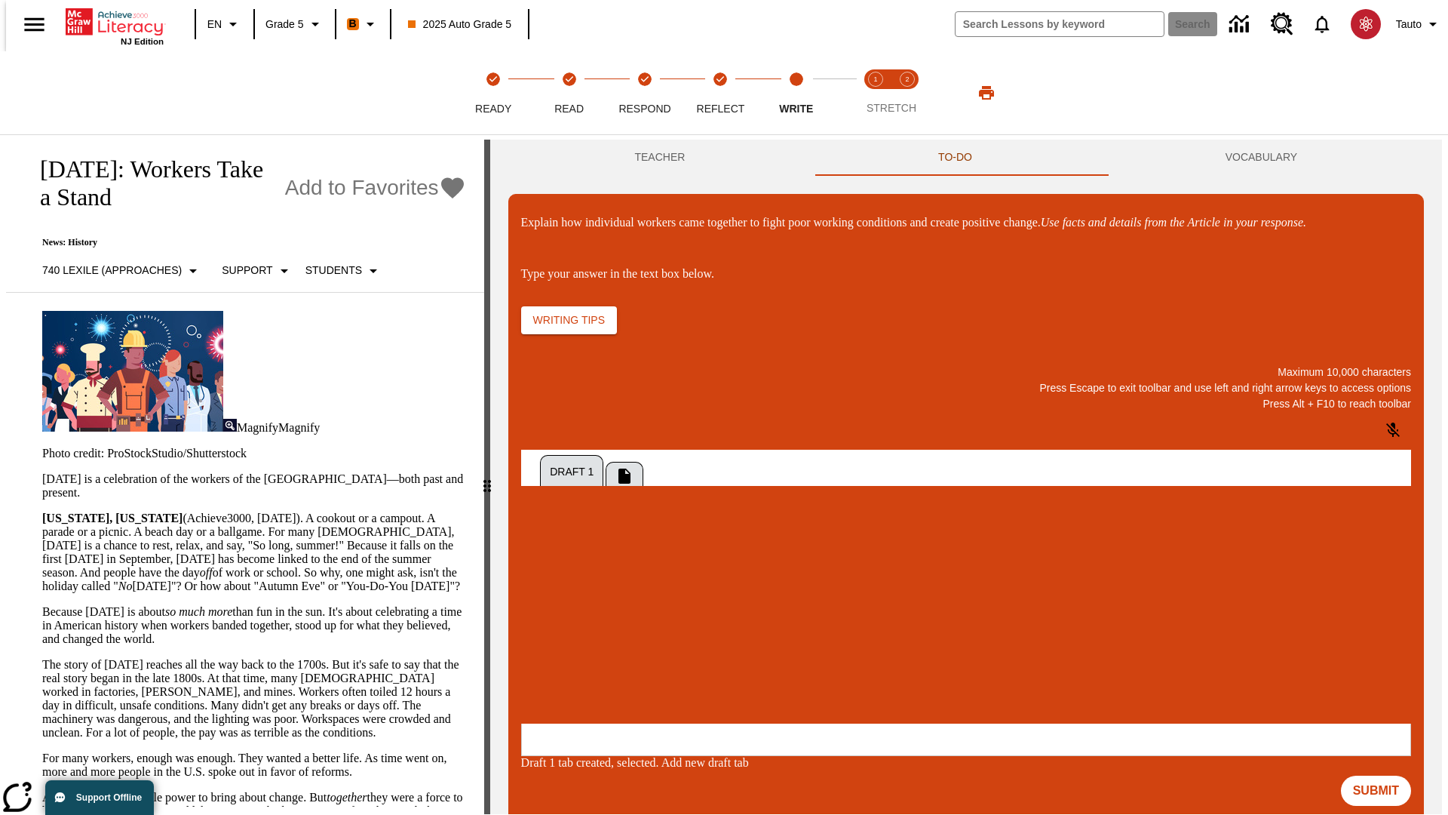
scroll to position [0, 0]
click at [741, 625] on p "\a\9Explain how individual workers came together to fight poor working conditio…" at bounding box center [633, 624] width 214 height 14
